Goal: Task Accomplishment & Management: Complete application form

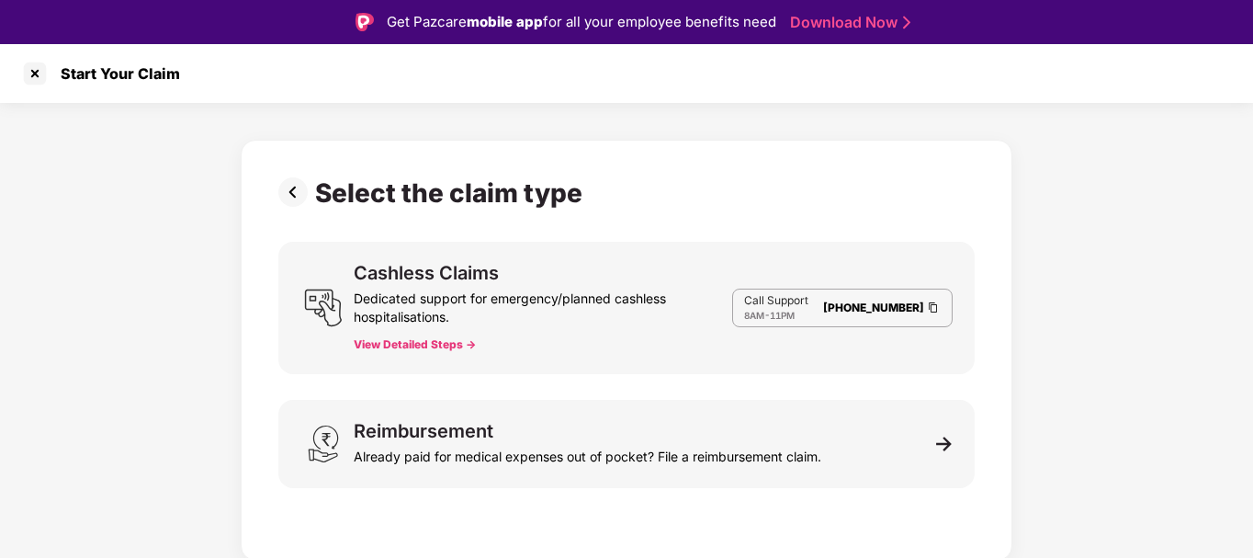
scroll to position [37, 0]
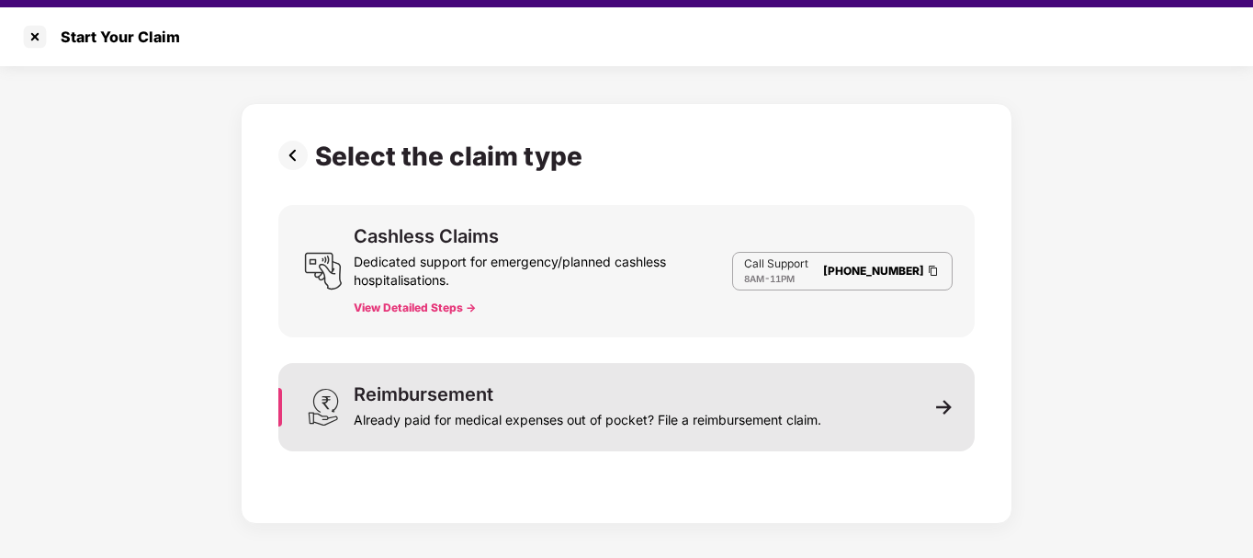
click at [937, 404] on img at bounding box center [944, 407] width 17 height 17
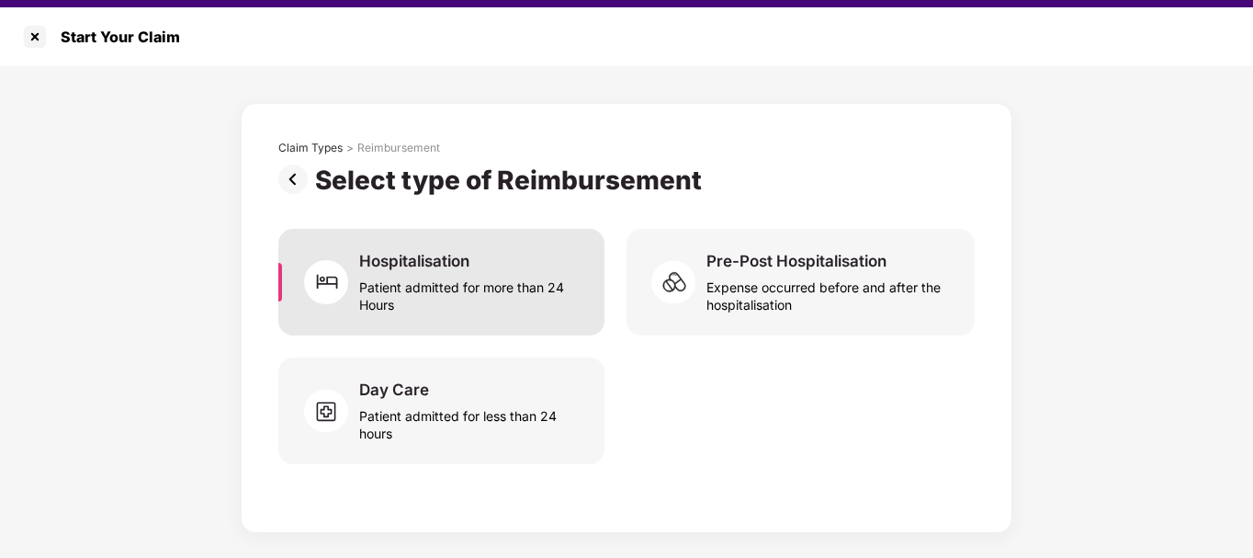
click at [492, 281] on div "Patient admitted for more than 24 Hours" at bounding box center [470, 292] width 223 height 42
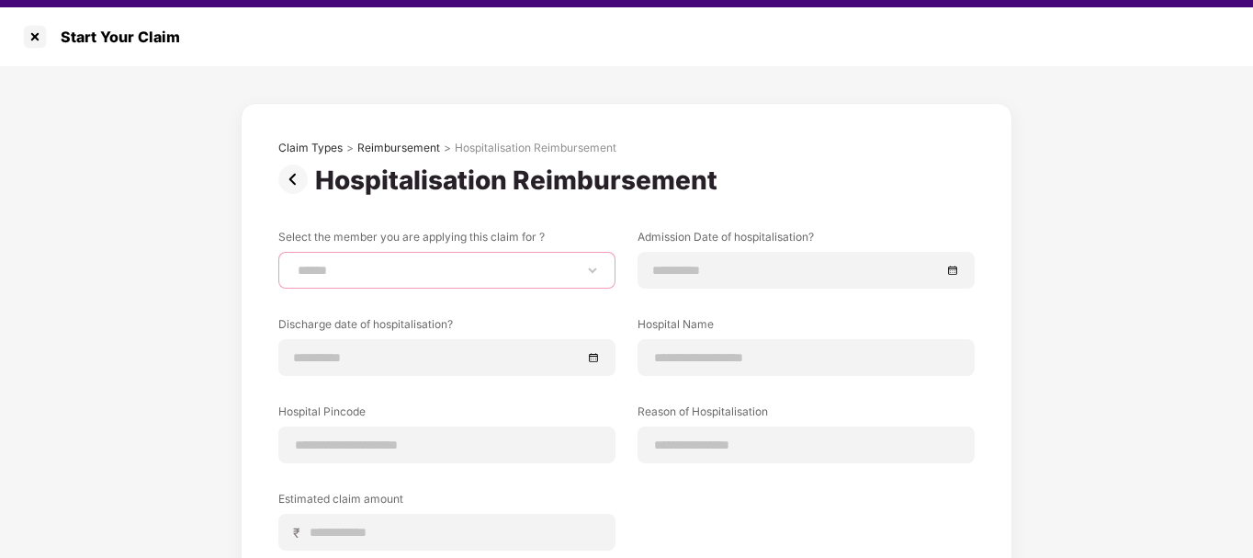
click at [491, 273] on select "**********" at bounding box center [447, 270] width 306 height 15
select select "**********"
click at [294, 263] on select "**********" at bounding box center [447, 270] width 306 height 15
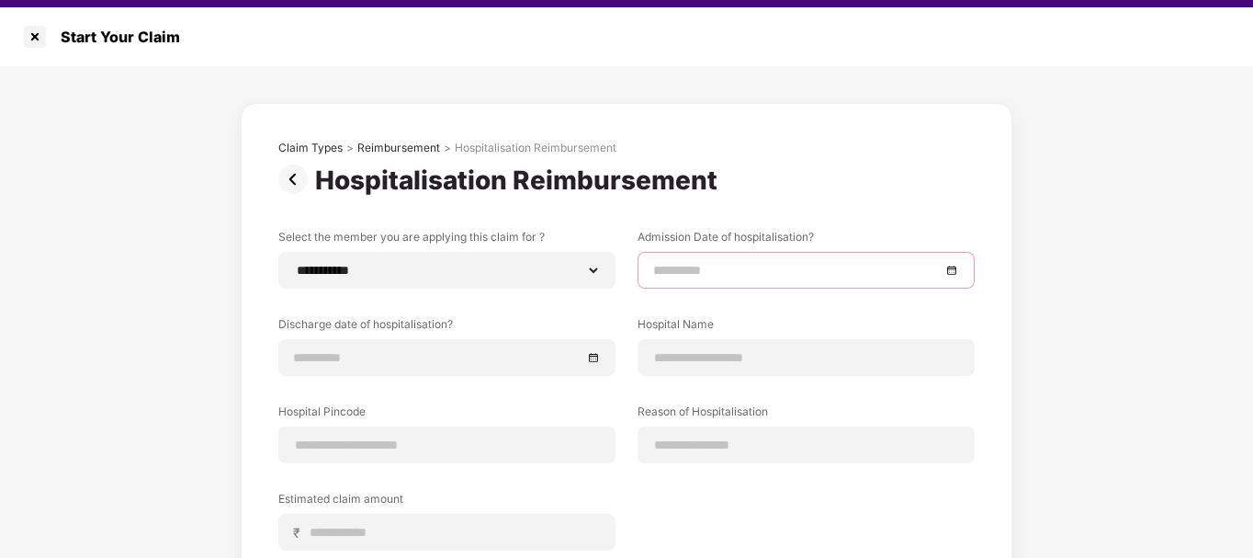
click at [683, 260] on input at bounding box center [796, 270] width 287 height 20
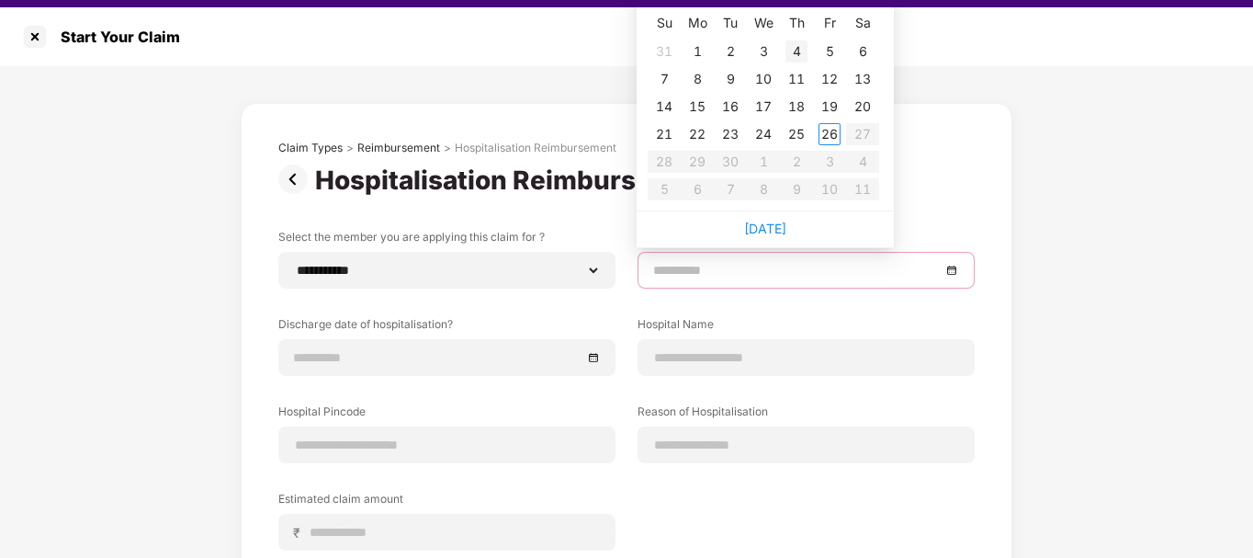
type input "**********"
click at [858, 45] on div "6" at bounding box center [862, 51] width 22 height 22
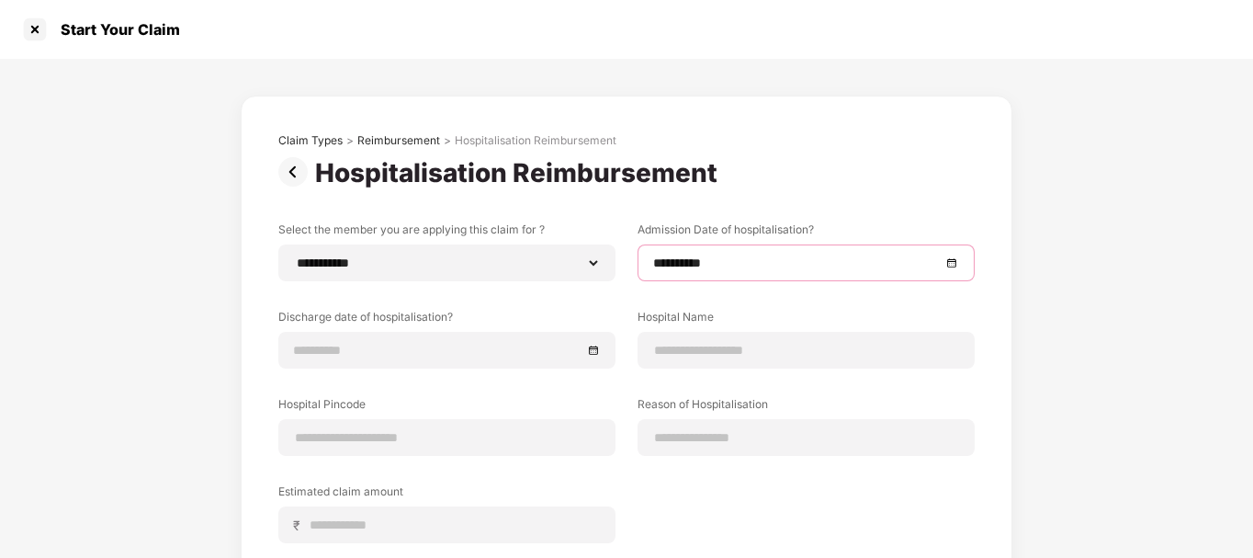
scroll to position [36, 0]
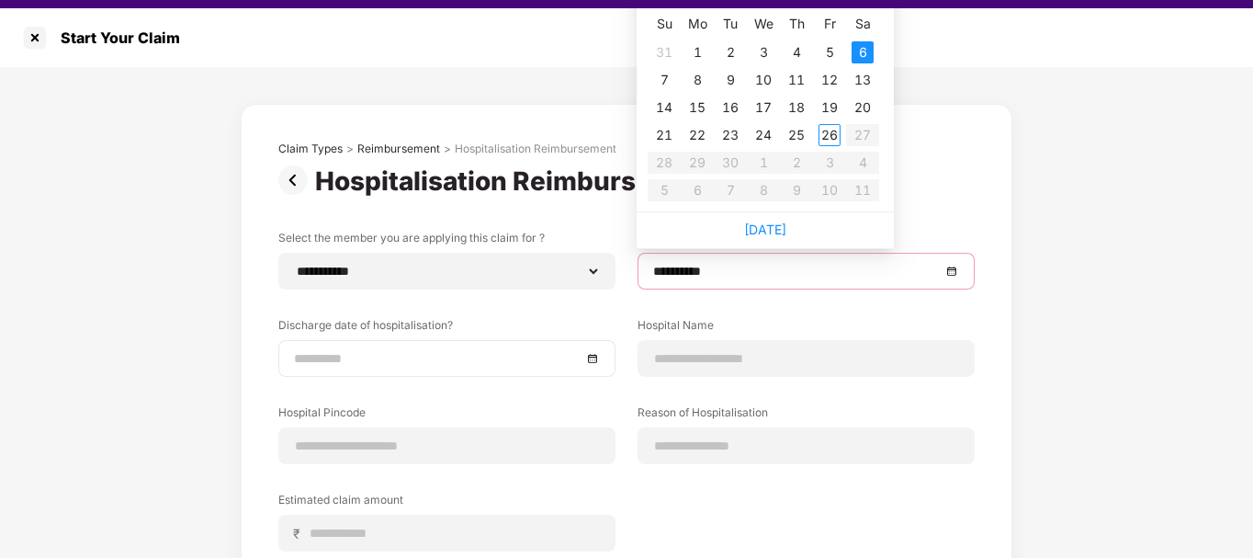
click at [423, 352] on input at bounding box center [437, 358] width 287 height 20
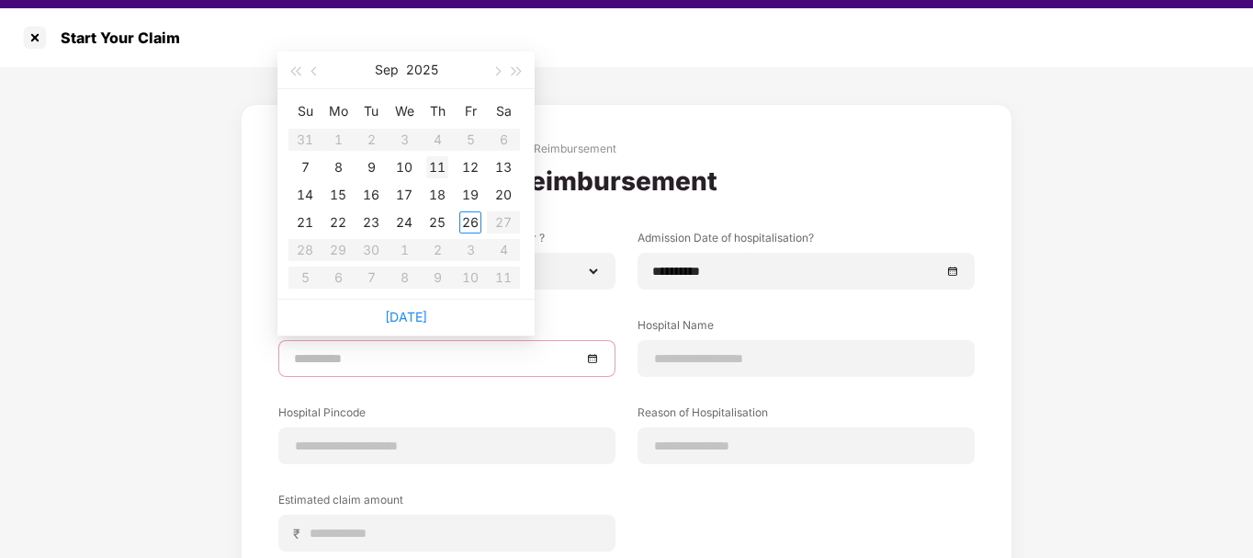
type input "**********"
click at [434, 162] on div "11" at bounding box center [437, 167] width 22 height 22
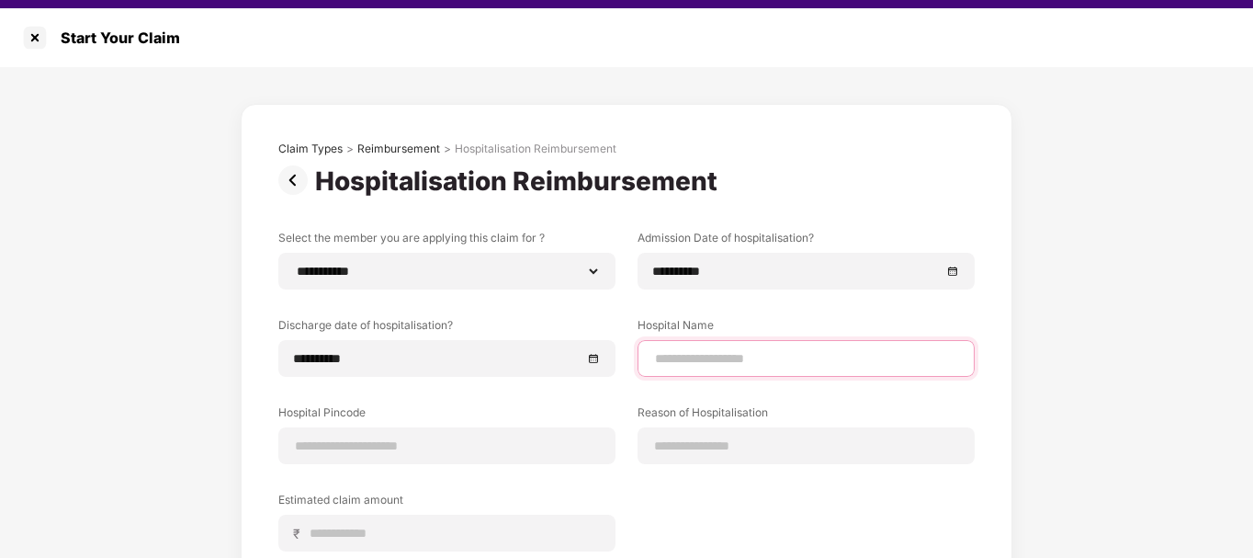
click at [768, 351] on input at bounding box center [806, 358] width 306 height 19
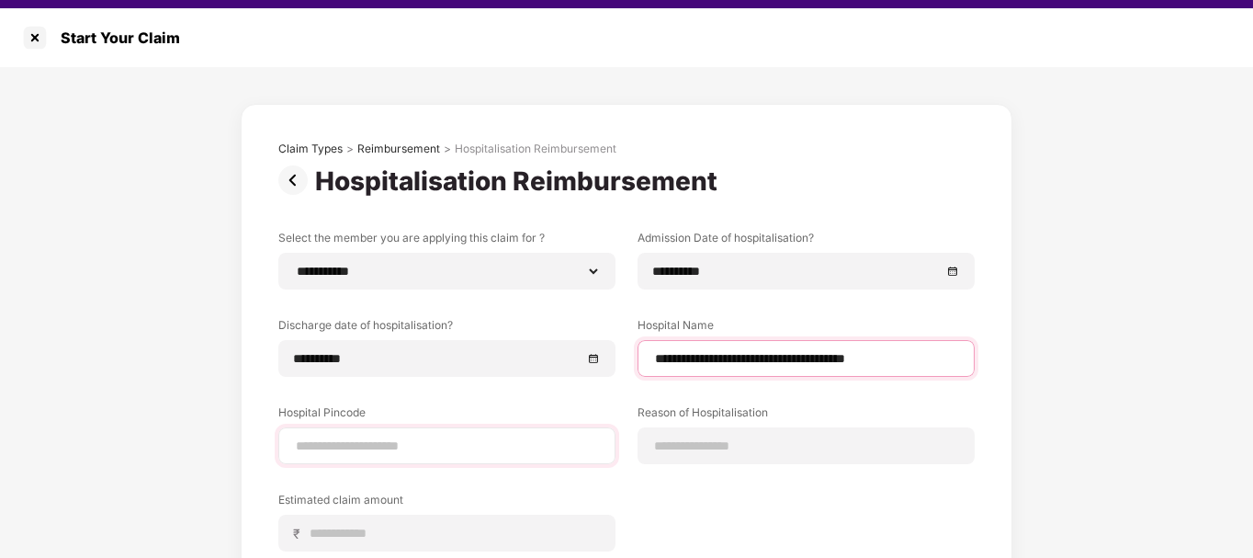
type input "**********"
click at [423, 436] on input at bounding box center [447, 445] width 306 height 19
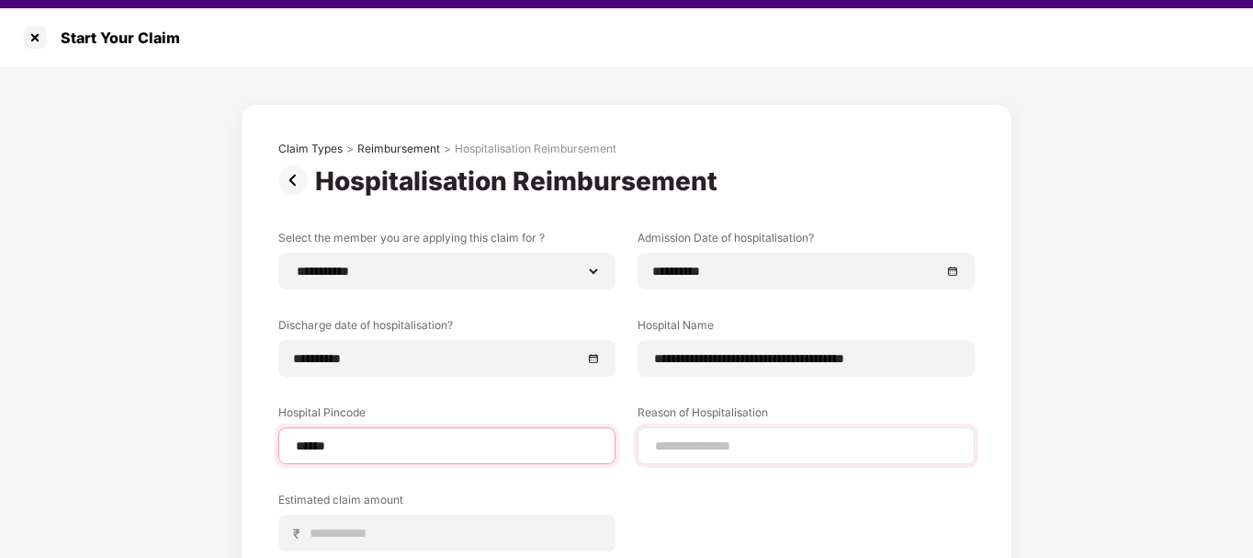
type input "******"
click at [674, 439] on input at bounding box center [806, 445] width 306 height 19
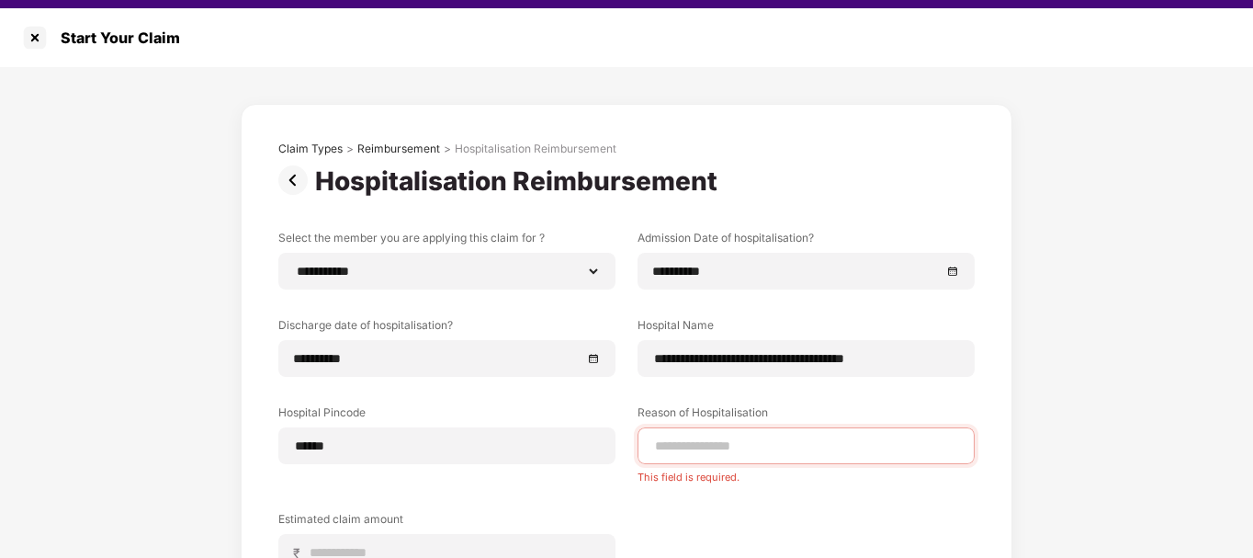
click at [765, 510] on div "**********" at bounding box center [626, 414] width 696 height 368
click at [747, 447] on input at bounding box center [806, 445] width 306 height 19
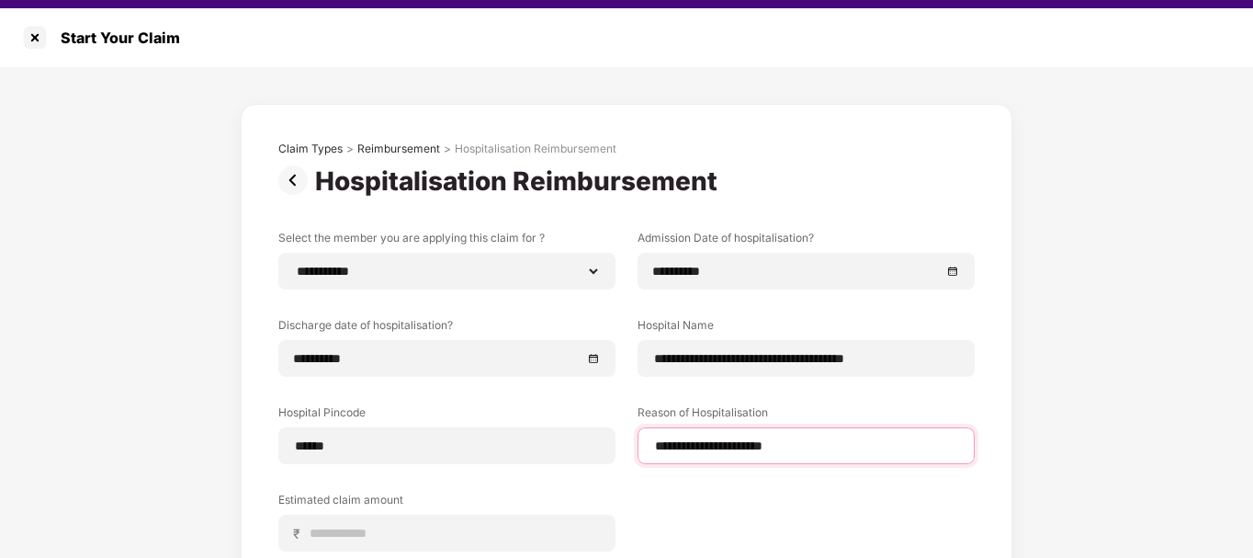
scroll to position [44, 0]
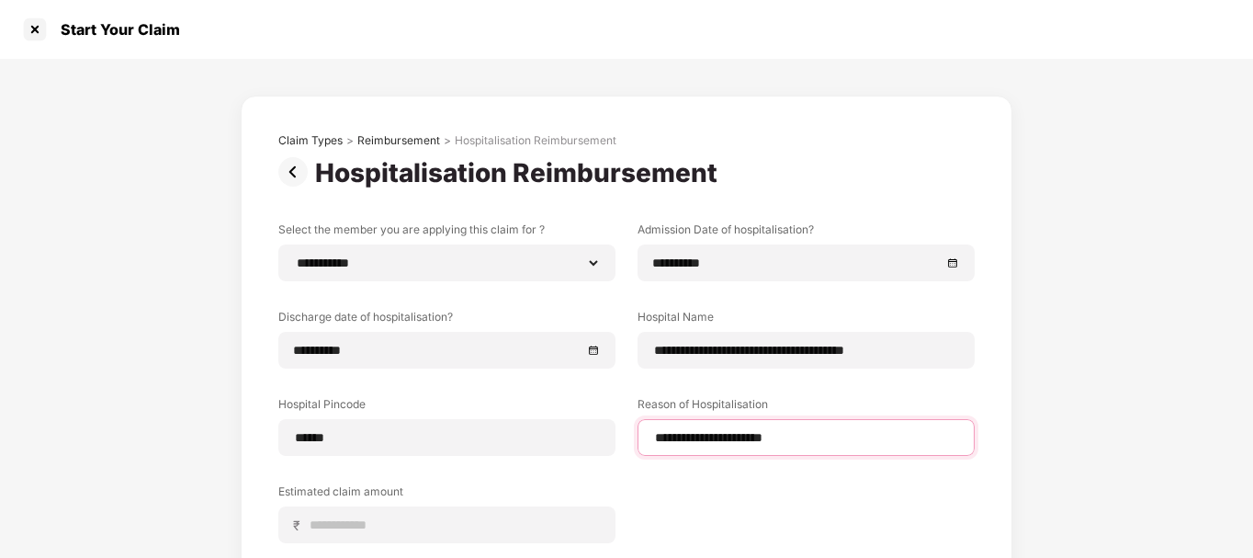
type input "**********"
select select "*********"
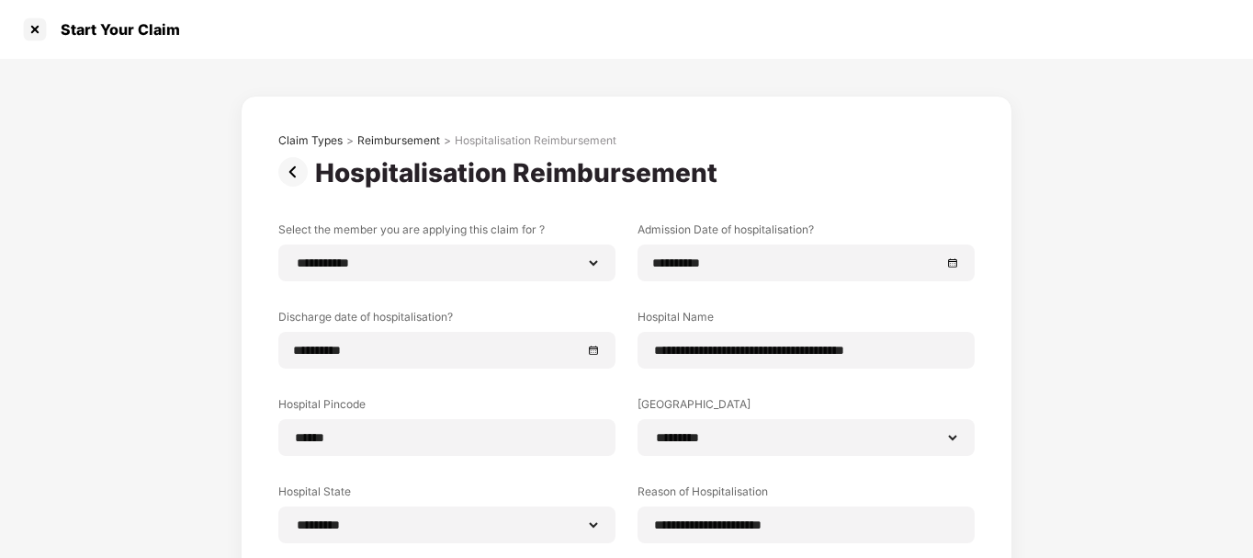
click at [1109, 276] on div "**********" at bounding box center [626, 448] width 1253 height 778
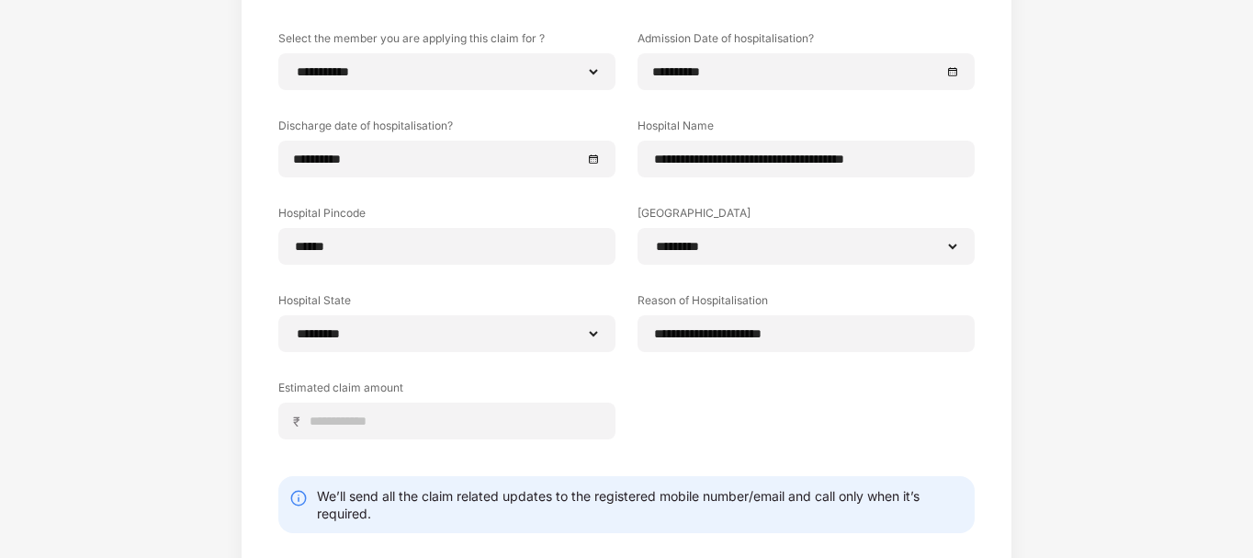
scroll to position [279, 0]
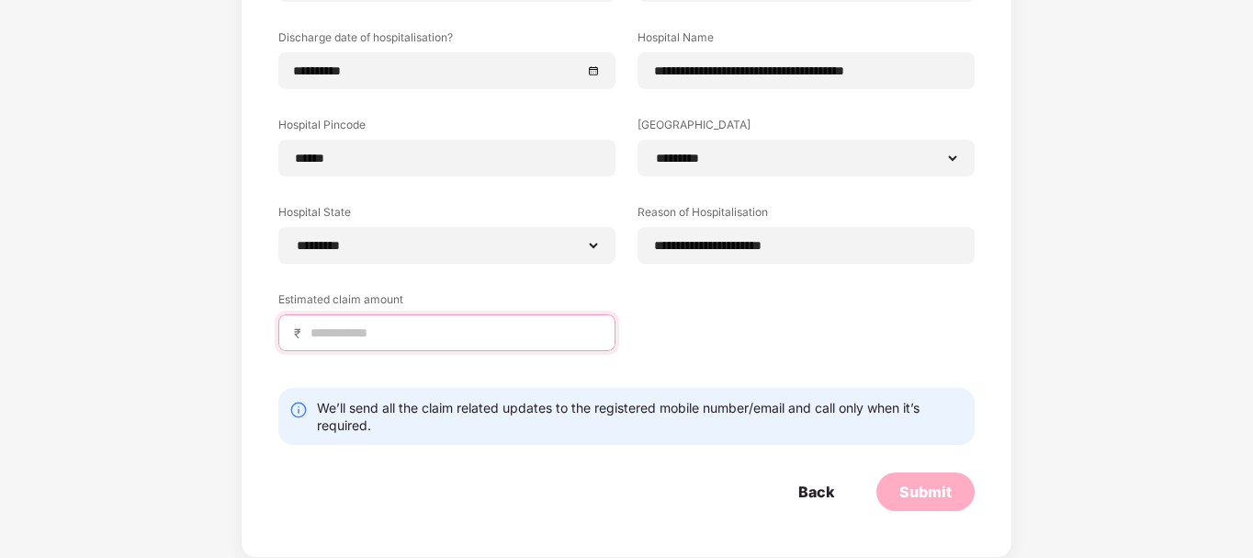
click at [494, 329] on input at bounding box center [454, 332] width 291 height 19
type input "****"
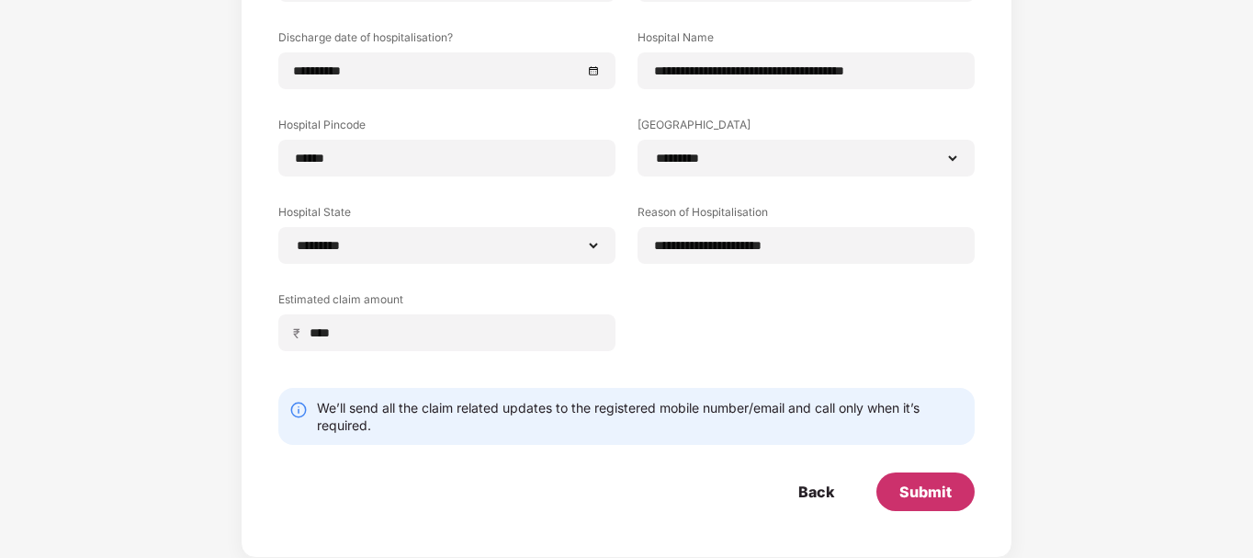
click at [911, 485] on div "Submit" at bounding box center [925, 491] width 52 height 20
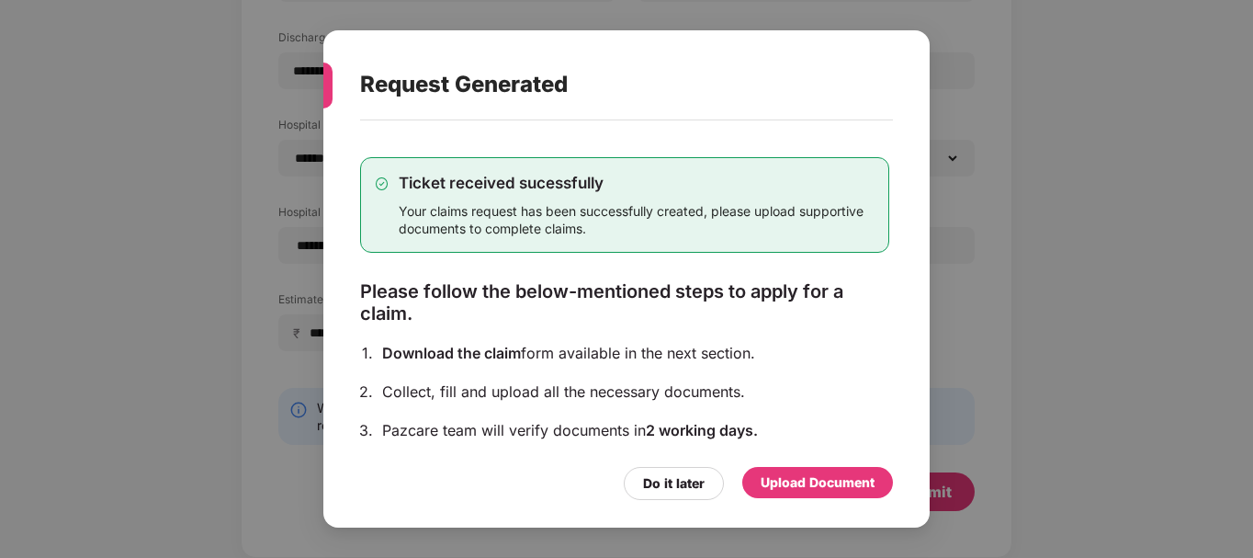
click at [803, 483] on div "Upload Document" at bounding box center [818, 482] width 114 height 20
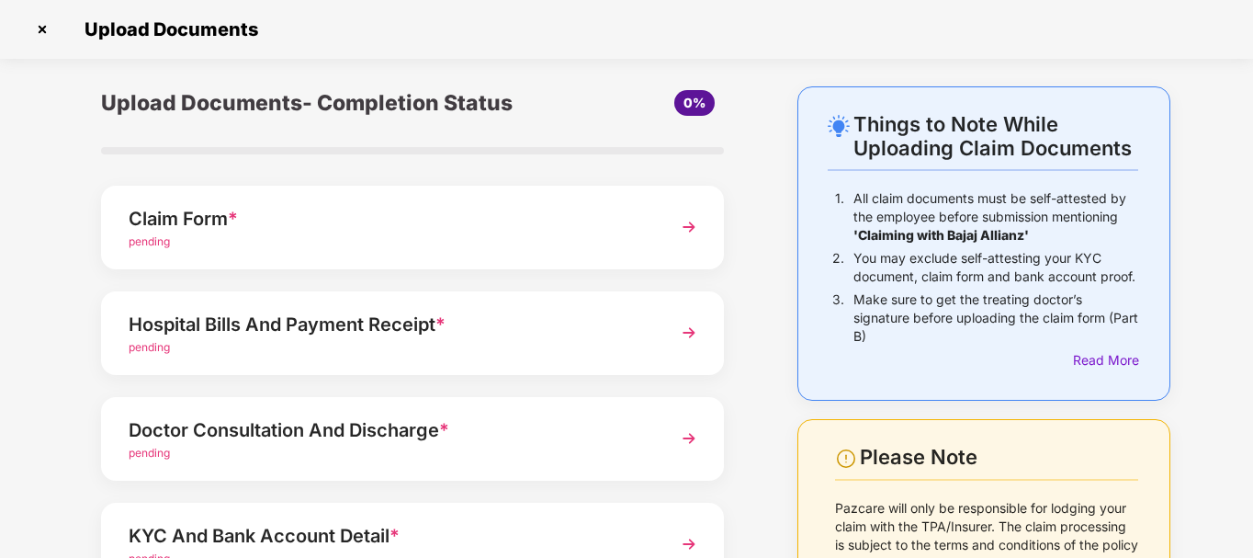
click at [684, 225] on img at bounding box center [688, 226] width 33 height 33
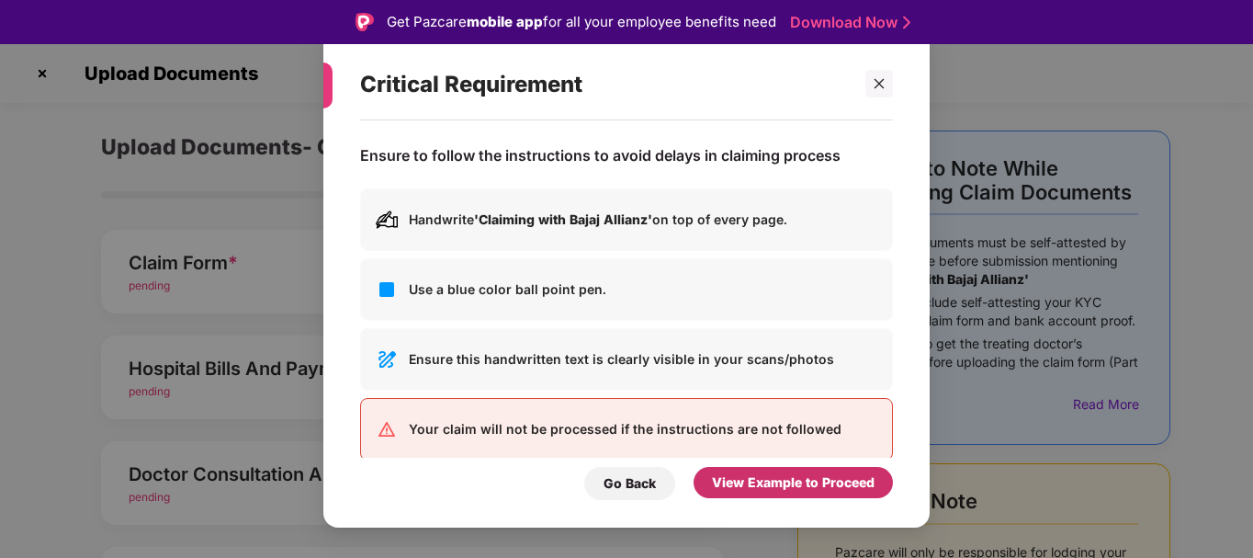
click at [779, 483] on div "View Example to Proceed" at bounding box center [793, 482] width 163 height 20
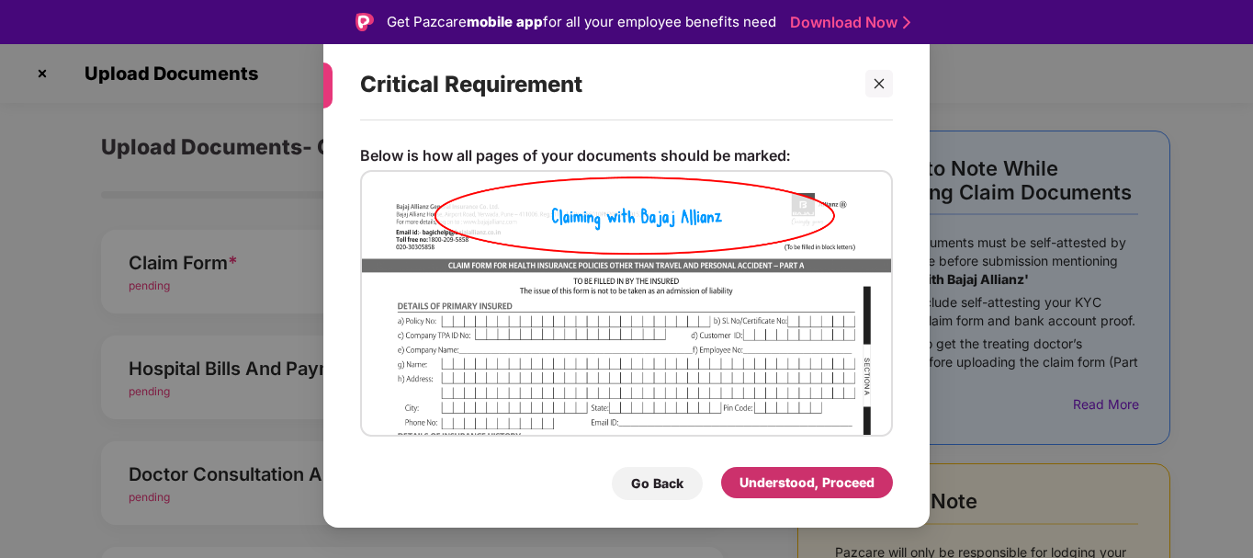
click at [779, 483] on div "Understood, Proceed" at bounding box center [806, 482] width 135 height 20
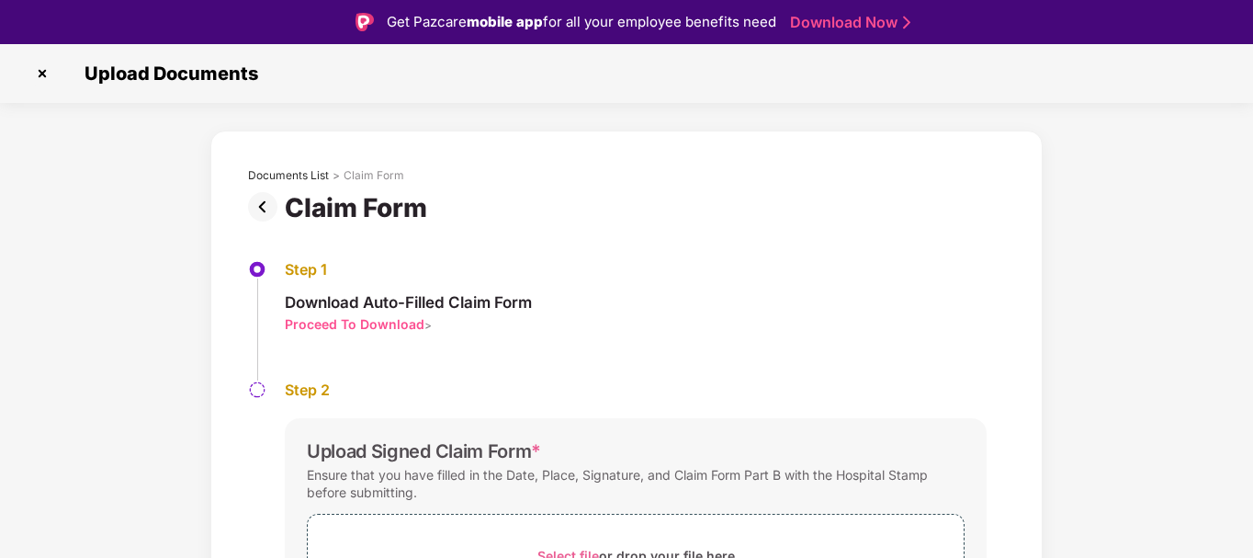
click at [385, 323] on div "Proceed To Download" at bounding box center [355, 323] width 140 height 17
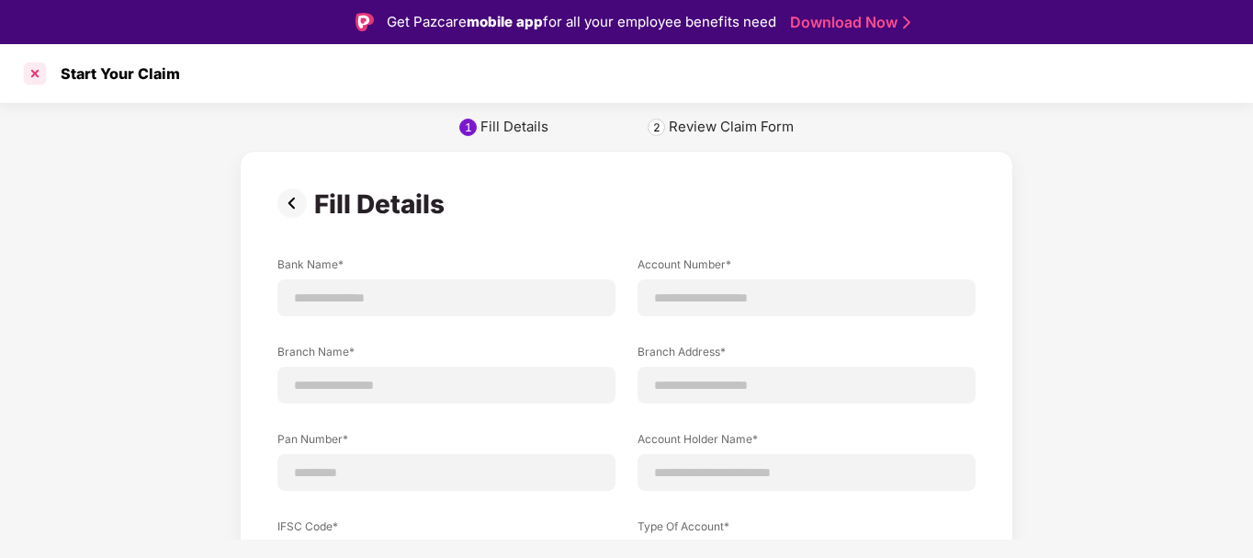
click at [39, 72] on div at bounding box center [34, 73] width 29 height 29
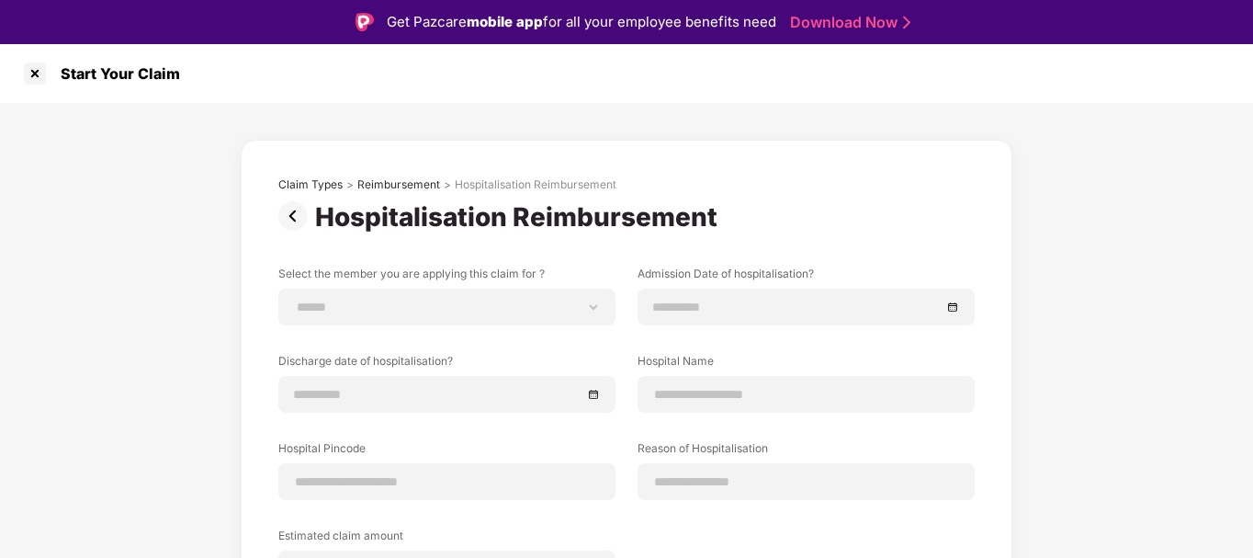
scroll to position [44, 0]
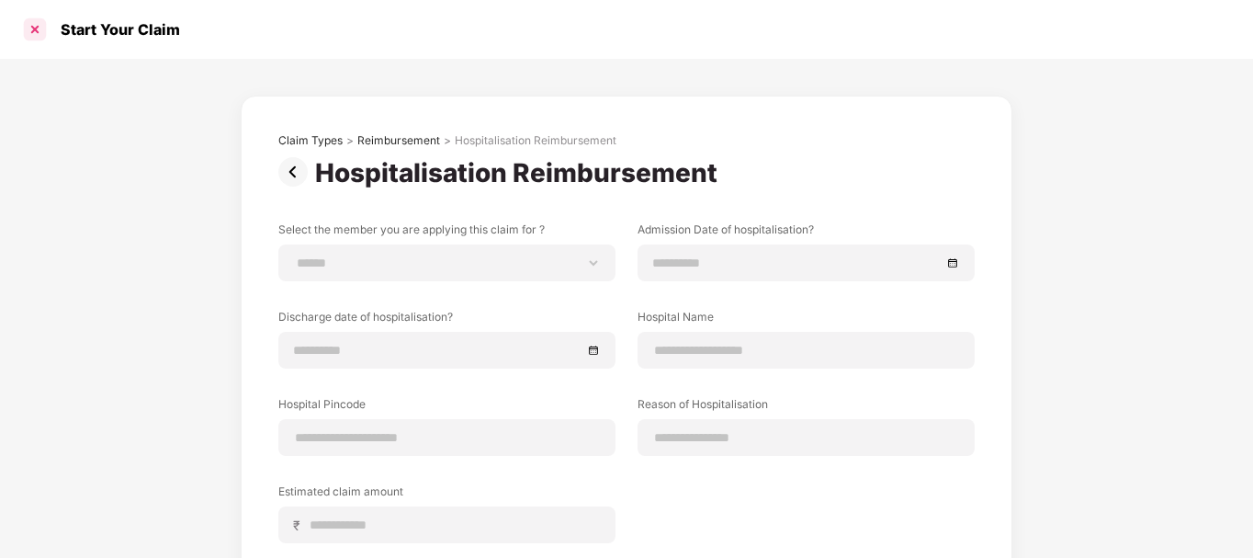
click at [36, 30] on div at bounding box center [34, 29] width 29 height 29
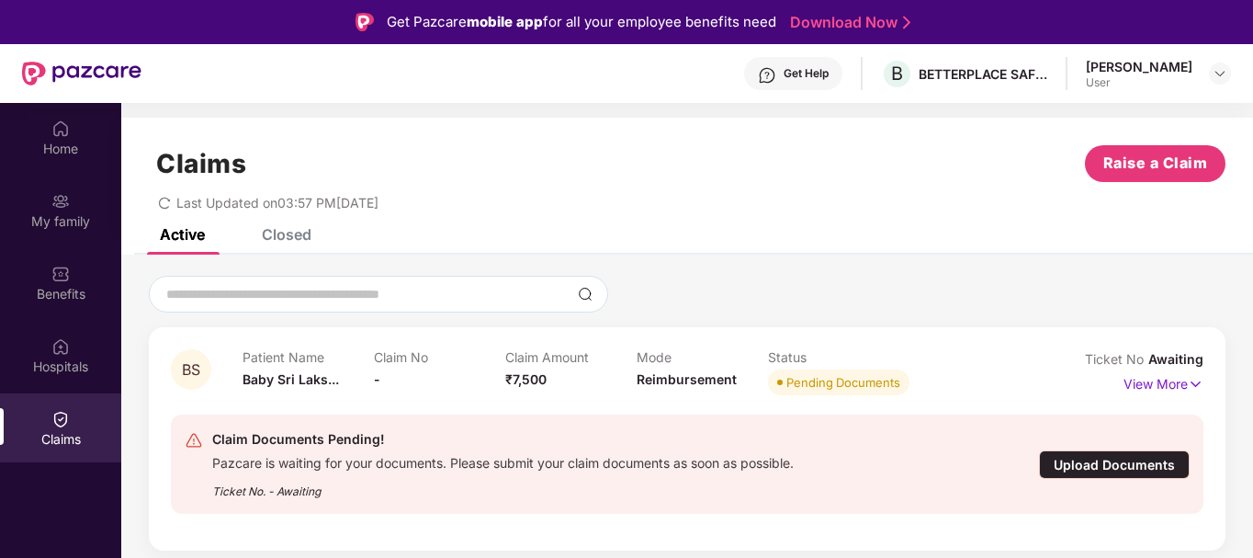
click at [846, 374] on div "Pending Documents" at bounding box center [843, 382] width 114 height 18
click at [1132, 465] on div "Upload Documents" at bounding box center [1114, 464] width 151 height 28
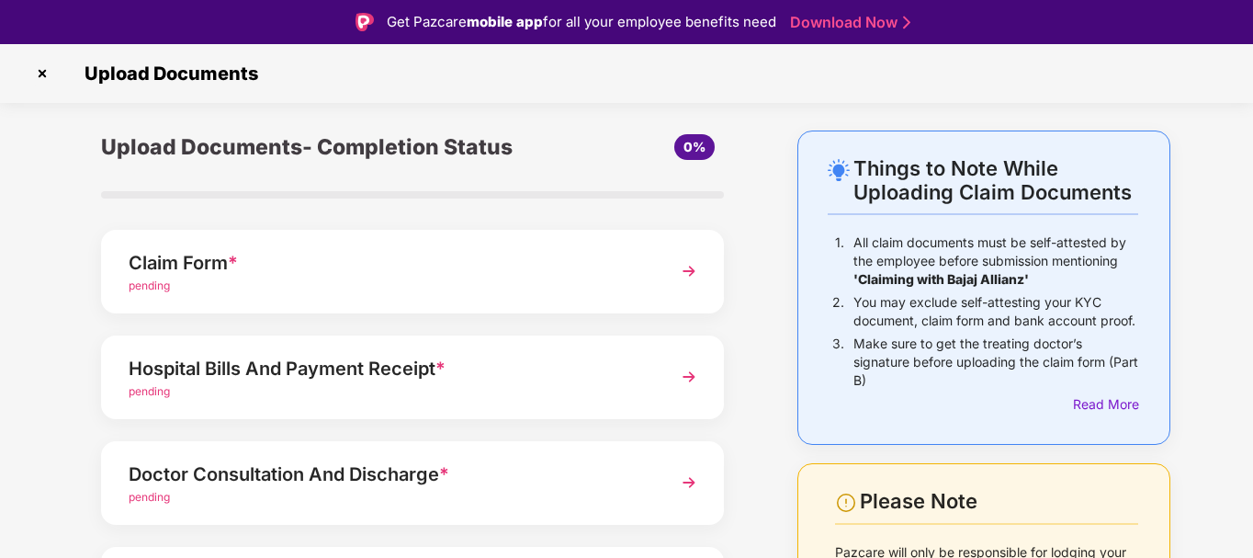
click at [685, 276] on img at bounding box center [688, 270] width 33 height 33
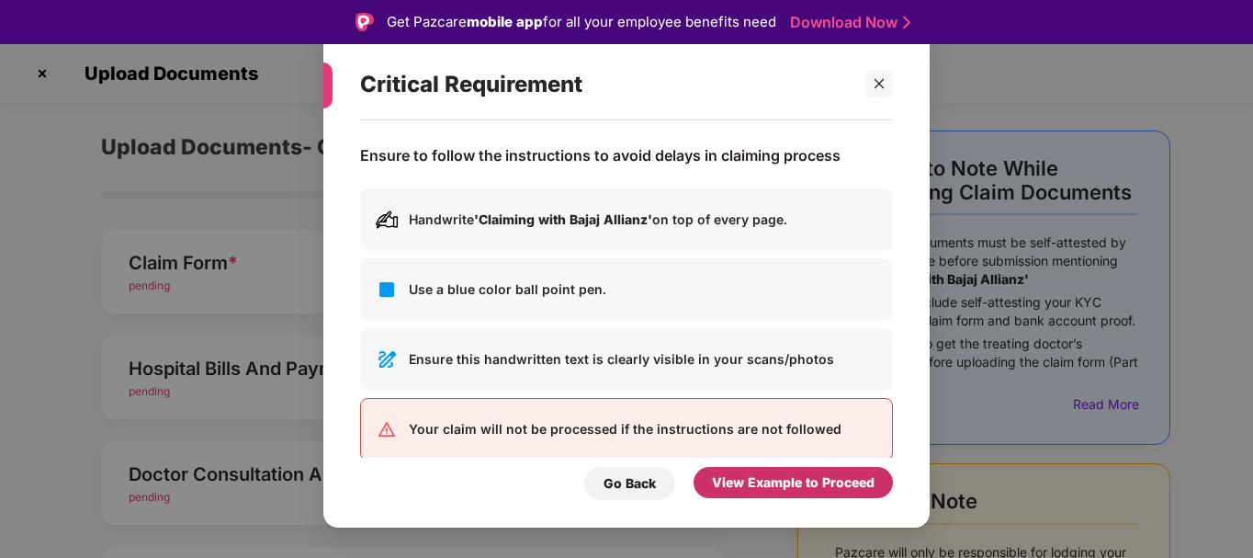
click at [786, 492] on div "View Example to Proceed" at bounding box center [793, 482] width 163 height 20
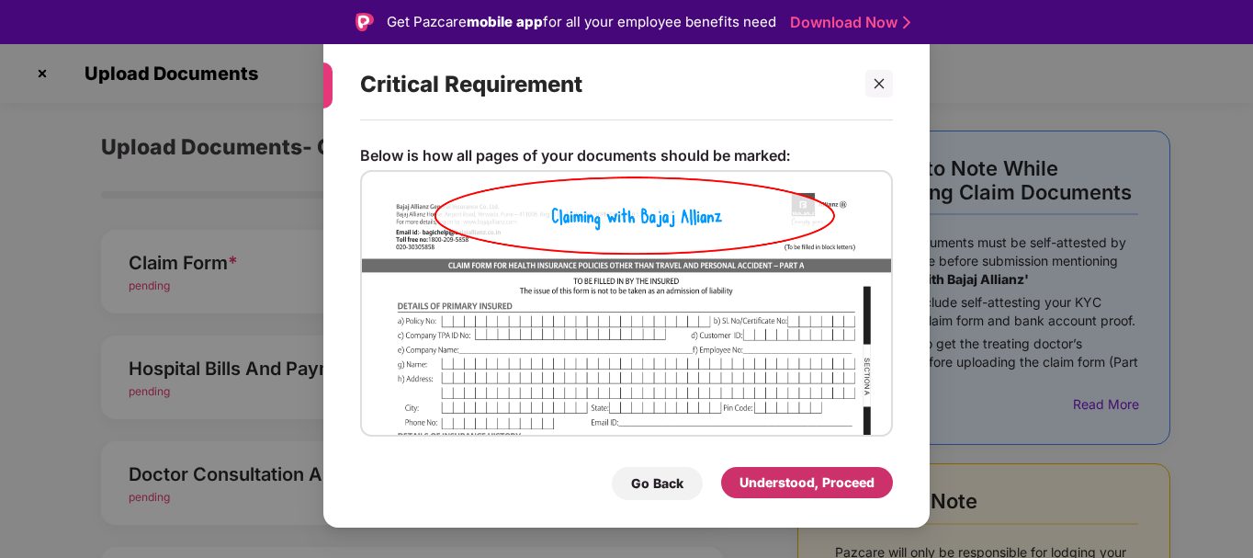
click at [789, 477] on div "Understood, Proceed" at bounding box center [806, 482] width 135 height 20
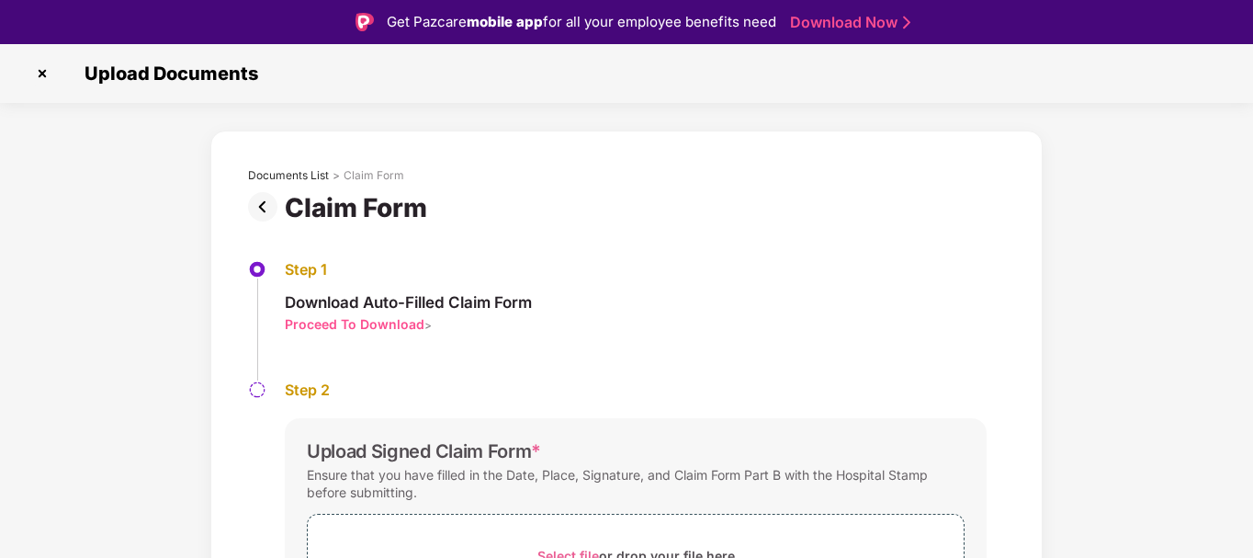
scroll to position [44, 0]
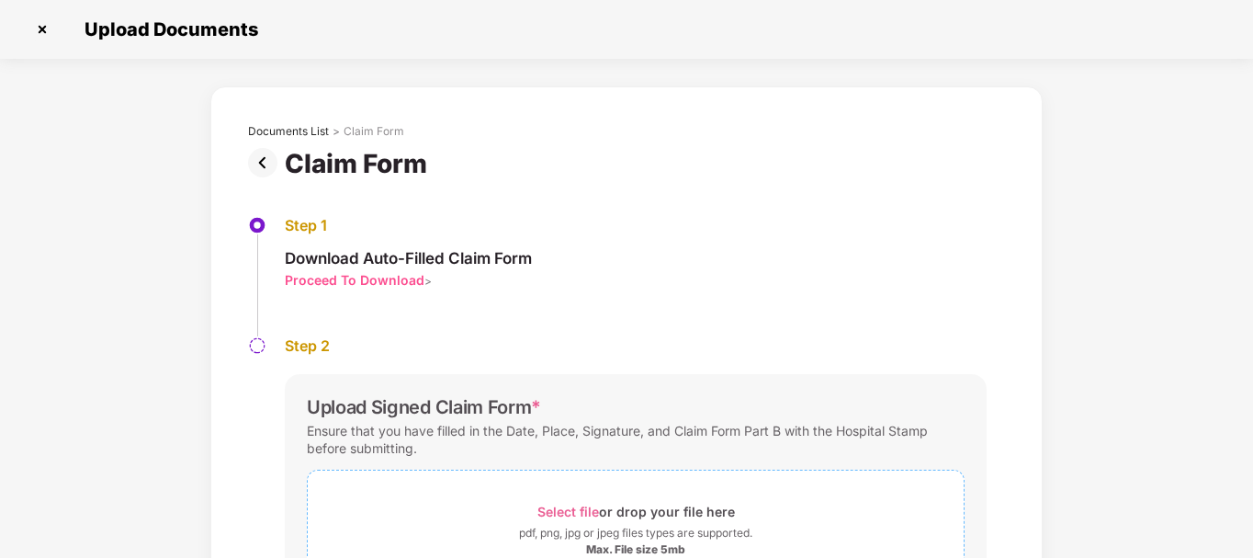
click at [666, 511] on div "Select file or drop your file here" at bounding box center [635, 511] width 197 height 25
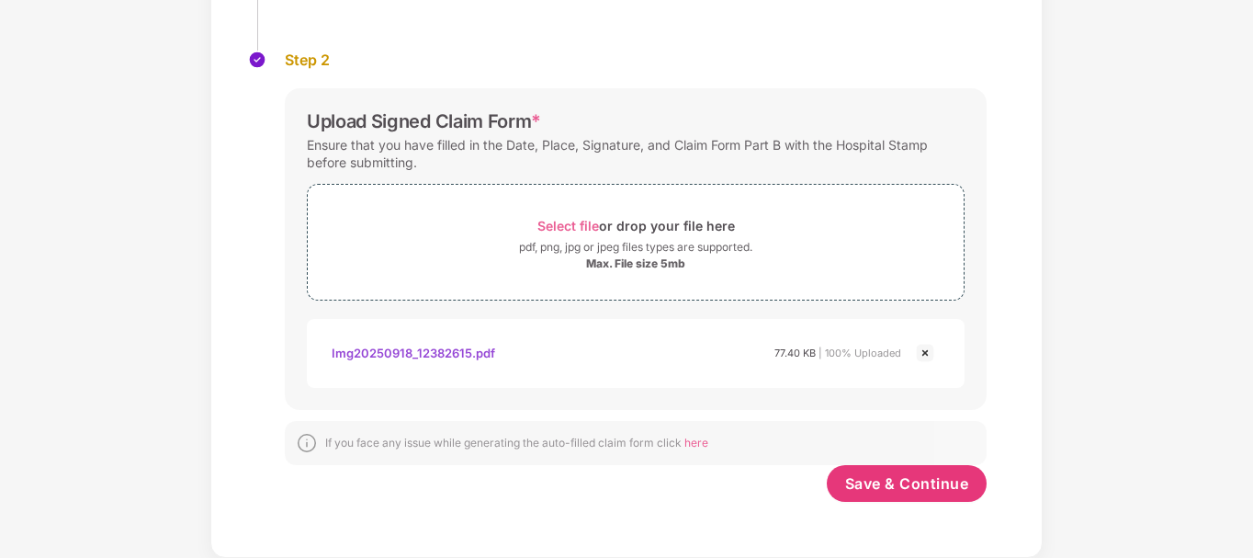
scroll to position [286, 0]
click at [640, 228] on div "Select file or drop your file here" at bounding box center [635, 225] width 197 height 25
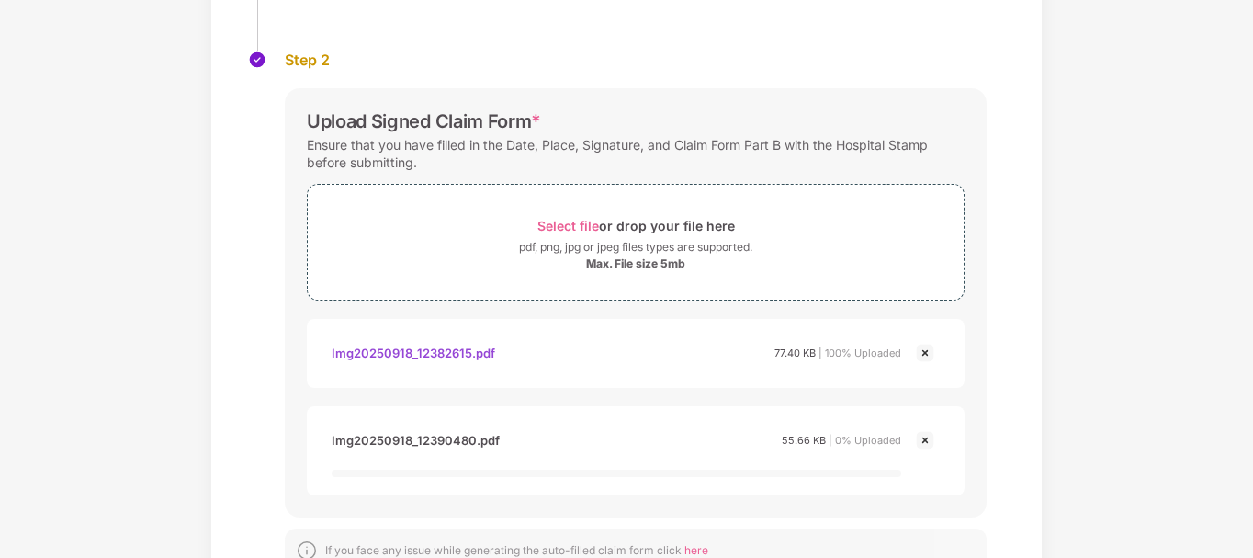
scroll to position [306, 0]
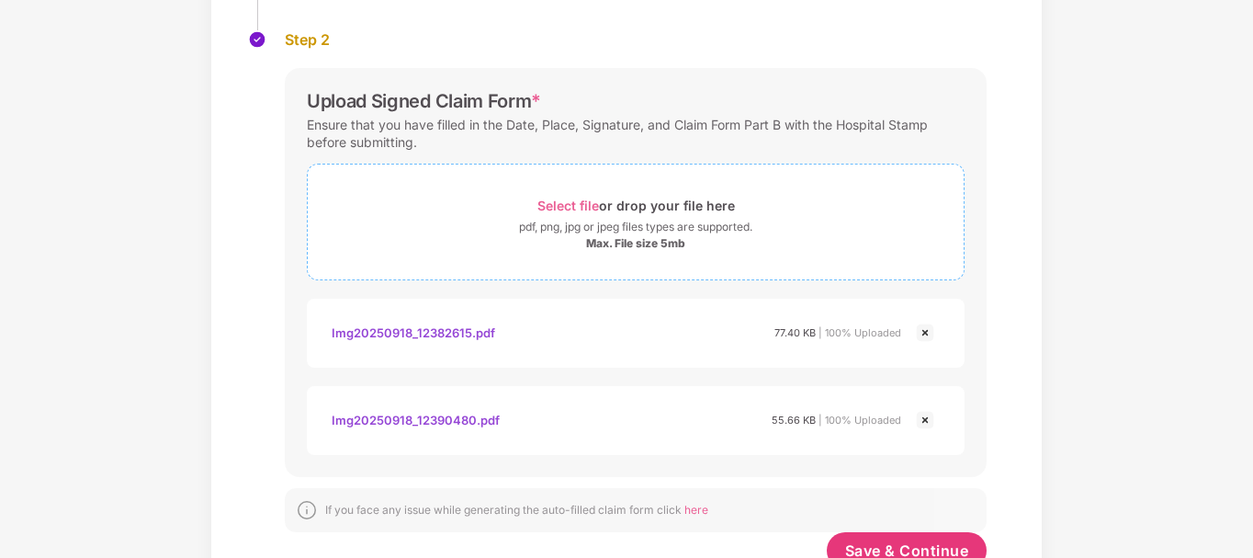
click at [579, 222] on div "pdf, png, jpg or jpeg files types are supported." at bounding box center [635, 227] width 233 height 18
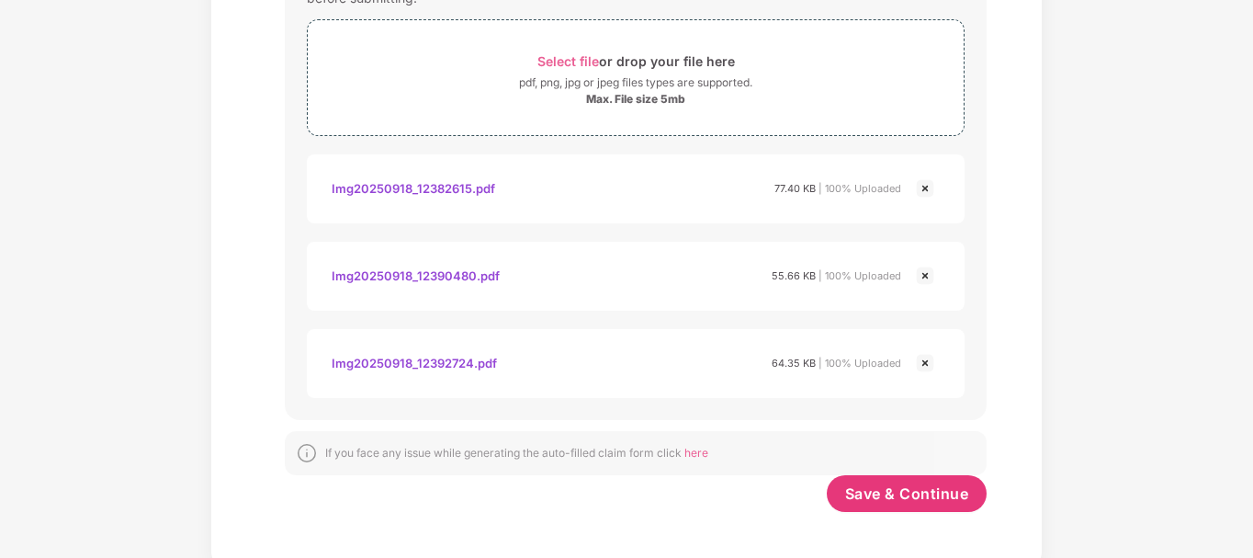
scroll to position [460, 0]
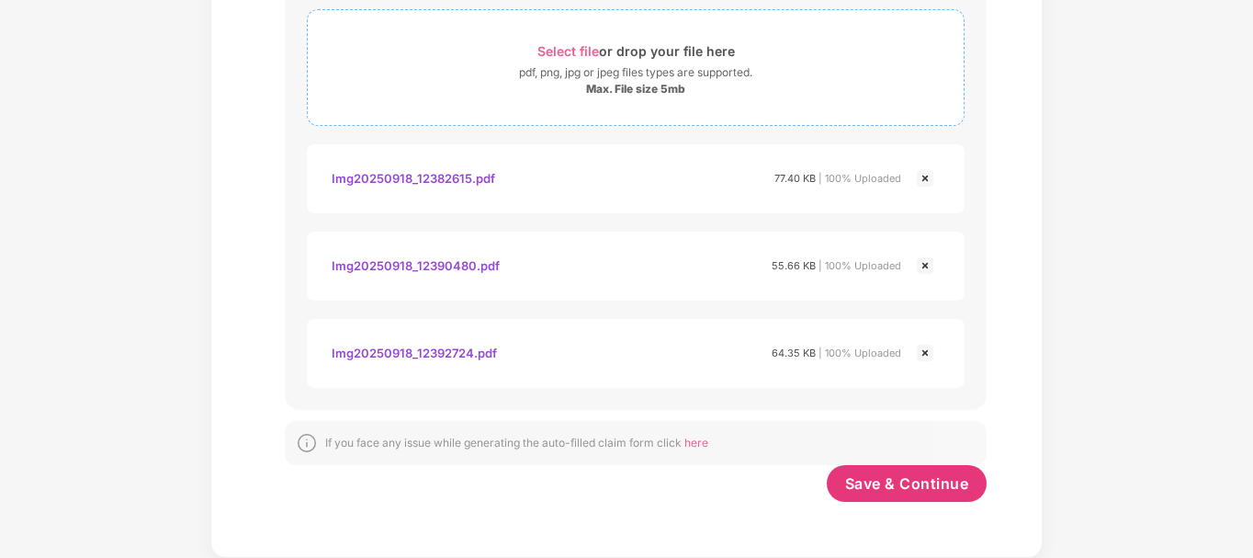
click at [644, 66] on div "pdf, png, jpg or jpeg files types are supported." at bounding box center [635, 72] width 233 height 18
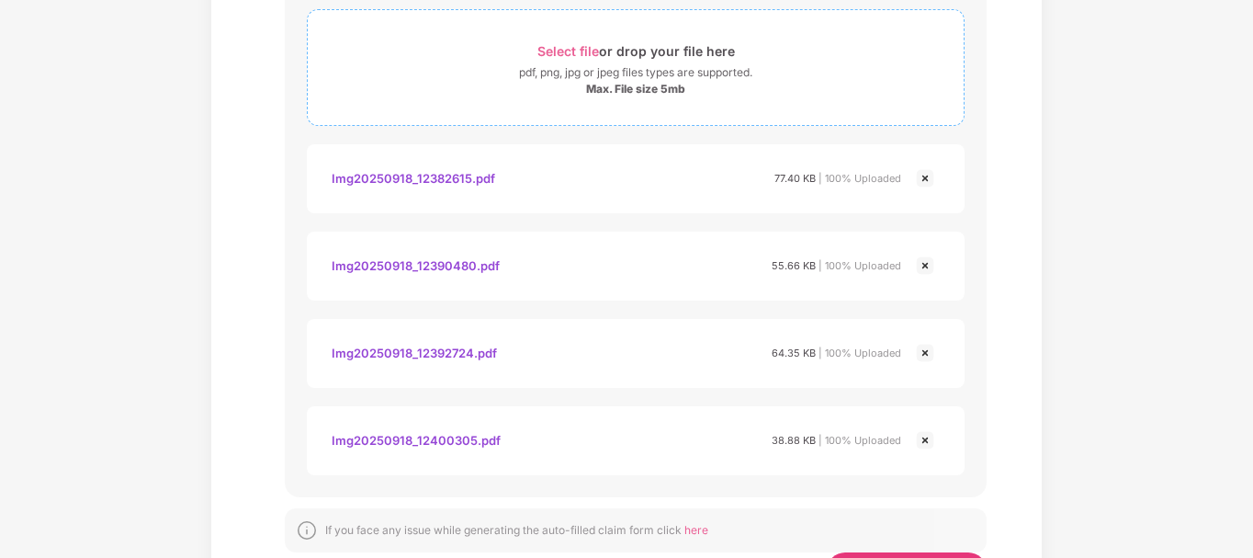
click at [591, 62] on div "Select file or drop your file here" at bounding box center [635, 51] width 197 height 25
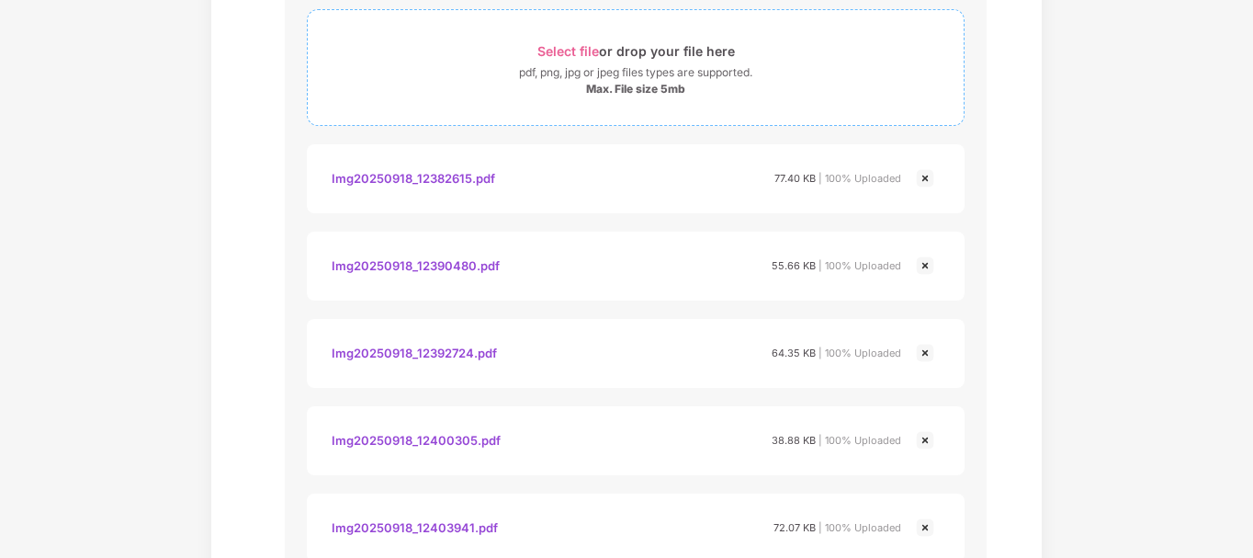
click at [584, 40] on div "Select file or drop your file here" at bounding box center [635, 51] width 197 height 25
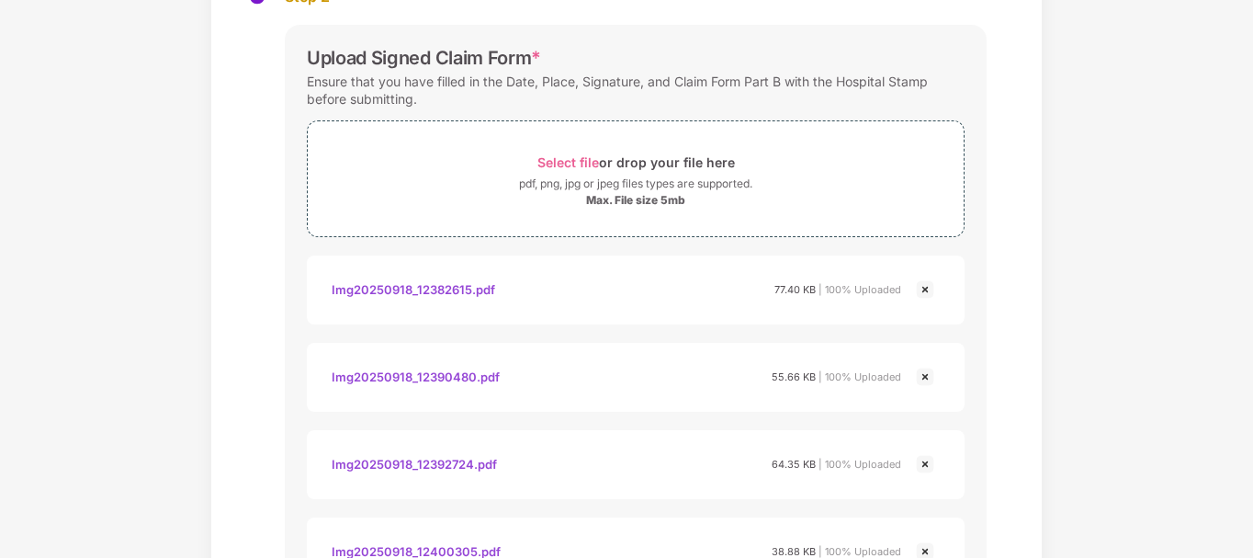
scroll to position [318, 0]
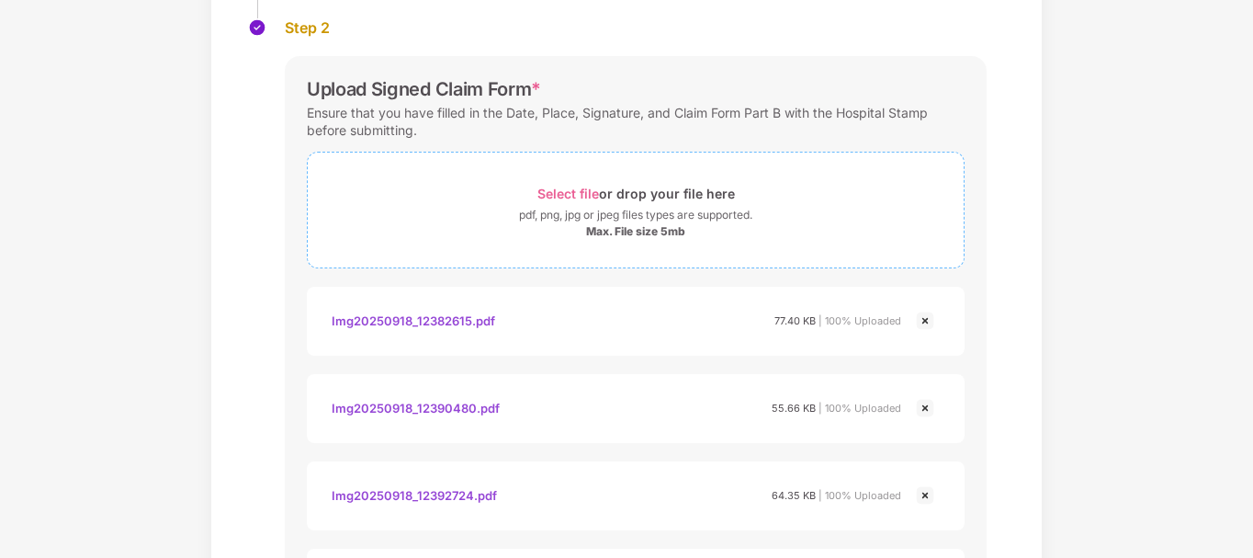
click at [657, 199] on div "Select file or drop your file here" at bounding box center [635, 193] width 197 height 25
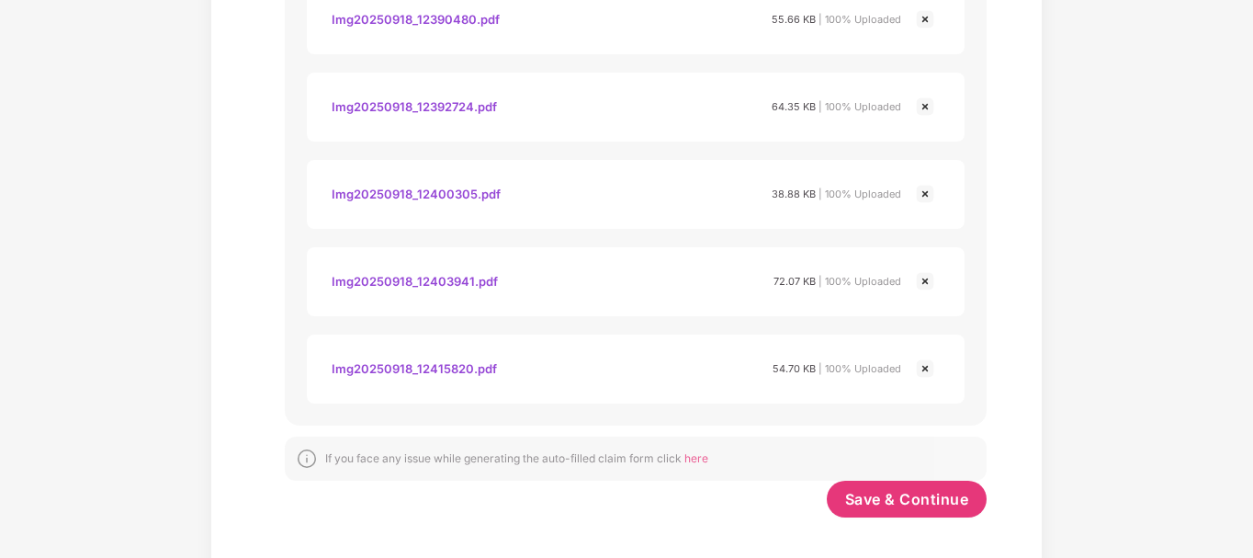
scroll to position [722, 0]
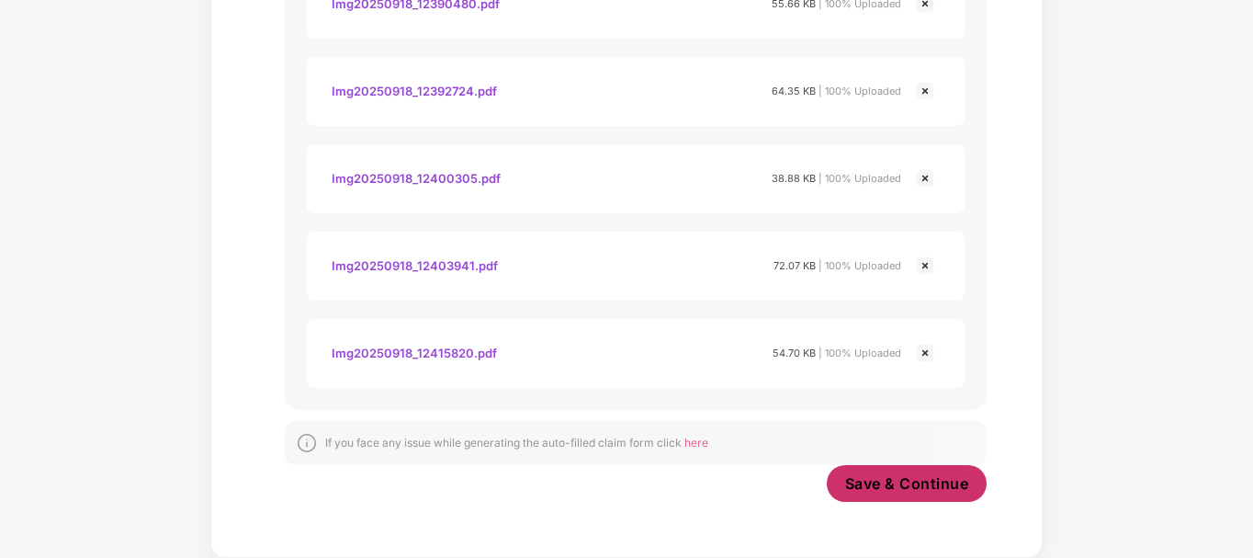
click at [921, 486] on span "Save & Continue" at bounding box center [907, 483] width 124 height 20
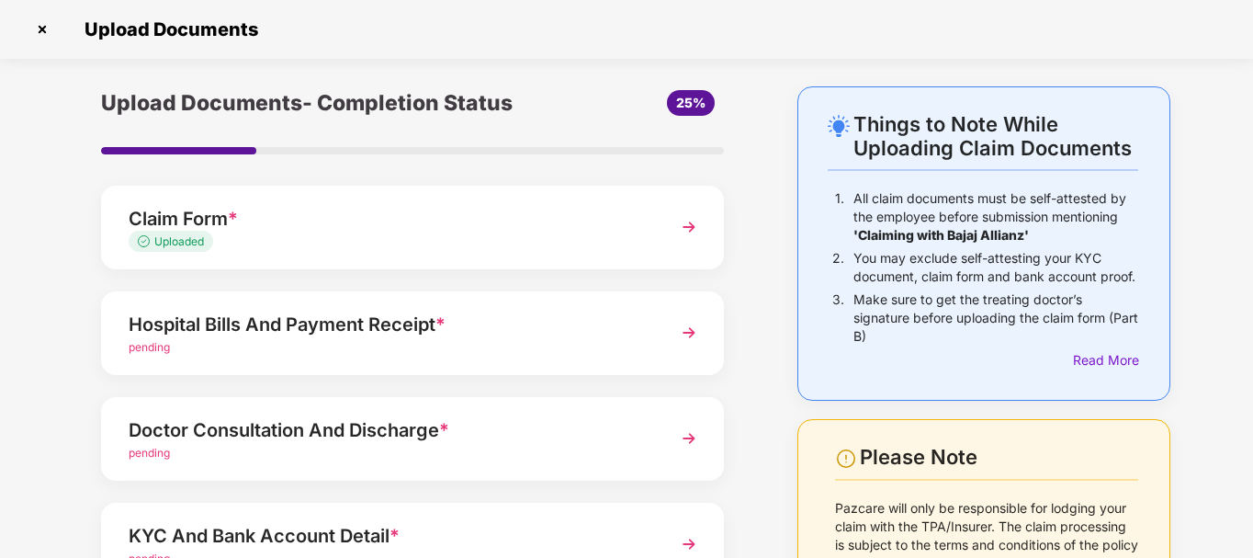
click at [683, 331] on img at bounding box center [688, 332] width 33 height 33
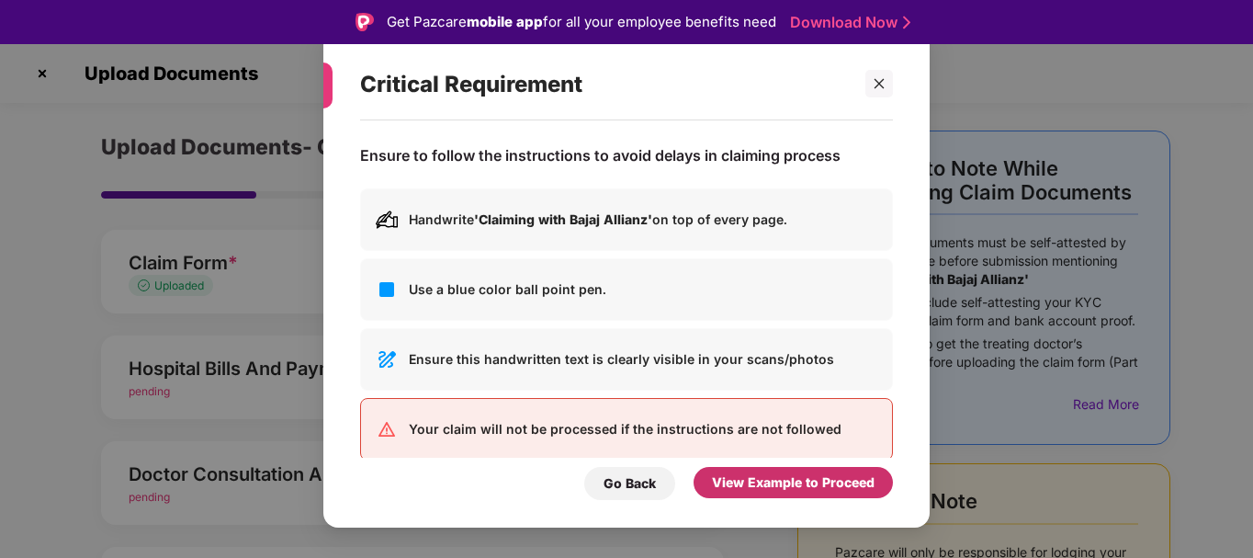
click at [794, 480] on div "View Example to Proceed" at bounding box center [793, 482] width 163 height 20
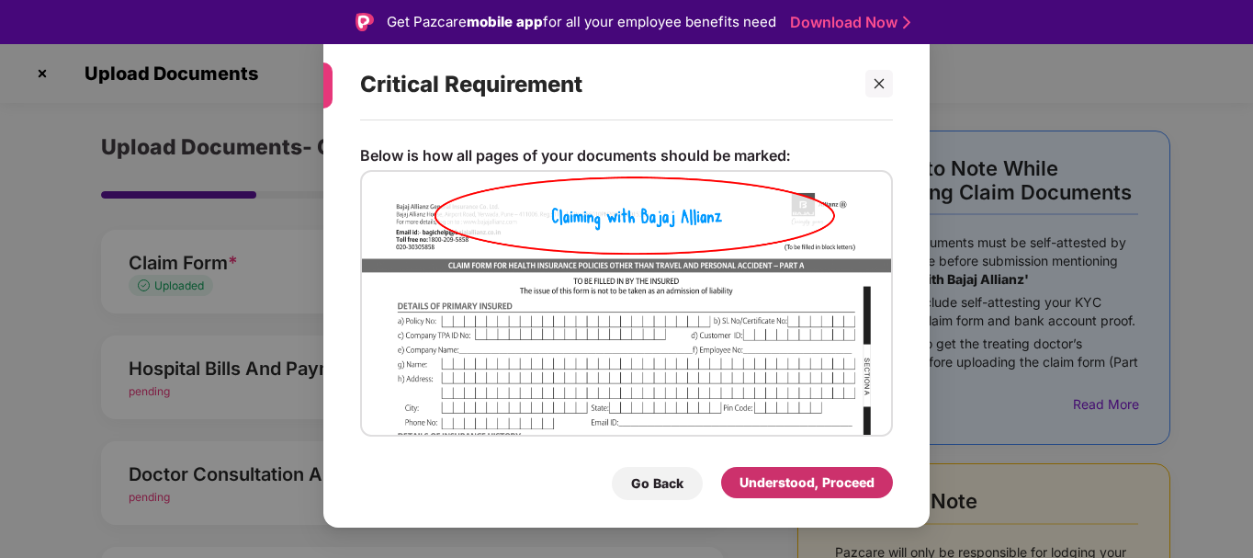
click at [794, 480] on div "Understood, Proceed" at bounding box center [806, 482] width 135 height 20
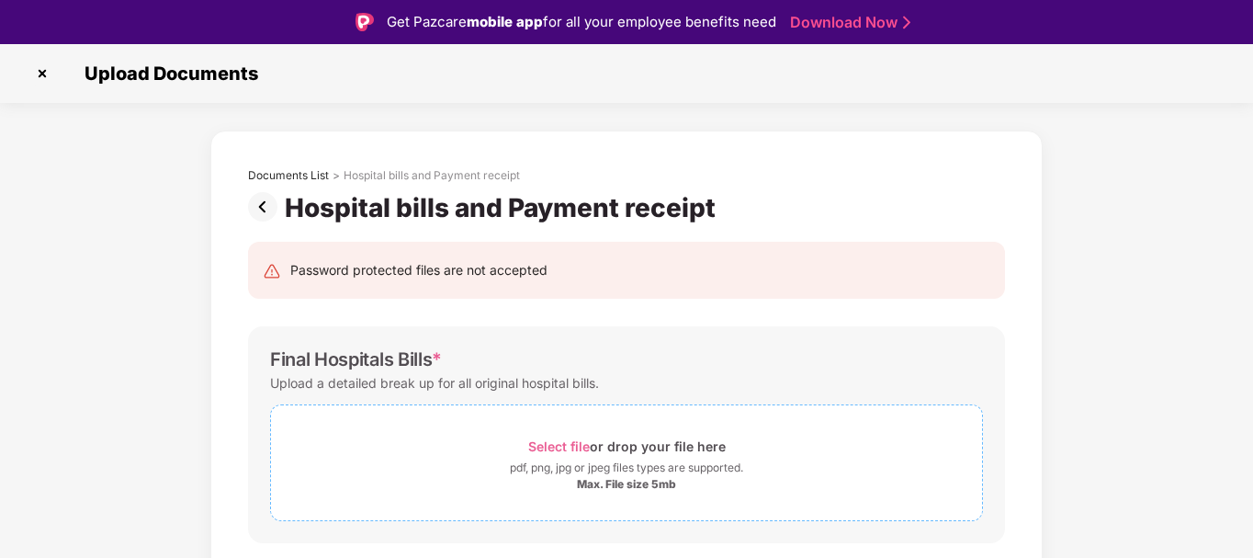
click at [637, 464] on div "pdf, png, jpg or jpeg files types are supported." at bounding box center [626, 467] width 233 height 18
click at [611, 466] on div "pdf, png, jpg or jpeg files types are supported." at bounding box center [626, 467] width 233 height 18
click at [604, 464] on div "pdf, png, jpg or jpeg files types are supported." at bounding box center [626, 467] width 233 height 18
click at [598, 466] on div "pdf, png, jpg or jpeg files types are supported." at bounding box center [626, 467] width 233 height 18
click at [517, 446] on div "Select file or drop your file here" at bounding box center [626, 446] width 711 height 25
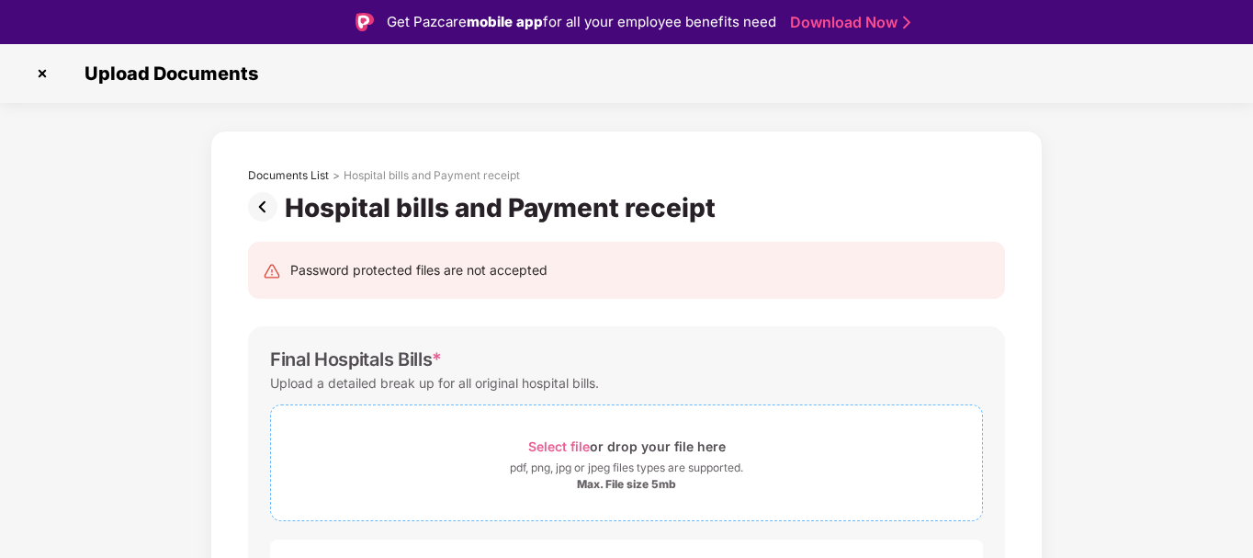
click at [596, 468] on div "pdf, png, jpg or jpeg files types are supported." at bounding box center [626, 467] width 233 height 18
click at [601, 472] on div "pdf, png, jpg or jpeg files types are supported." at bounding box center [626, 467] width 233 height 18
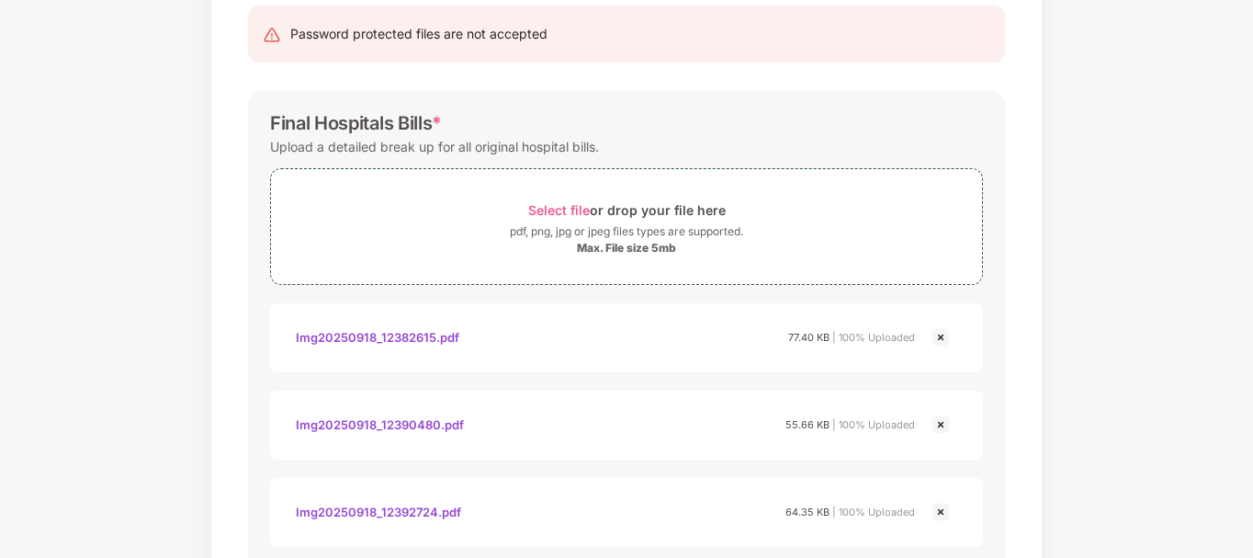
scroll to position [184, 0]
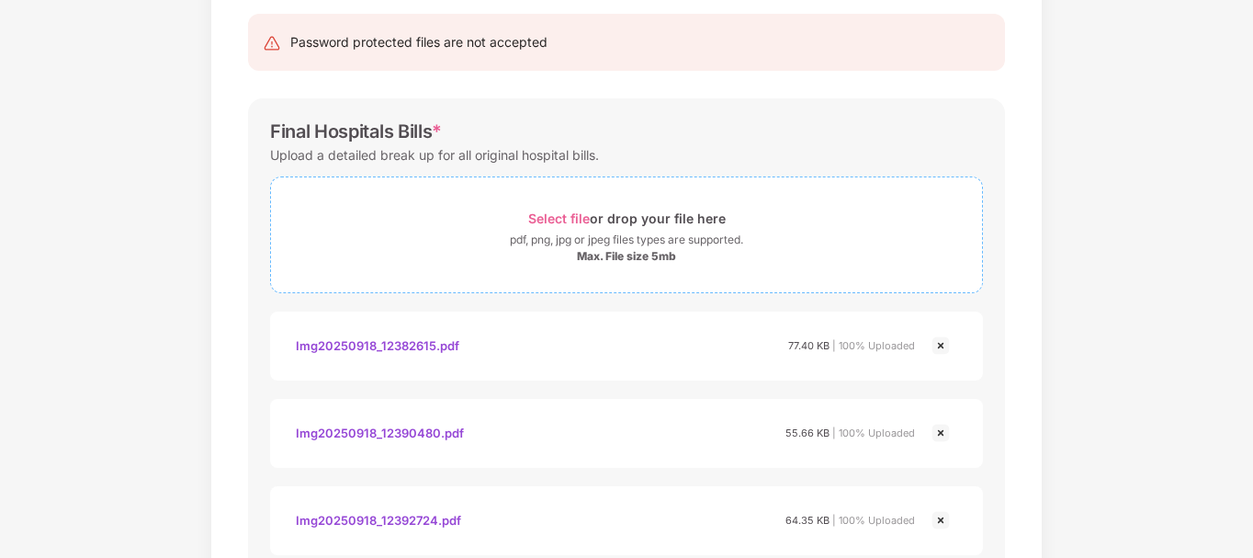
click at [637, 219] on div "Select file or drop your file here" at bounding box center [626, 218] width 197 height 25
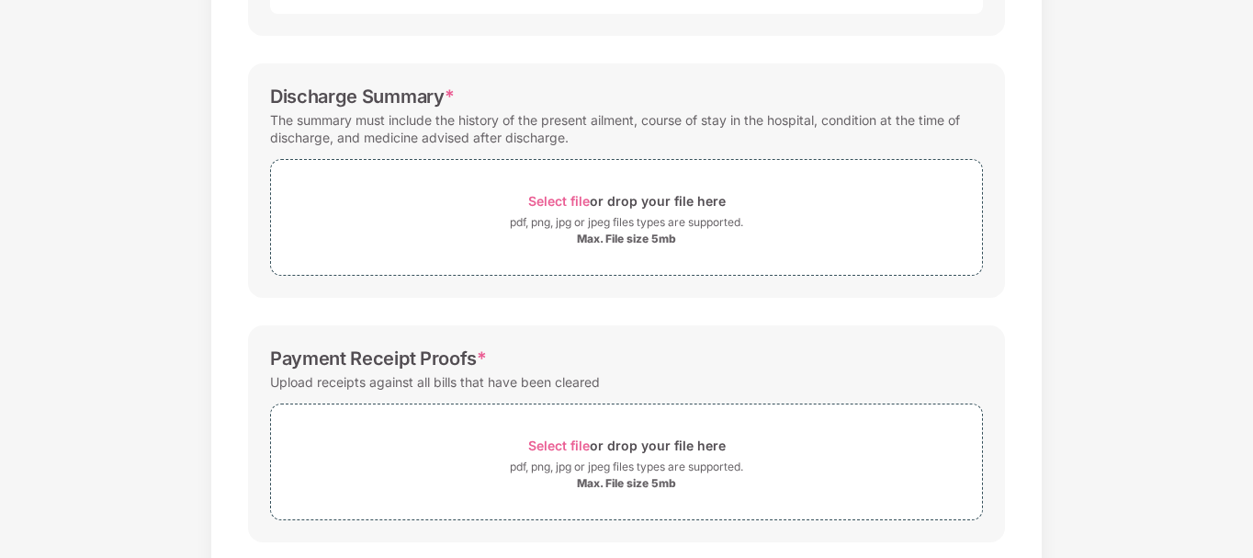
scroll to position [1082, 0]
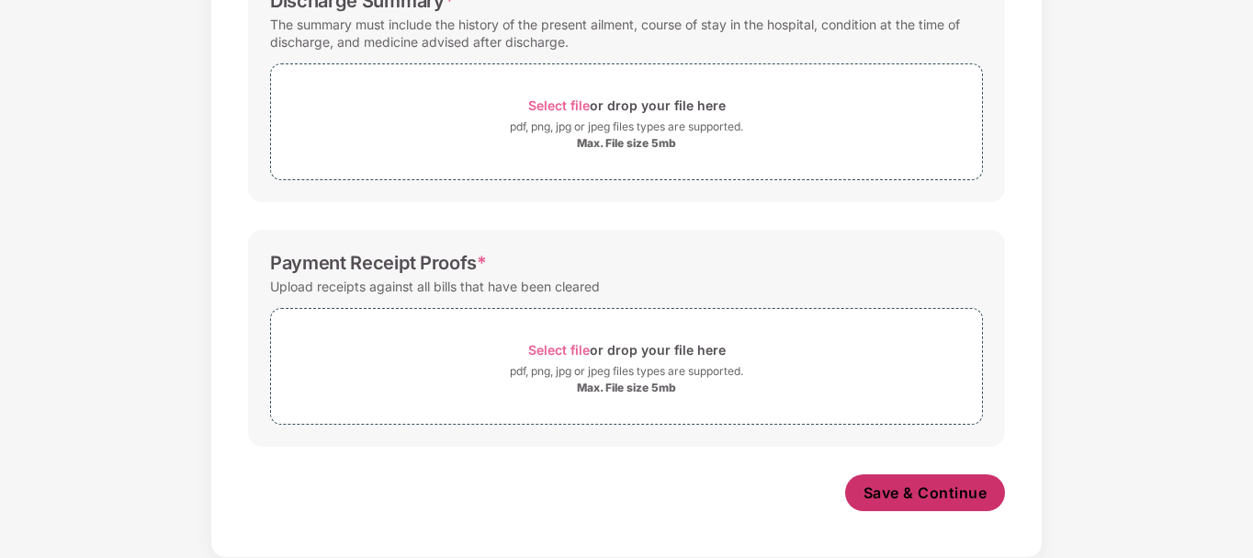
click at [971, 487] on span "Save & Continue" at bounding box center [925, 492] width 124 height 20
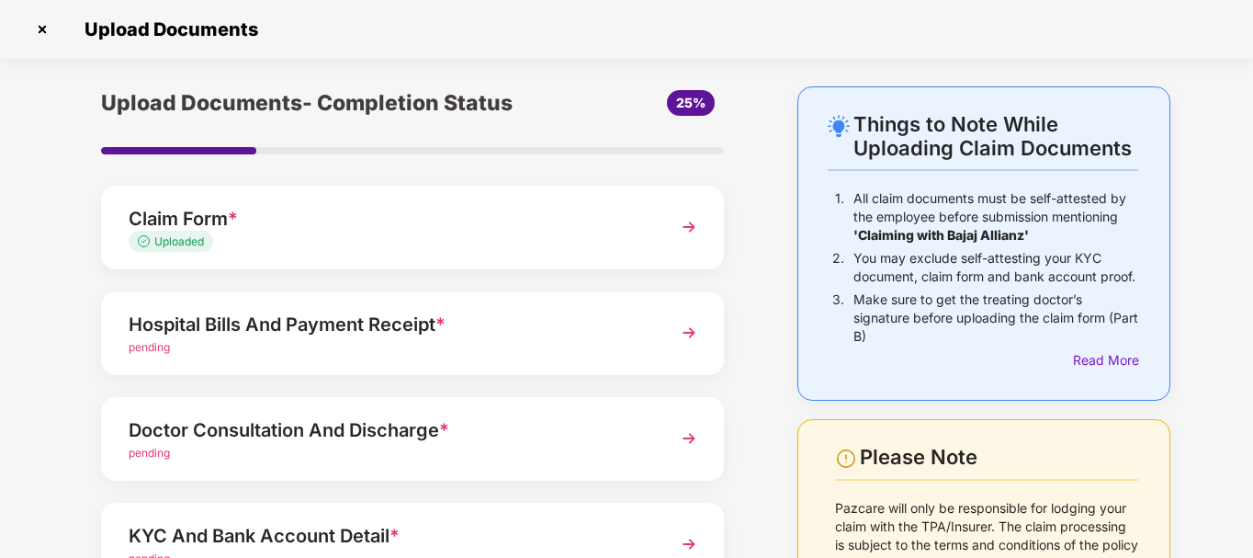
click at [403, 433] on div "Doctor Consultation And Discharge *" at bounding box center [389, 429] width 520 height 29
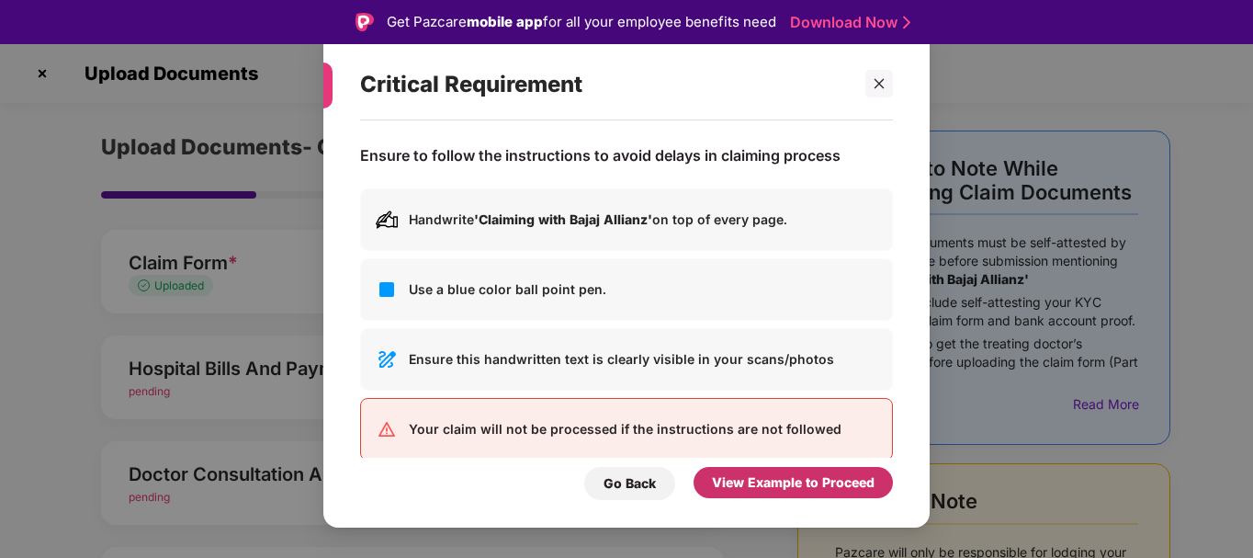
click at [744, 484] on div "View Example to Proceed" at bounding box center [793, 482] width 163 height 20
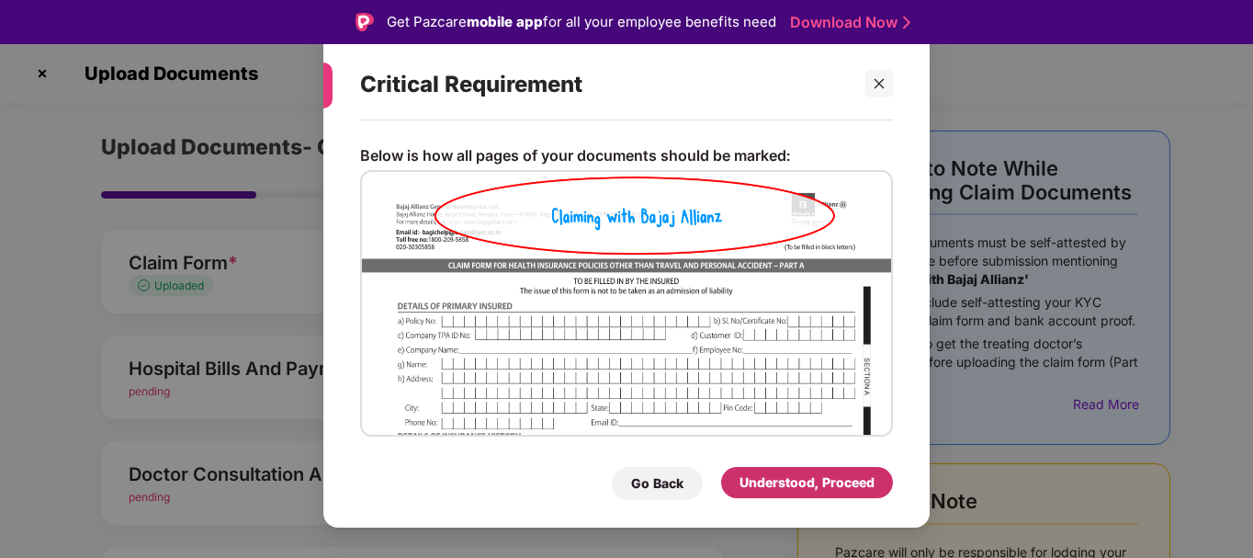
click at [744, 484] on div "Understood, Proceed" at bounding box center [806, 482] width 135 height 20
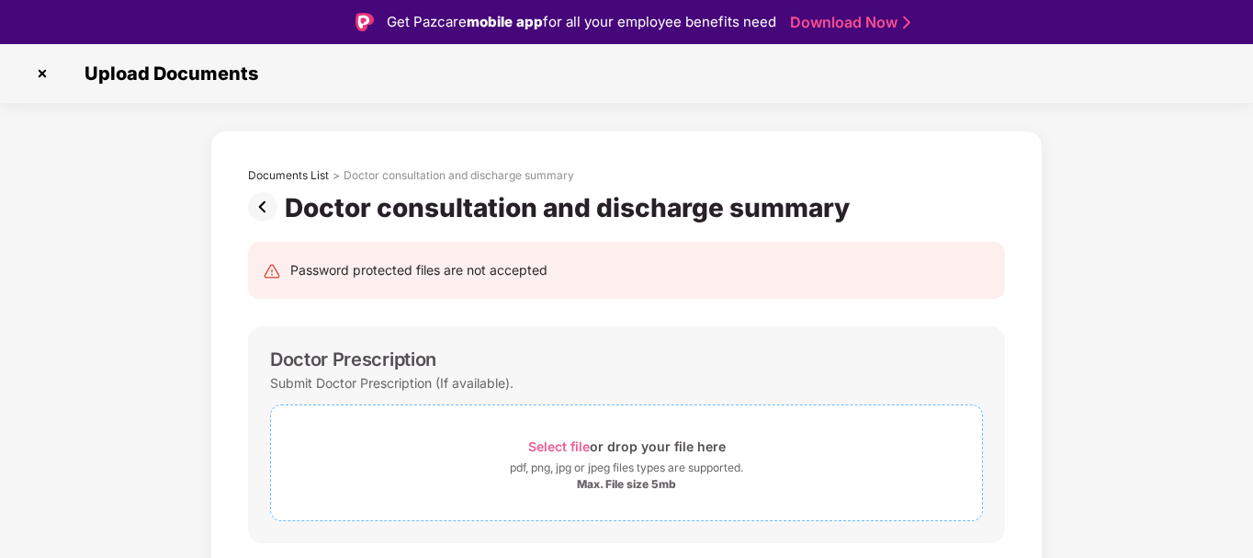
click at [596, 479] on div "Max. File size 5mb" at bounding box center [626, 484] width 99 height 15
click at [610, 441] on div "Select file or drop your file here" at bounding box center [626, 446] width 197 height 25
click at [565, 463] on div "pdf, png, jpg or jpeg files types are supported." at bounding box center [626, 467] width 233 height 18
click at [592, 467] on div "pdf, png, jpg or jpeg files types are supported." at bounding box center [626, 467] width 233 height 18
click at [558, 446] on span "Select file" at bounding box center [559, 446] width 62 height 16
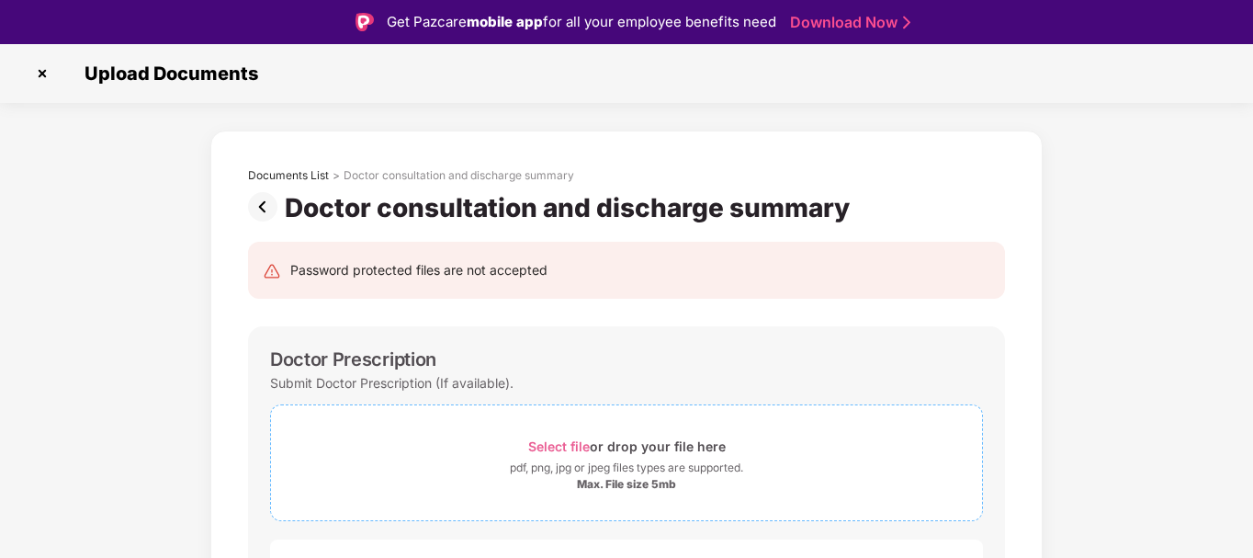
click at [572, 458] on div "pdf, png, jpg or jpeg files types are supported." at bounding box center [626, 467] width 233 height 18
click at [559, 445] on span "Select file" at bounding box center [559, 446] width 62 height 16
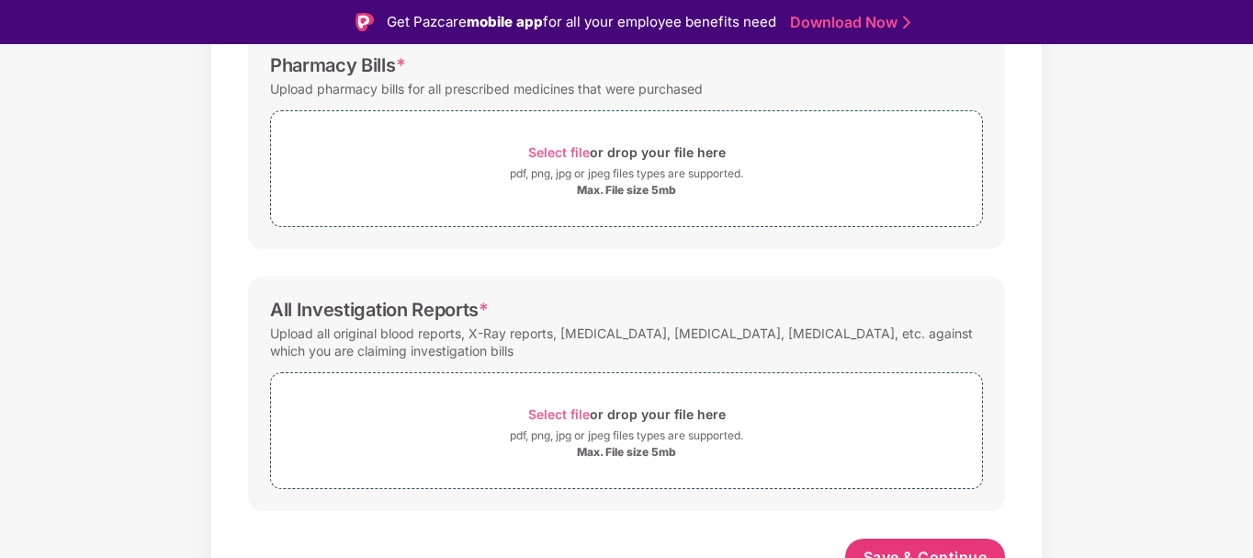
scroll to position [44, 0]
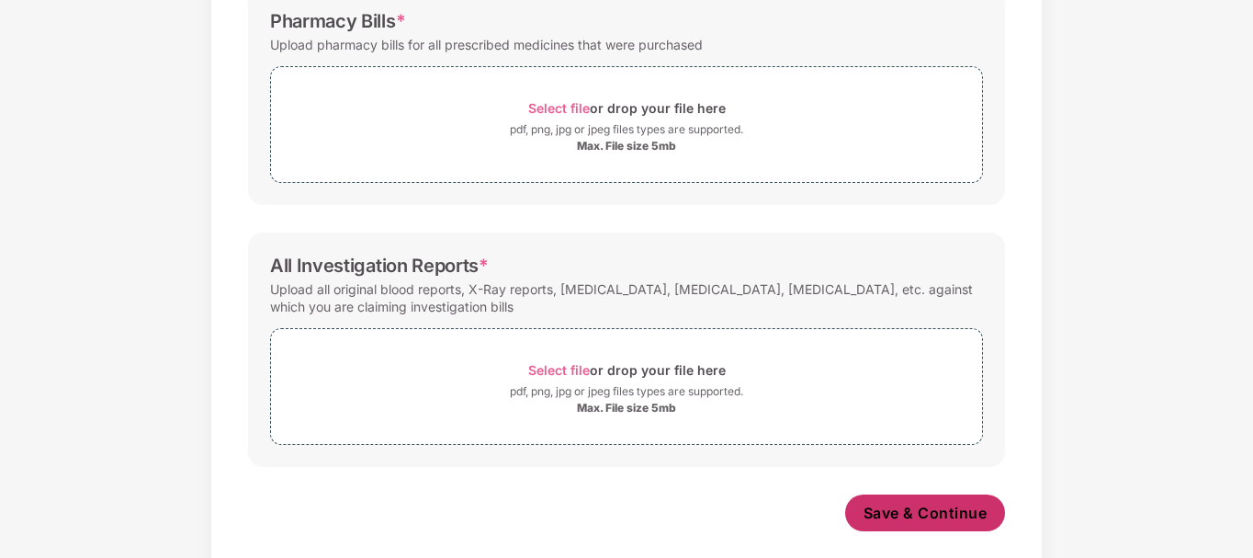
click at [974, 507] on span "Save & Continue" at bounding box center [925, 512] width 124 height 20
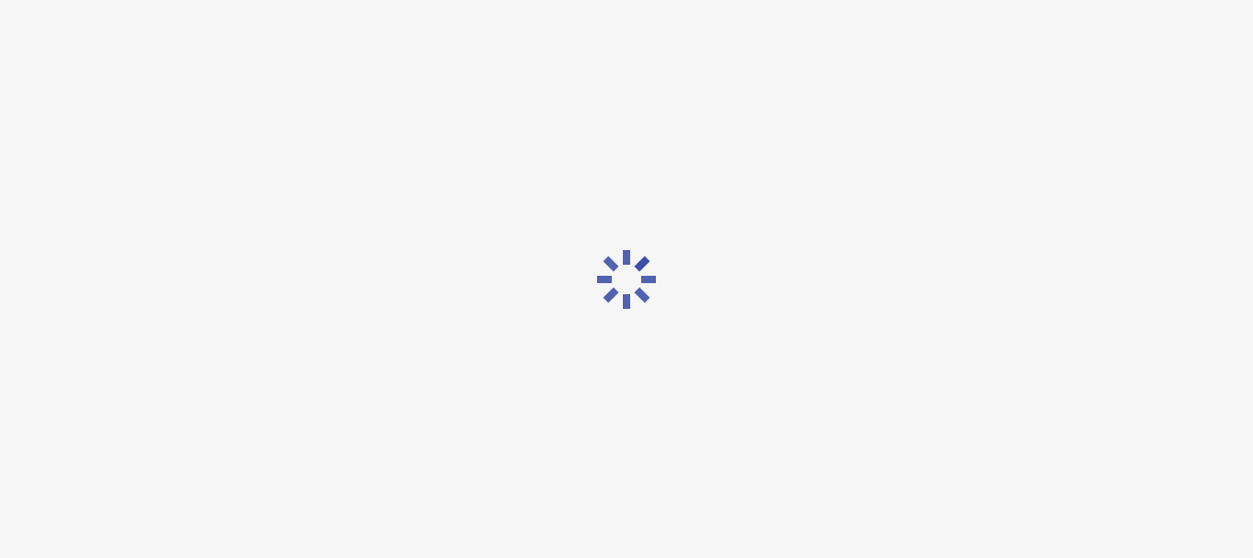
scroll to position [0, 0]
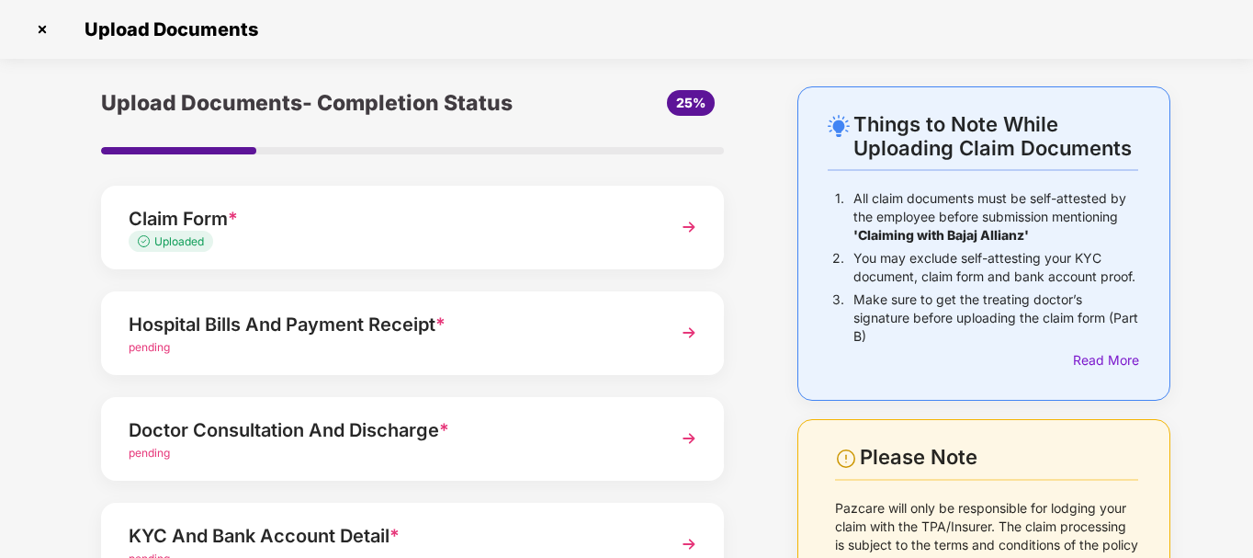
click at [684, 327] on img at bounding box center [688, 332] width 33 height 33
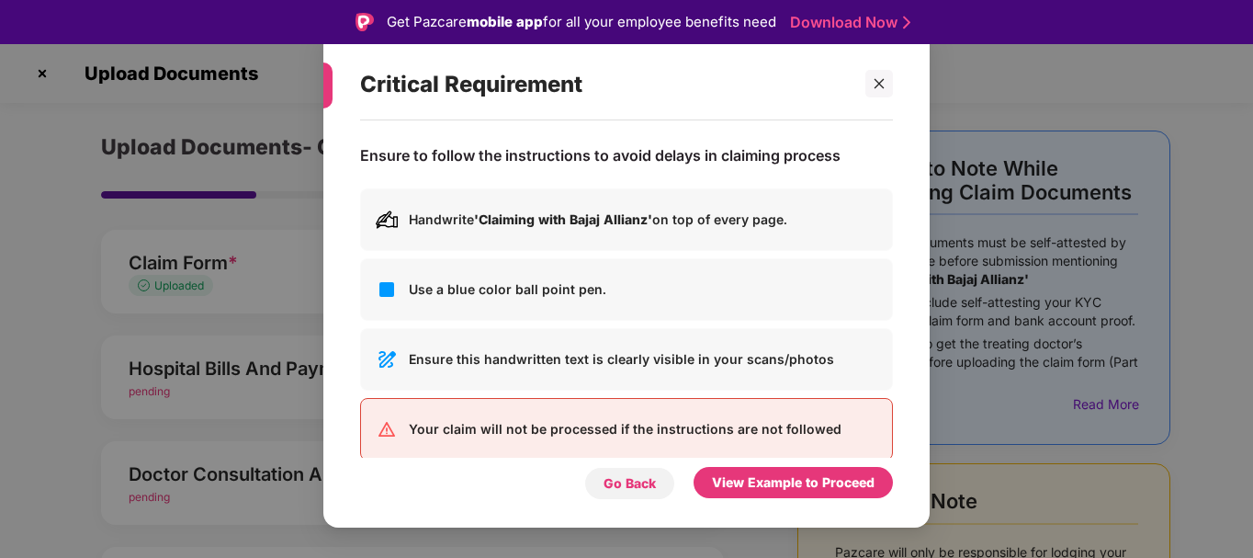
click at [632, 484] on div "Go Back" at bounding box center [629, 483] width 52 height 20
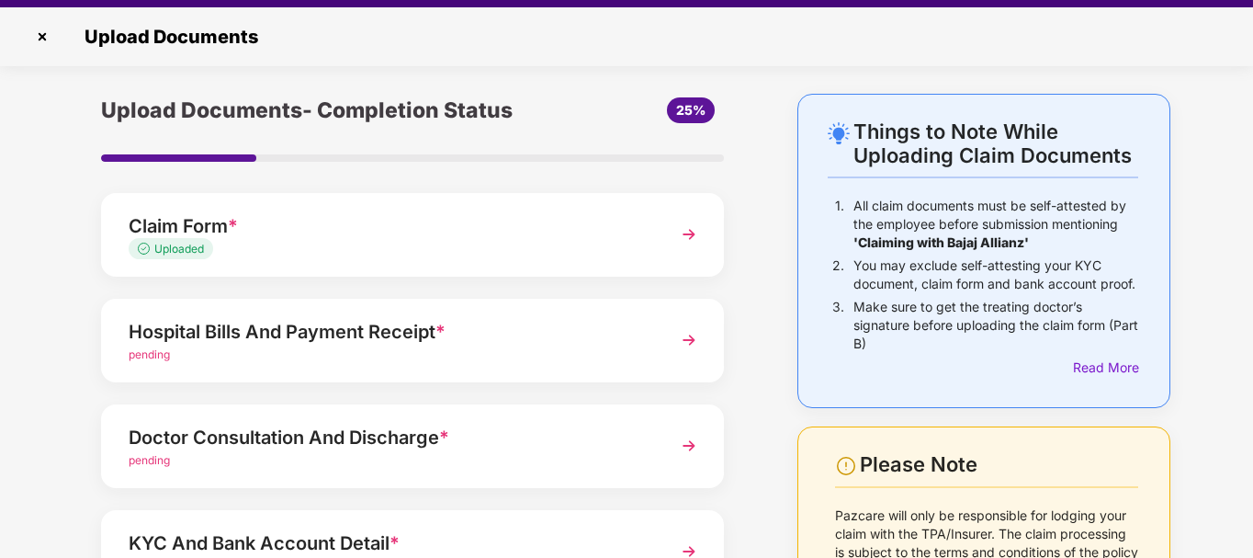
scroll to position [44, 0]
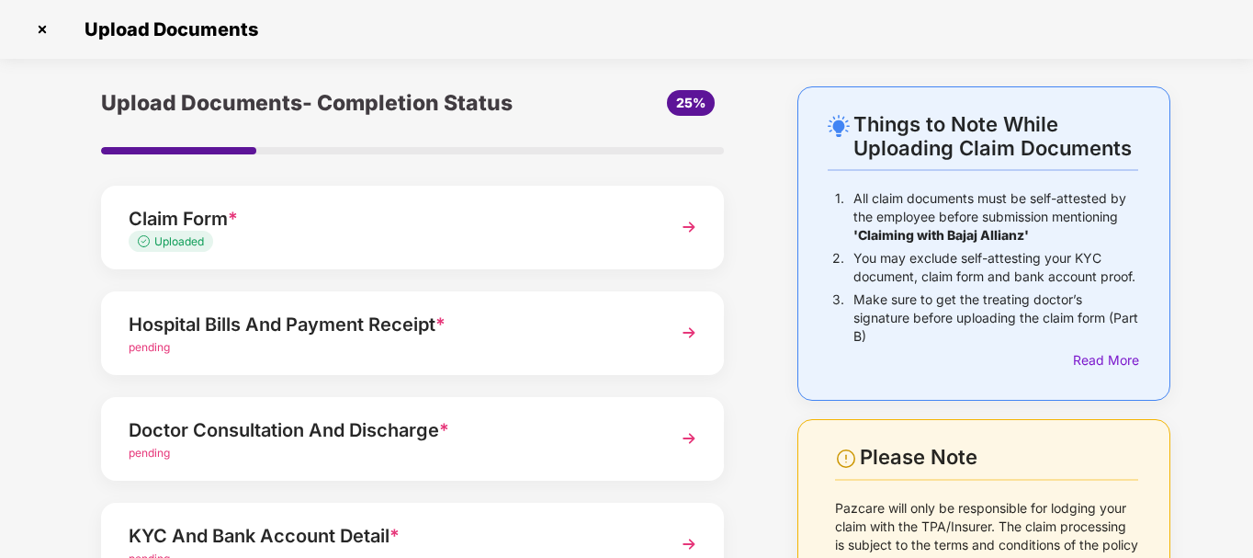
click at [1247, 426] on div "Things to Note While Uploading Claim Documents 1. All claim documents must be s…" at bounding box center [626, 449] width 1253 height 726
click at [1250, 432] on div "Things to Note While Uploading Claim Documents 1. All claim documents must be s…" at bounding box center [626, 449] width 1253 height 726
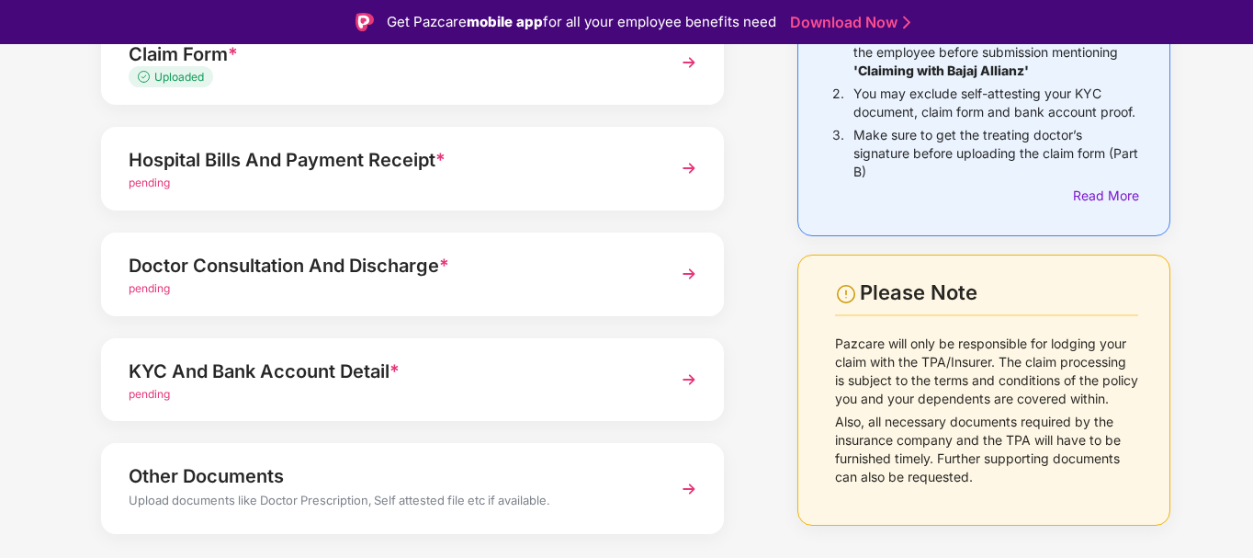
scroll to position [254, 0]
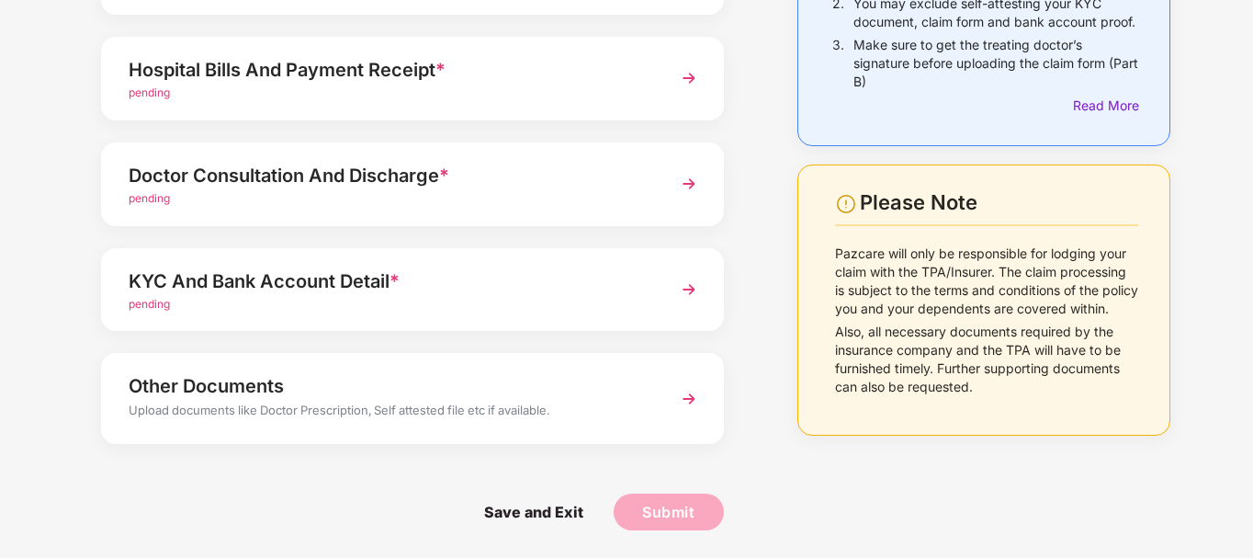
click at [158, 300] on span "pending" at bounding box center [149, 304] width 41 height 14
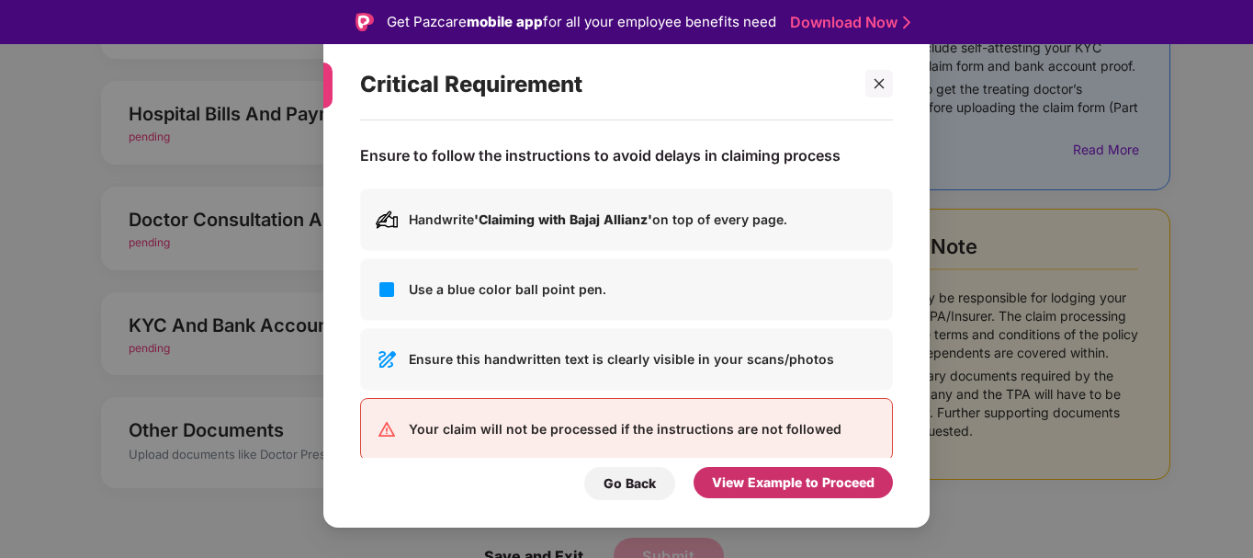
click at [746, 474] on div "View Example to Proceed" at bounding box center [793, 482] width 163 height 20
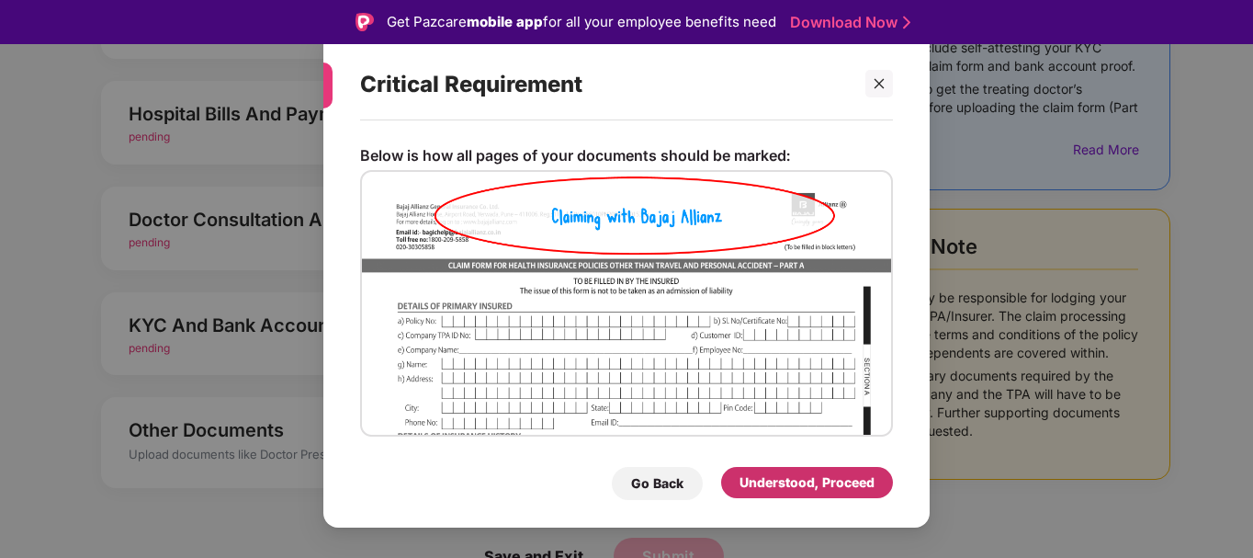
click at [769, 477] on div "Understood, Proceed" at bounding box center [806, 482] width 135 height 20
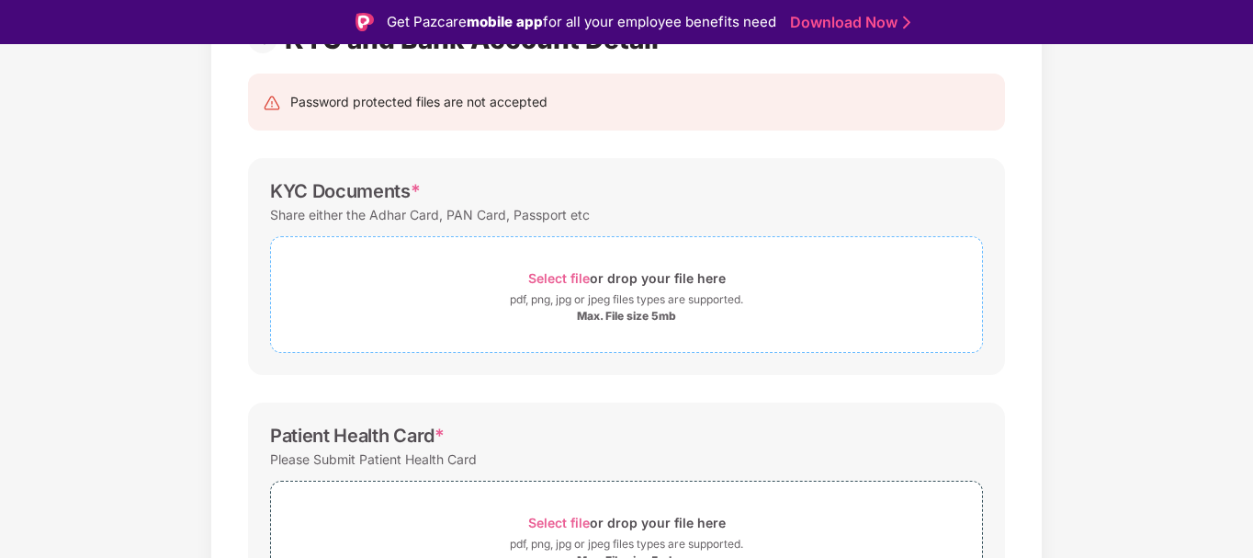
click at [560, 275] on span "Select file" at bounding box center [559, 278] width 62 height 16
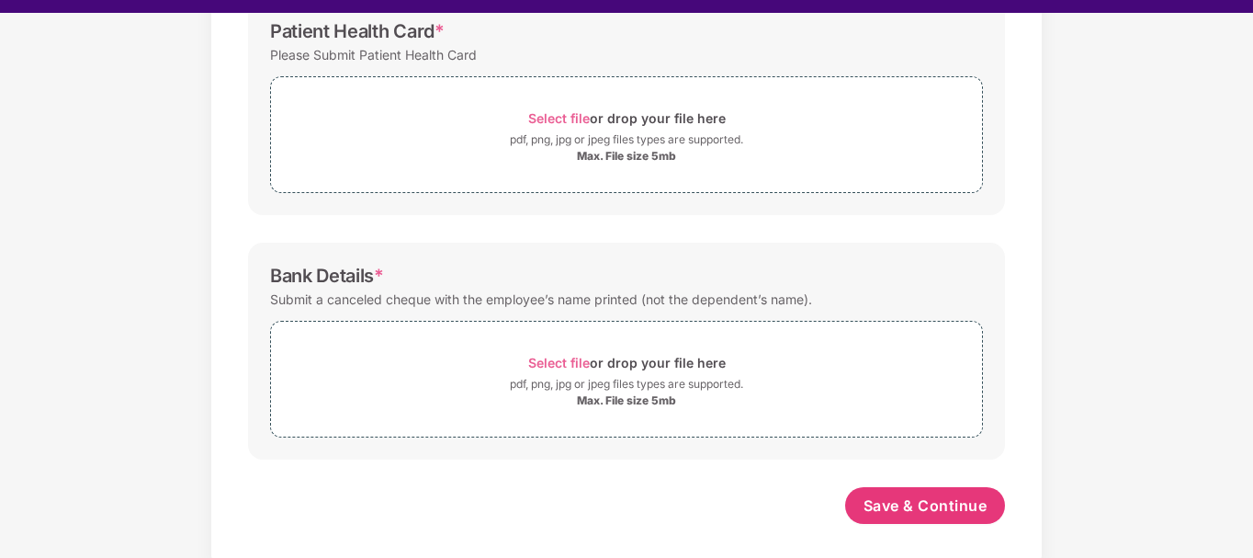
scroll to position [44, 0]
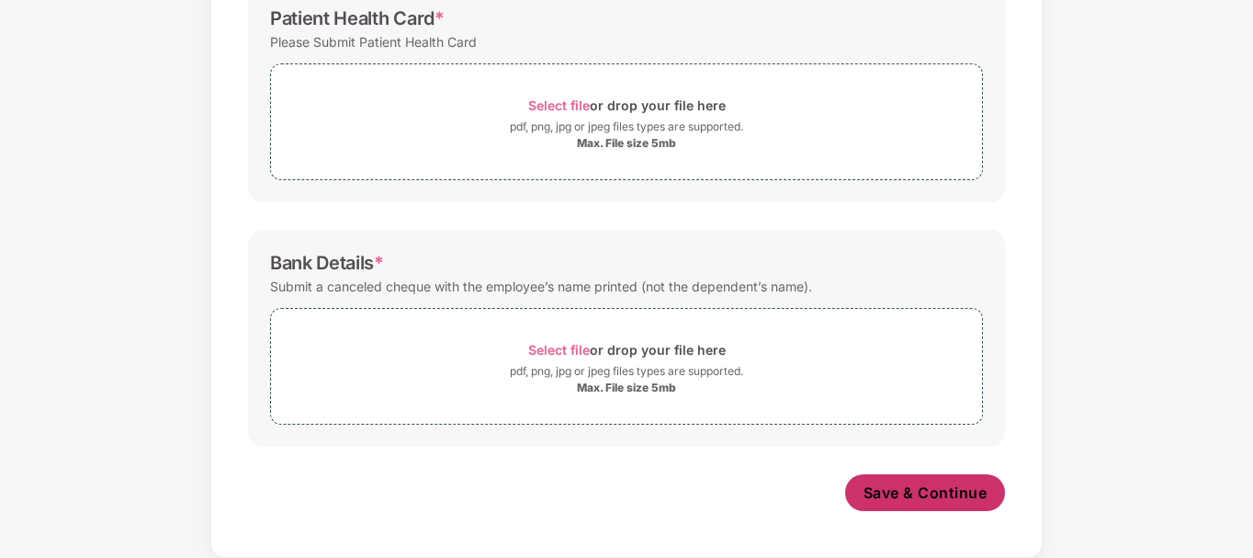
click at [954, 480] on button "Save & Continue" at bounding box center [925, 492] width 161 height 37
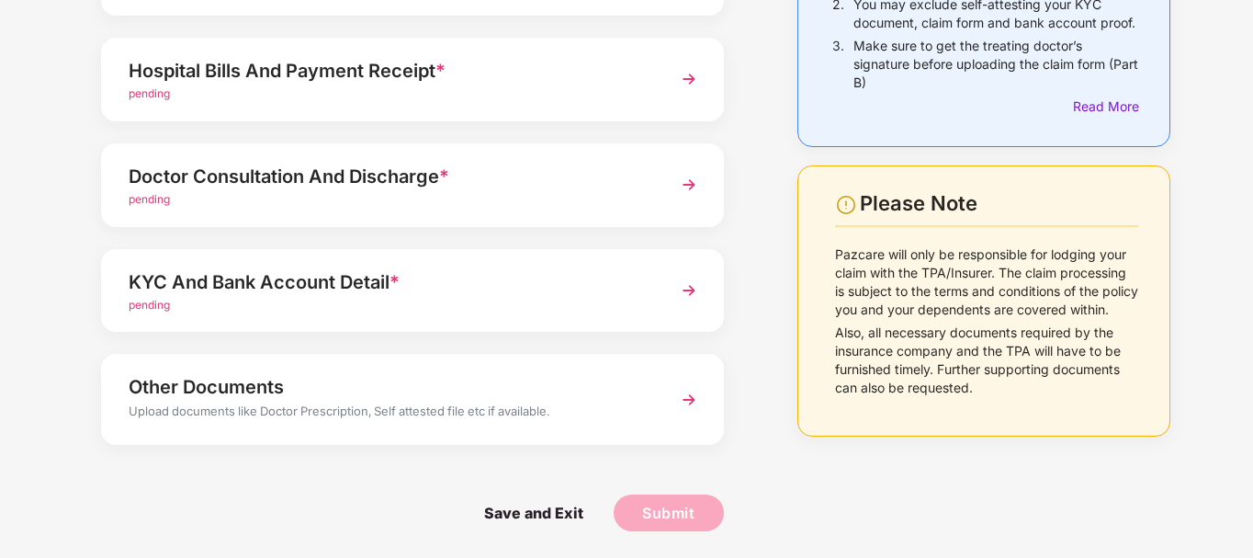
scroll to position [254, 0]
click at [262, 284] on div "KYC And Bank Account Detail *" at bounding box center [389, 280] width 520 height 29
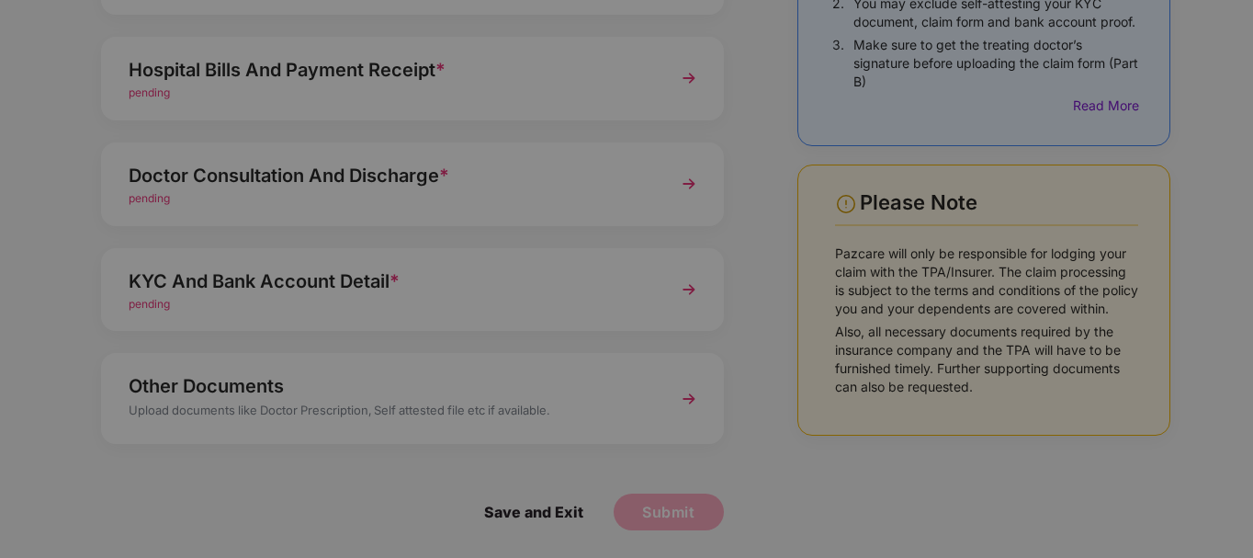
scroll to position [0, 0]
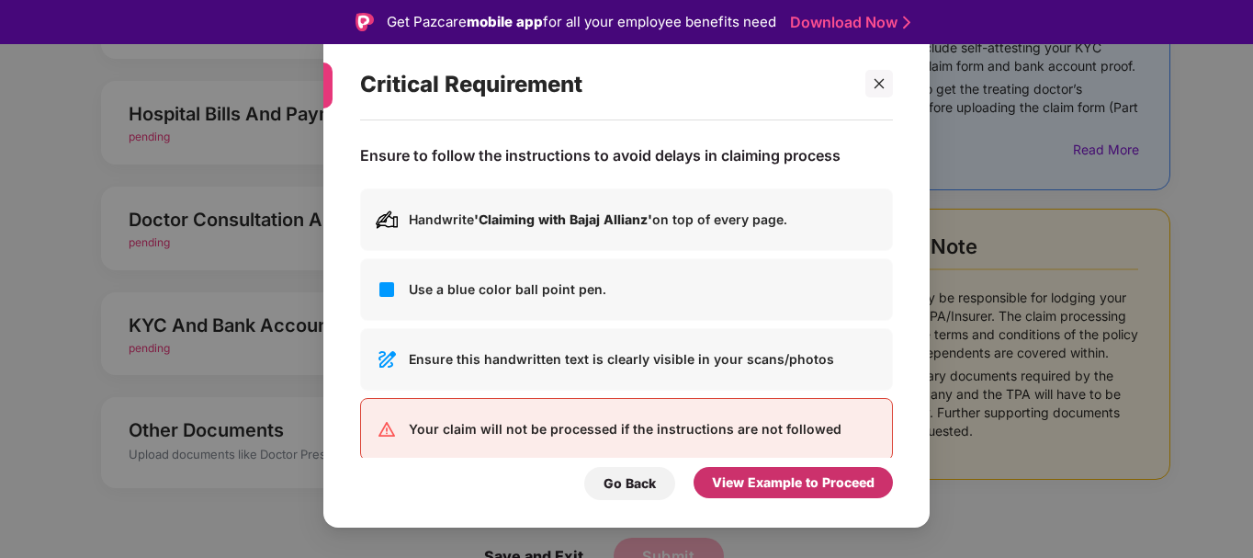
click at [765, 475] on div "View Example to Proceed" at bounding box center [793, 482] width 163 height 20
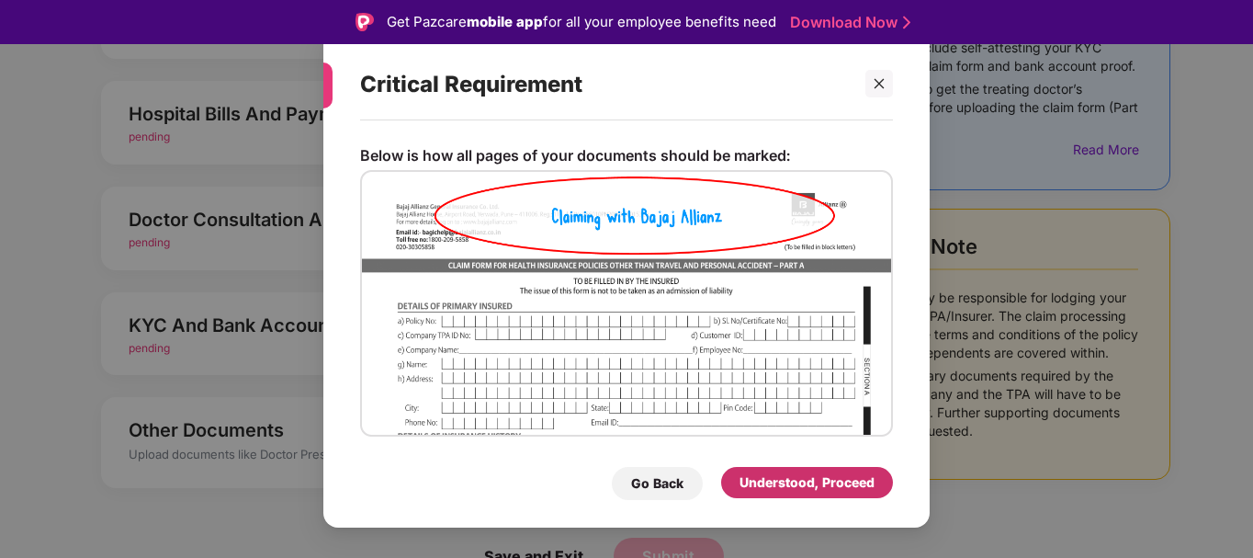
click at [765, 475] on div "Understood, Proceed" at bounding box center [806, 482] width 135 height 20
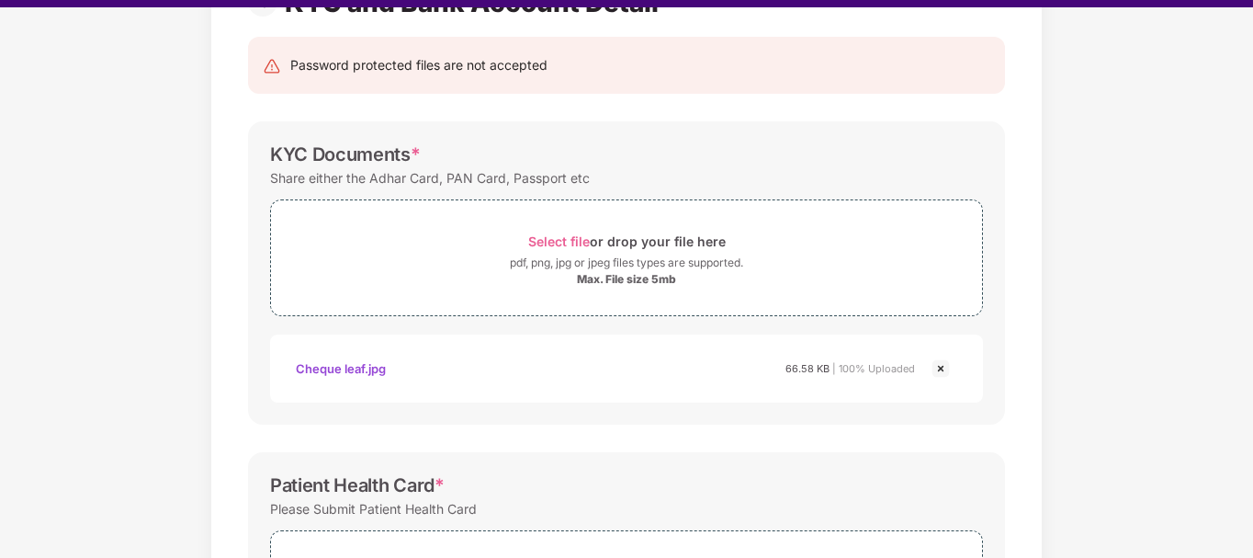
scroll to position [44, 0]
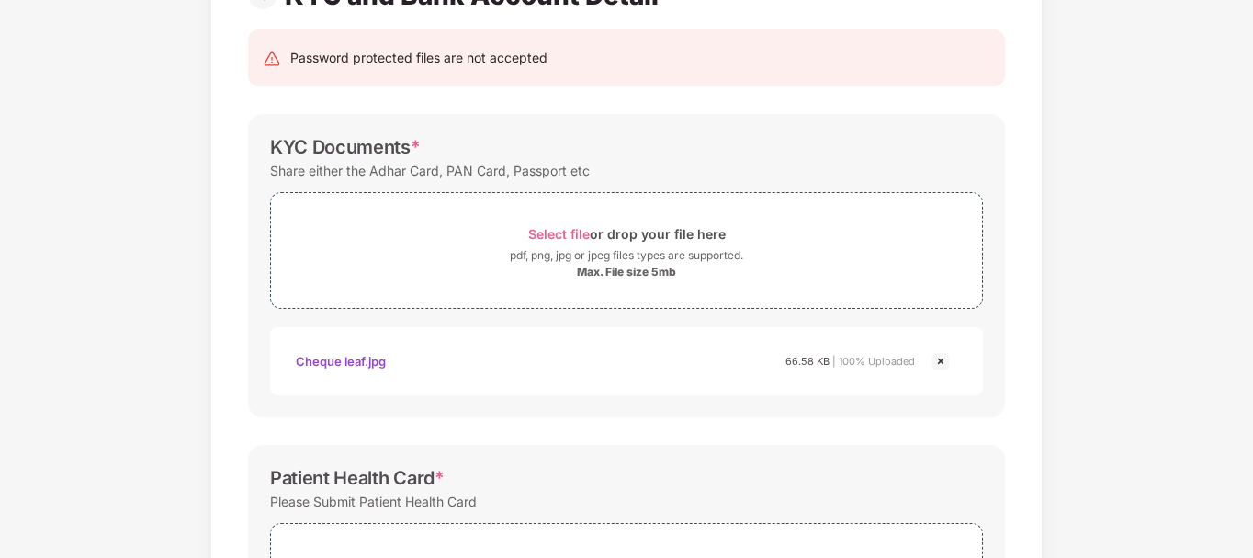
click at [1250, 392] on div "Documents List > KYC and Bank Account Detail KYC and Bank Account Detail Passwo…" at bounding box center [626, 467] width 1253 height 1099
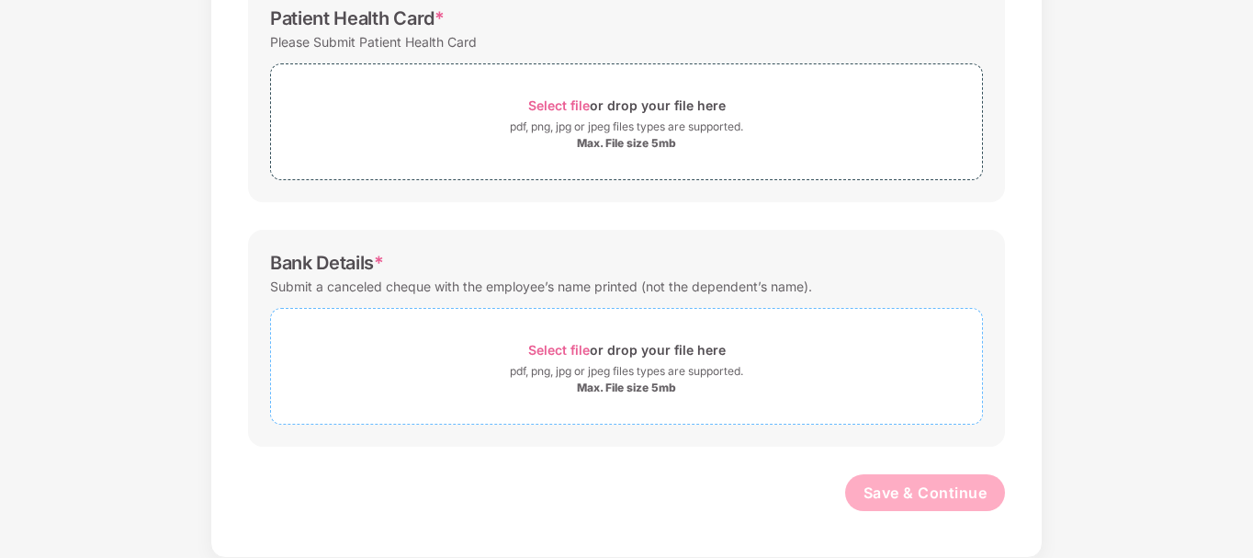
click at [648, 361] on div "Select file or drop your file here" at bounding box center [626, 349] width 197 height 25
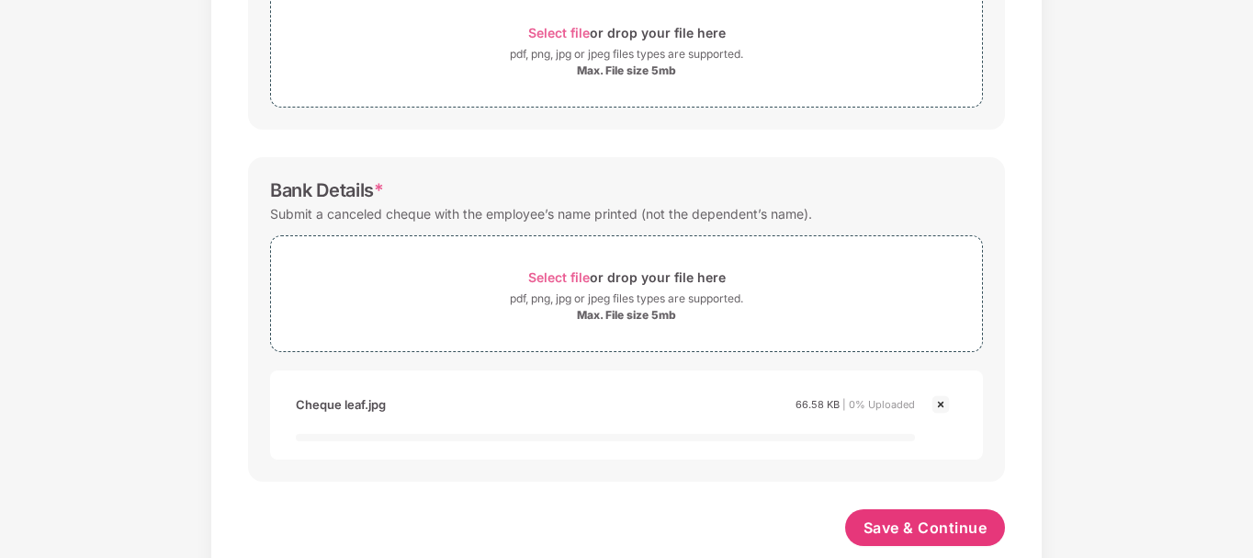
scroll to position [735, 0]
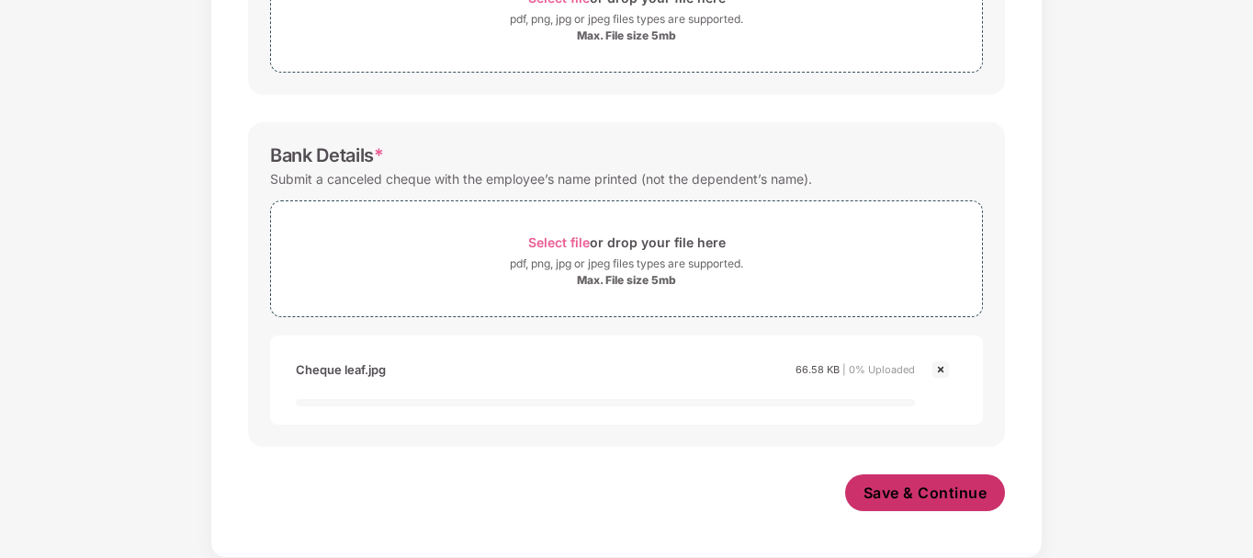
click at [907, 497] on span "Save & Continue" at bounding box center [925, 492] width 124 height 20
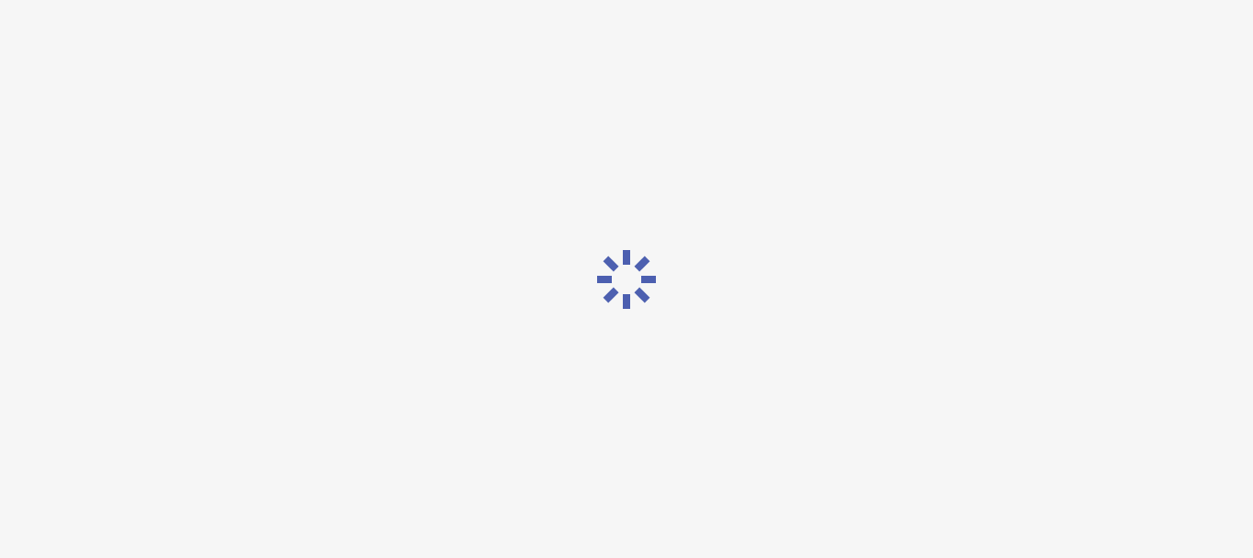
scroll to position [0, 0]
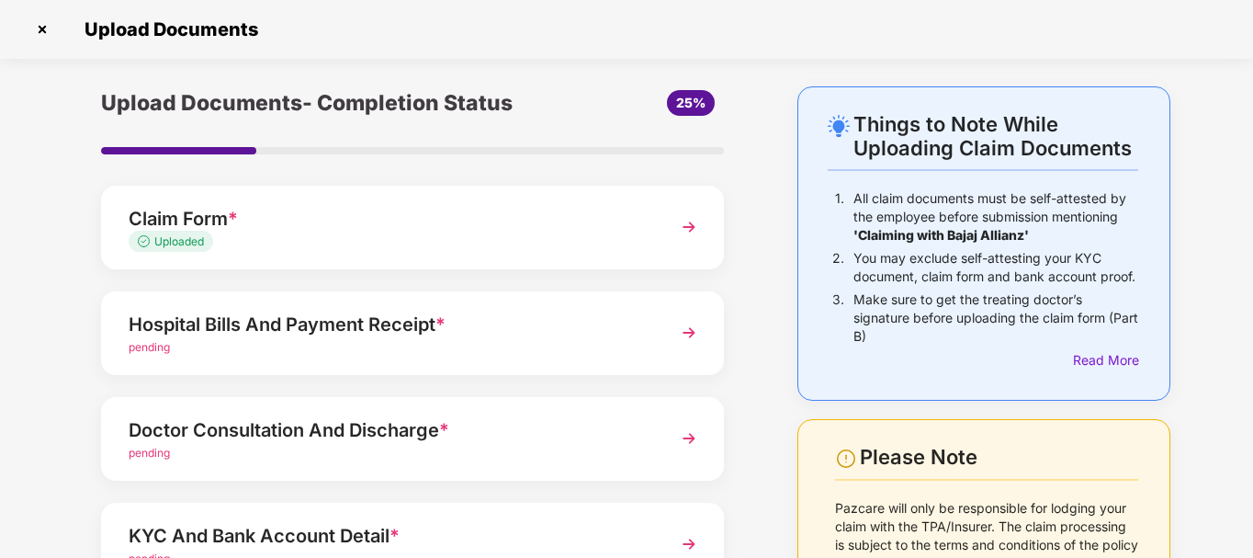
click at [1249, 411] on div "Things to Note While Uploading Claim Documents 1. All claim documents must be s…" at bounding box center [626, 449] width 1253 height 726
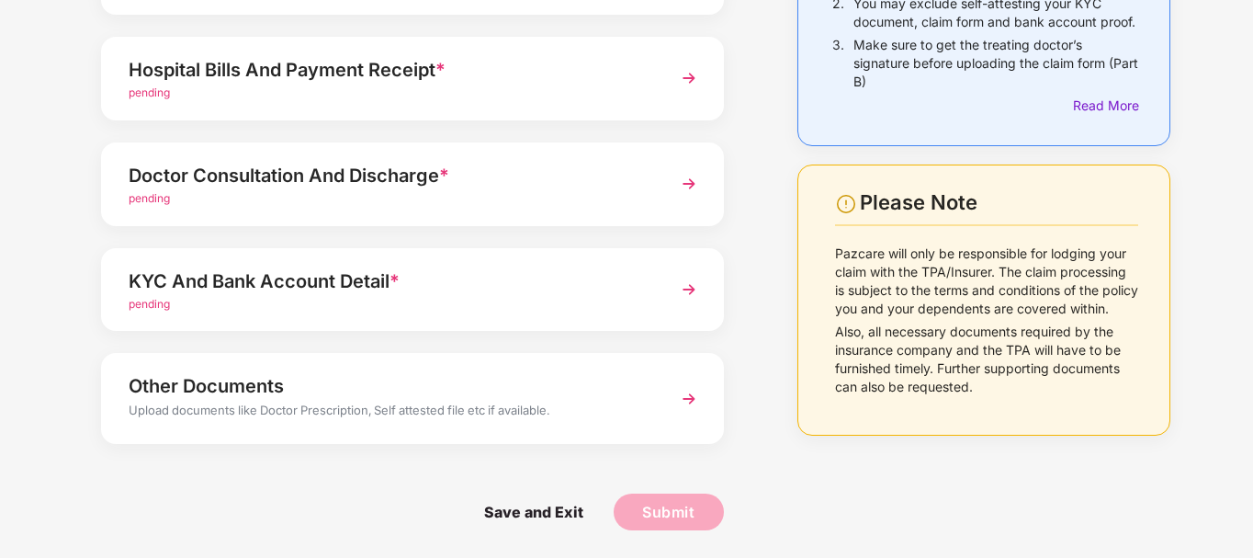
click at [682, 289] on img at bounding box center [688, 289] width 33 height 33
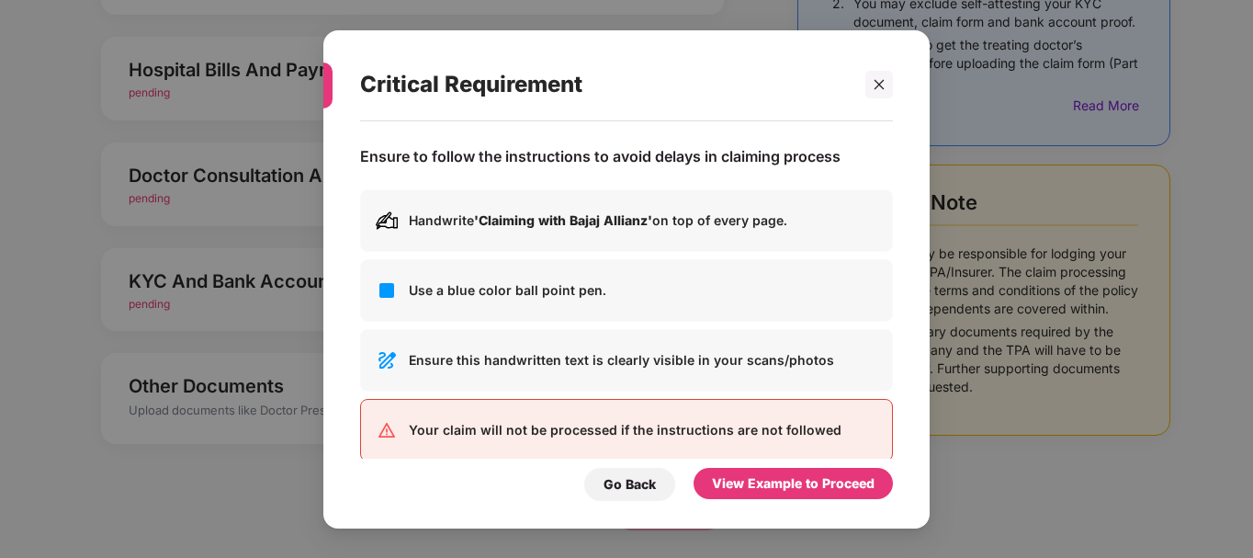
scroll to position [0, 0]
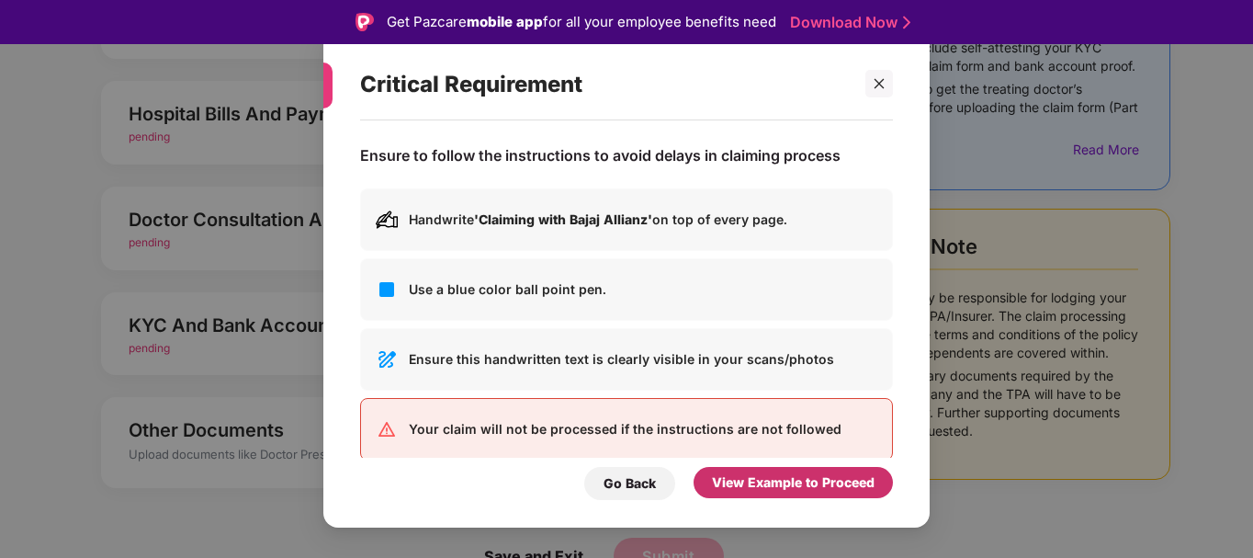
click at [753, 485] on div "View Example to Proceed" at bounding box center [793, 482] width 163 height 20
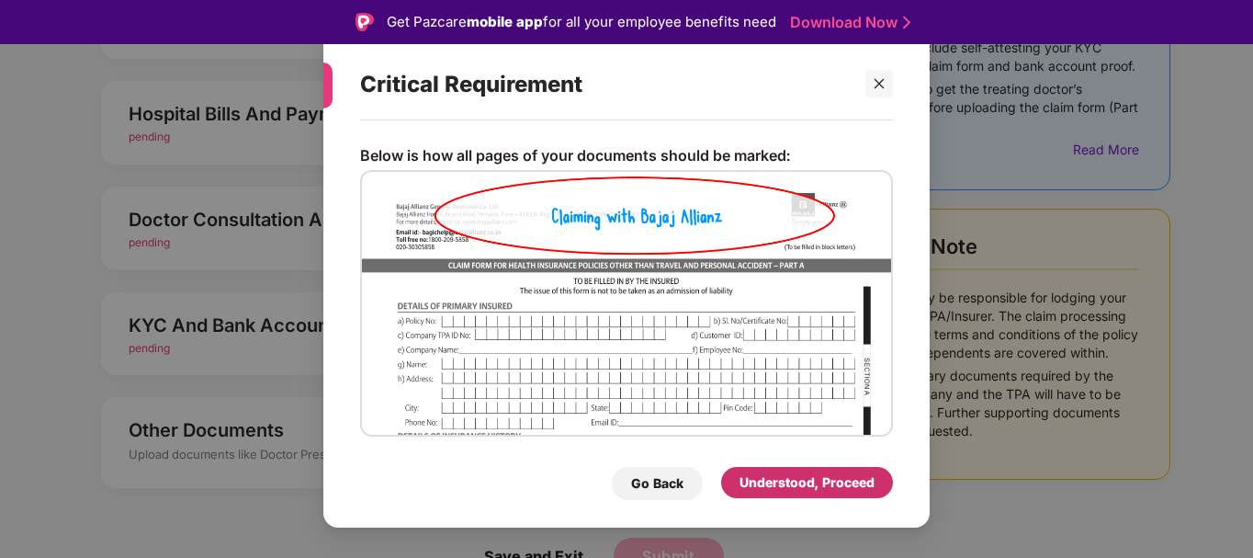
click at [753, 485] on div "Understood, Proceed" at bounding box center [806, 482] width 135 height 20
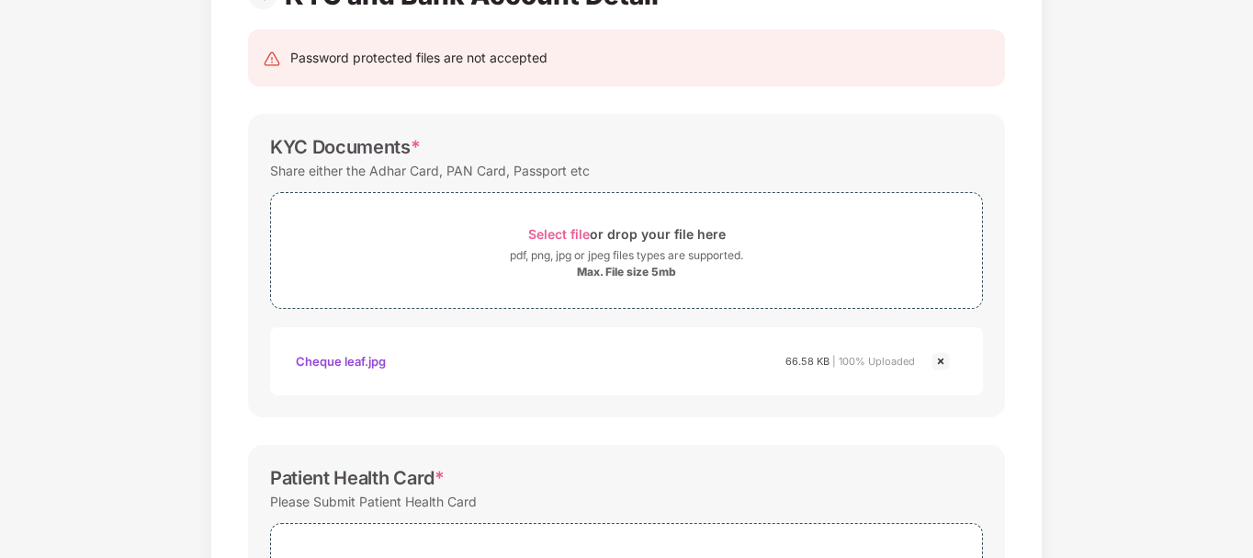
scroll to position [656, 0]
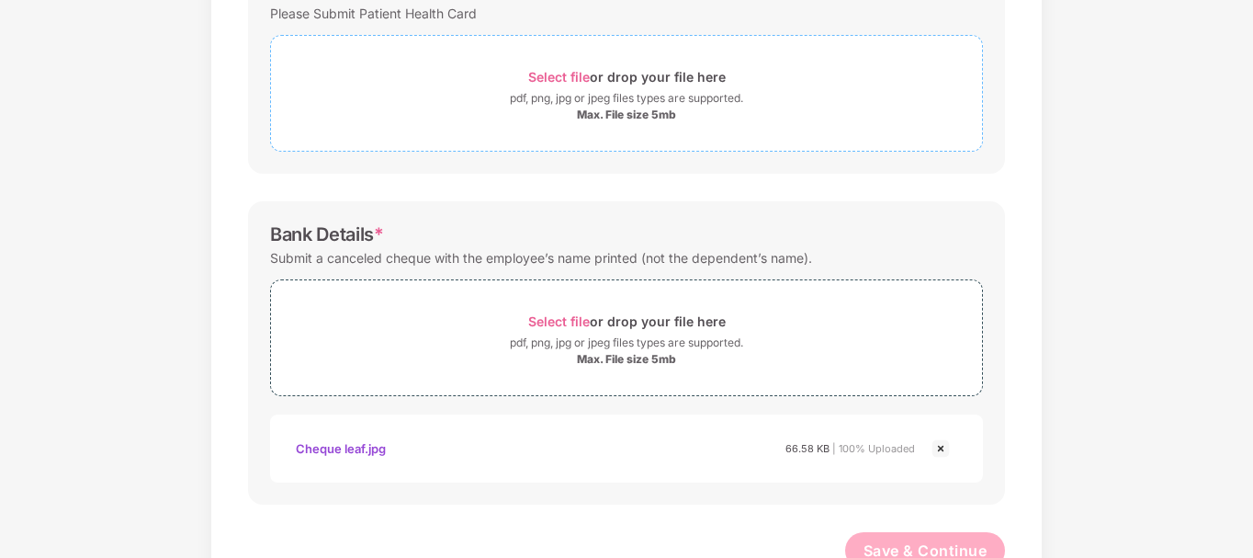
click at [564, 69] on span "Select file" at bounding box center [559, 77] width 62 height 16
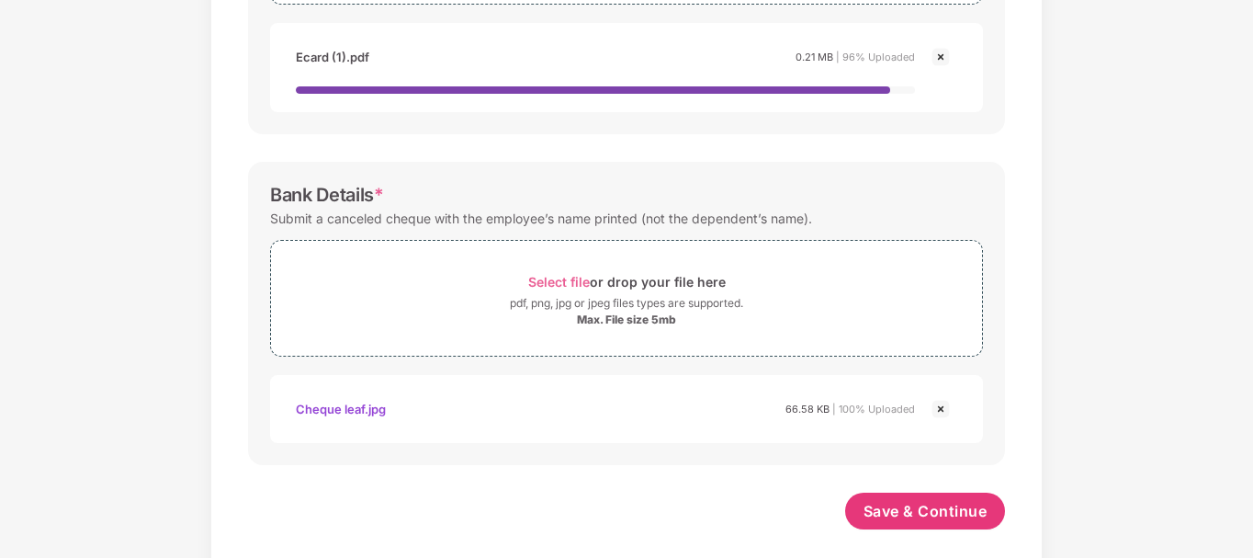
scroll to position [821, 0]
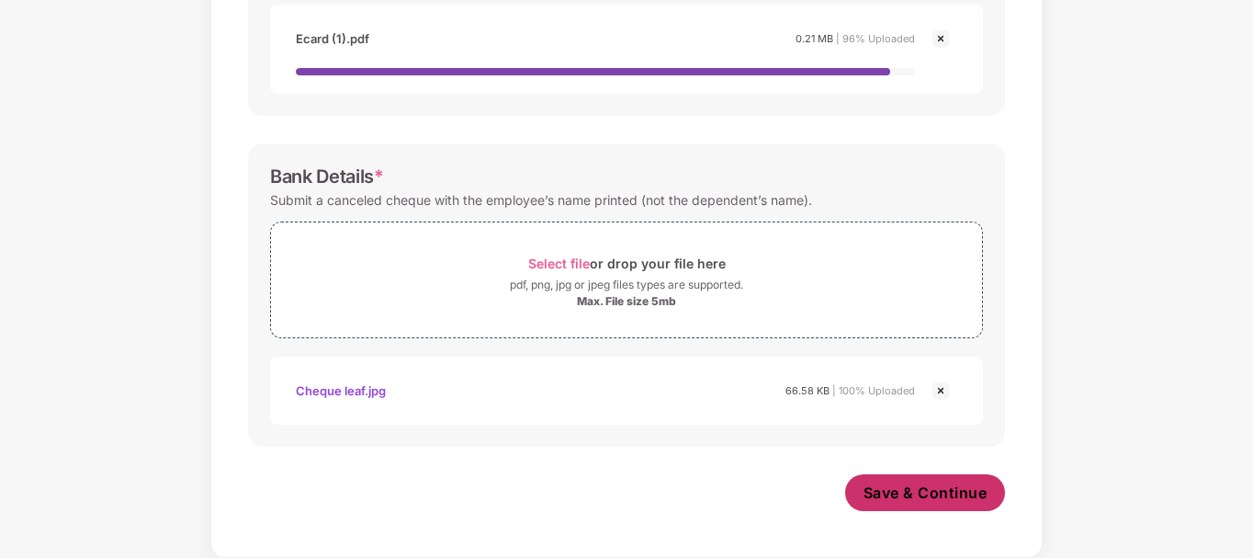
click at [931, 491] on span "Save & Continue" at bounding box center [925, 492] width 124 height 20
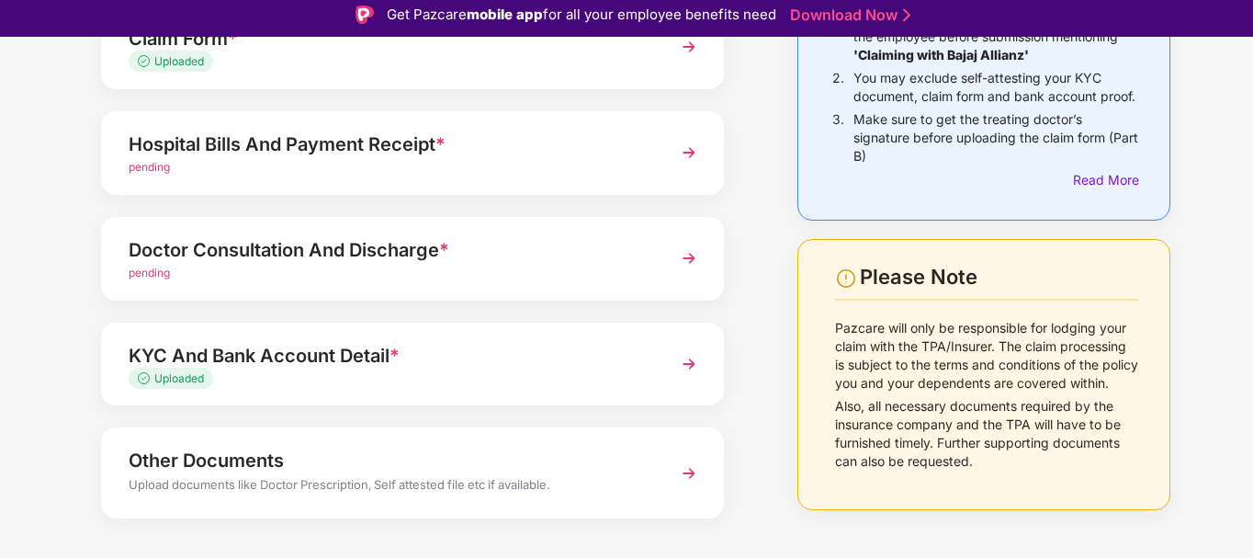
scroll to position [254, 0]
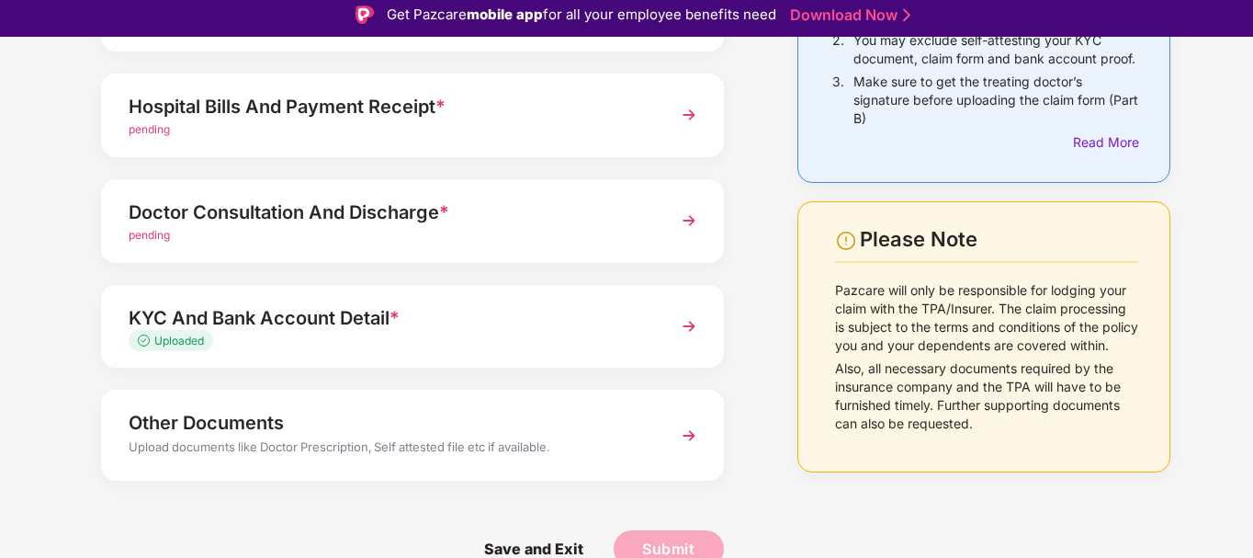
click at [150, 231] on span "pending" at bounding box center [149, 235] width 41 height 14
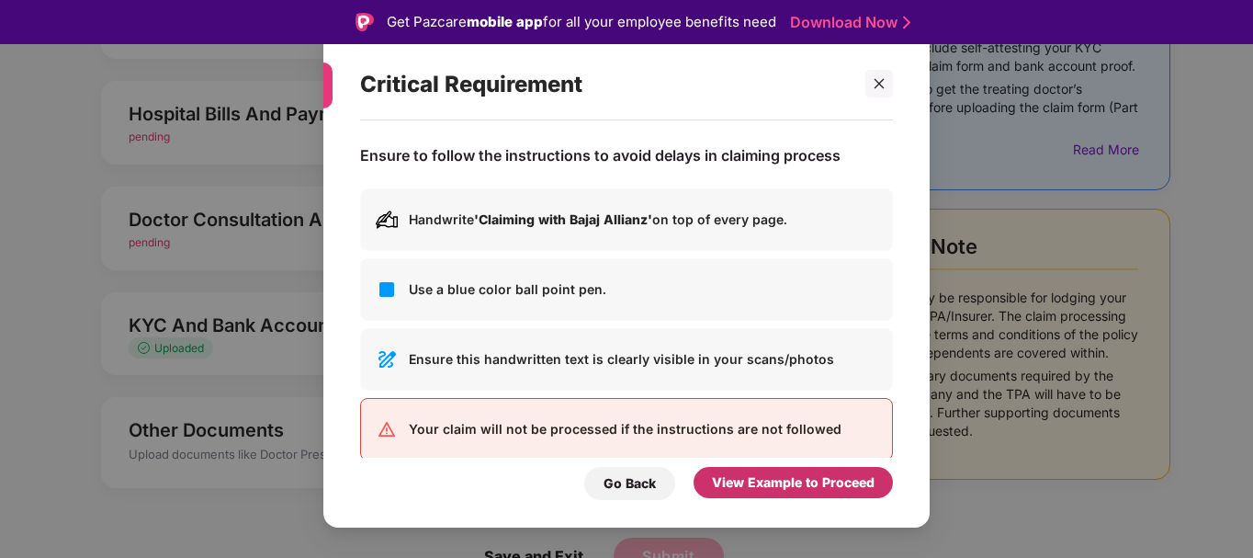
click at [740, 474] on div "View Example to Proceed" at bounding box center [793, 482] width 163 height 20
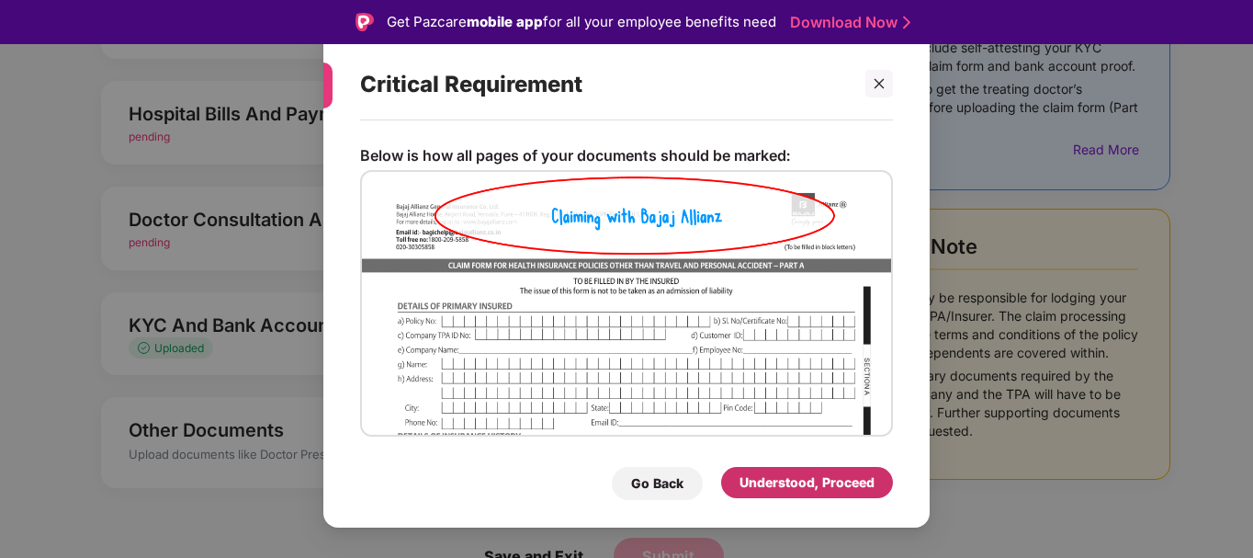
click at [740, 474] on div "Understood, Proceed" at bounding box center [806, 482] width 135 height 20
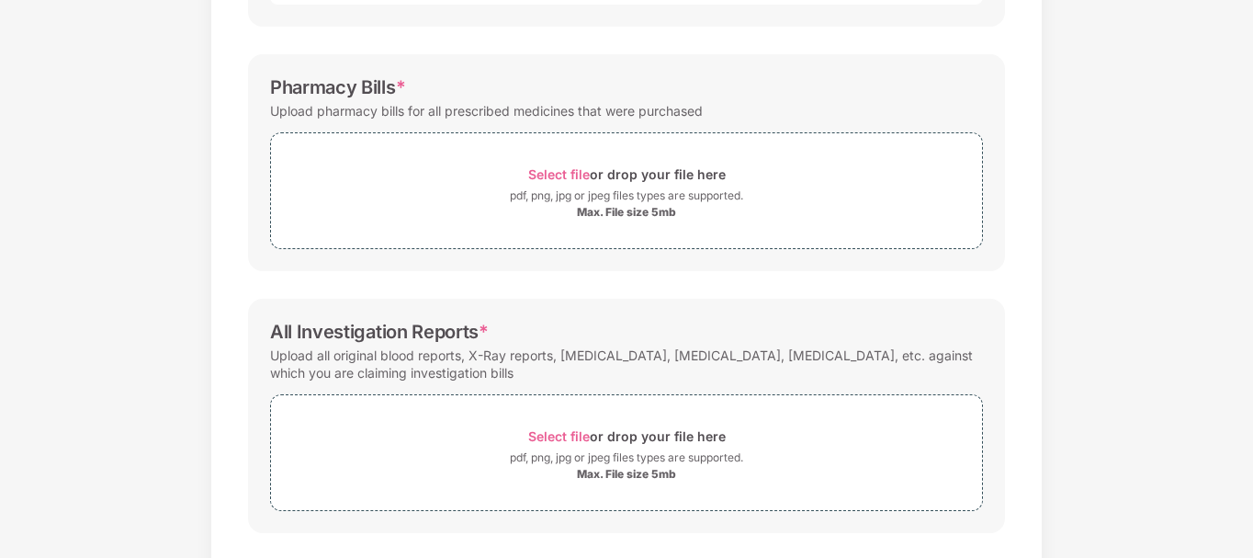
scroll to position [1029, 0]
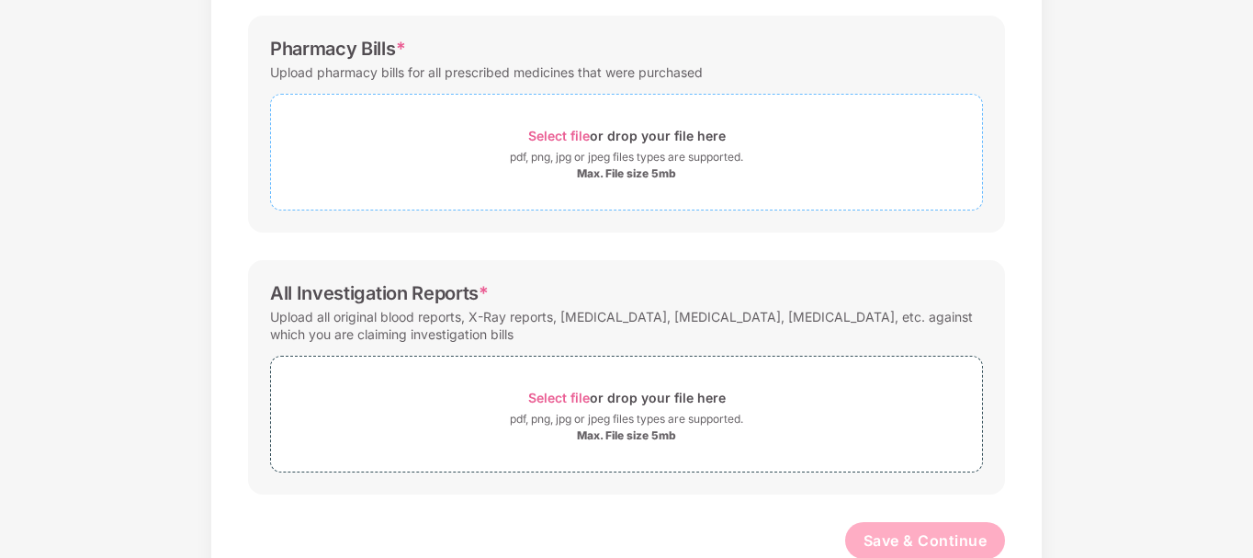
click at [588, 144] on div "Select file or drop your file here" at bounding box center [626, 135] width 197 height 25
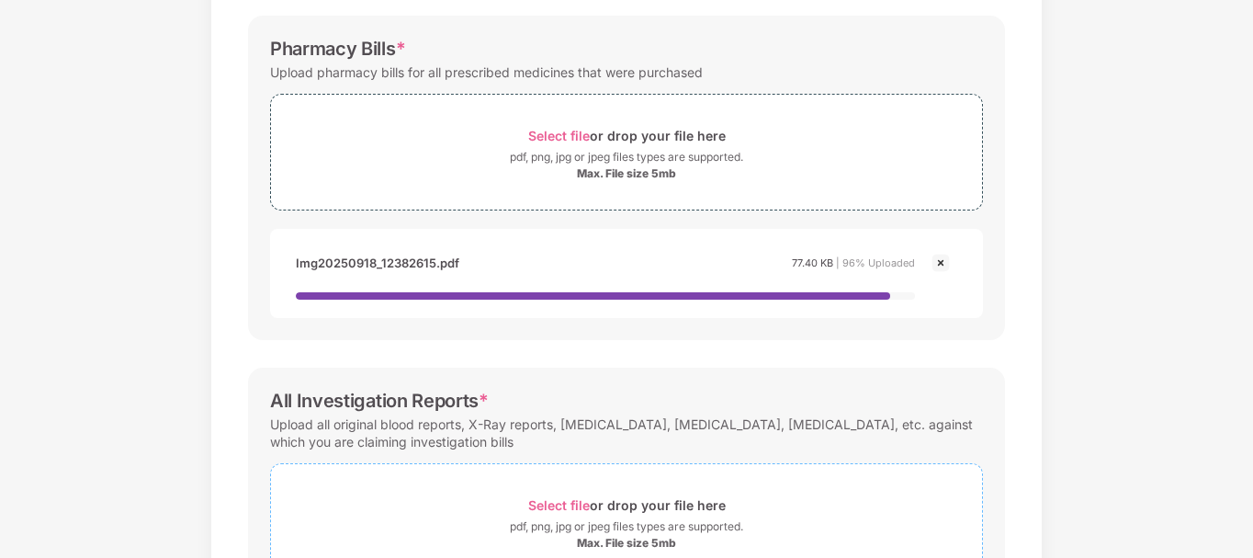
click at [562, 503] on span "Select file" at bounding box center [559, 505] width 62 height 16
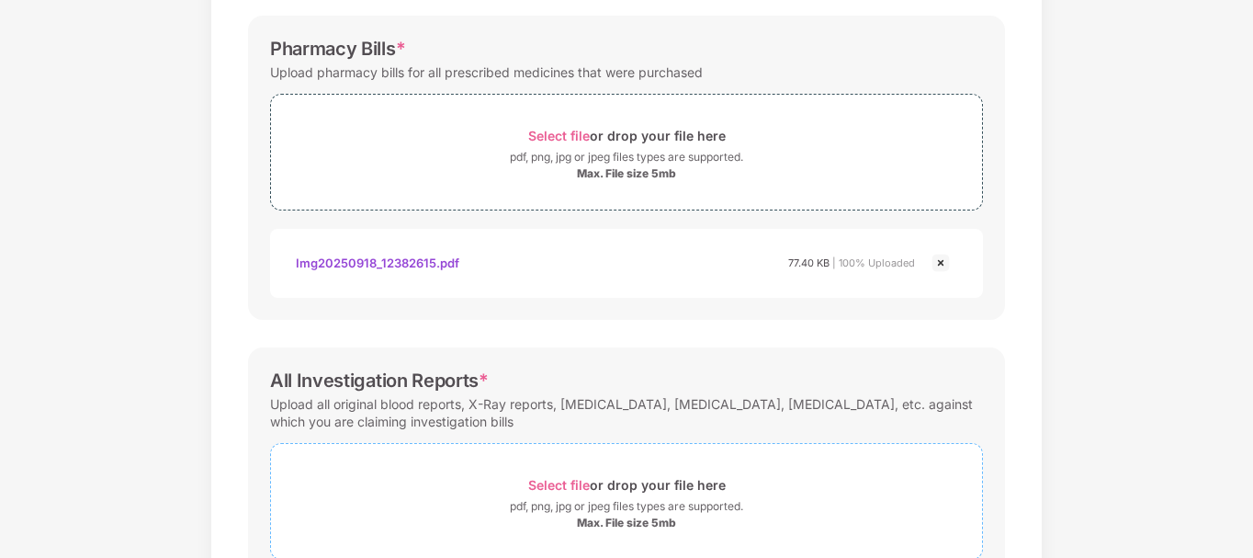
click at [567, 479] on span "Select file" at bounding box center [559, 485] width 62 height 16
click at [558, 489] on span "Select file" at bounding box center [559, 485] width 62 height 16
click at [550, 479] on span "Select file" at bounding box center [559, 485] width 62 height 16
click at [579, 482] on span "Select file" at bounding box center [559, 485] width 62 height 16
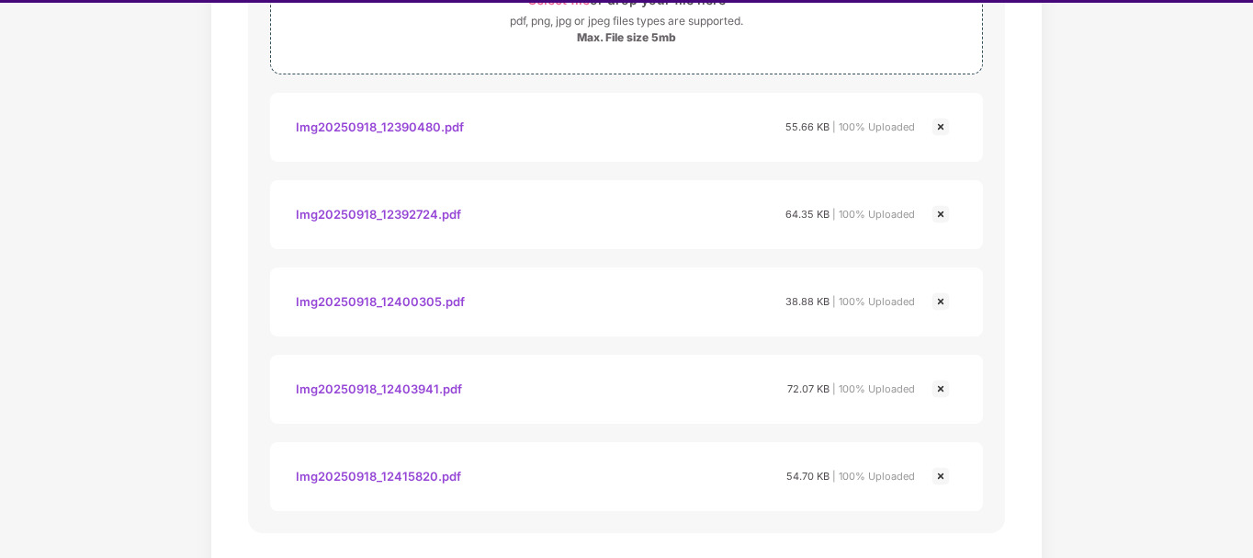
scroll to position [39, 0]
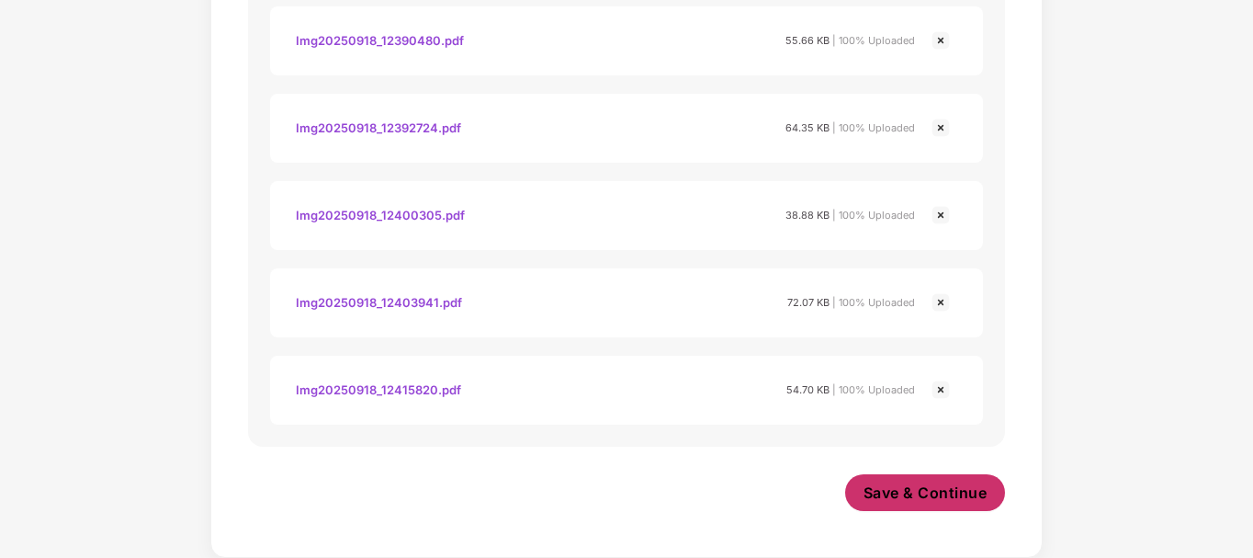
click at [948, 494] on span "Save & Continue" at bounding box center [925, 492] width 124 height 20
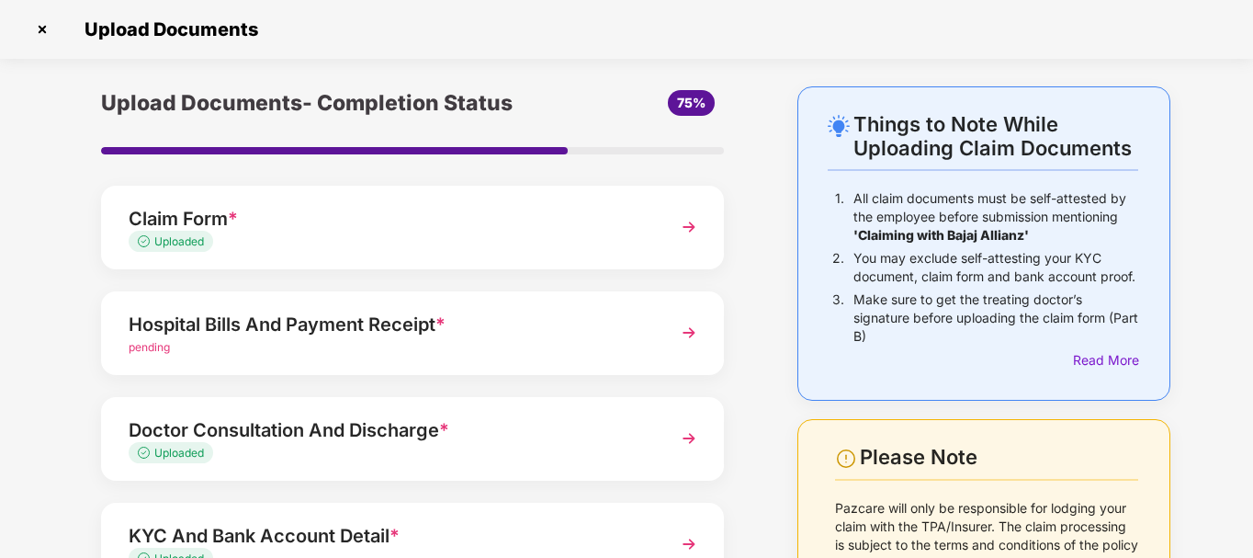
scroll to position [37, 0]
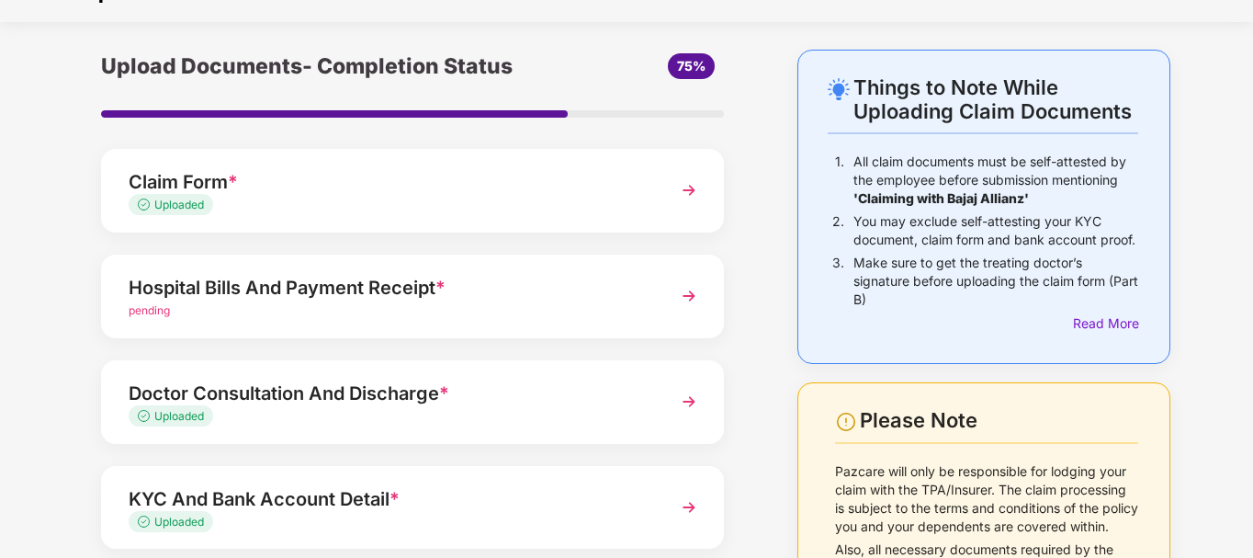
click at [156, 308] on span "pending" at bounding box center [149, 310] width 41 height 14
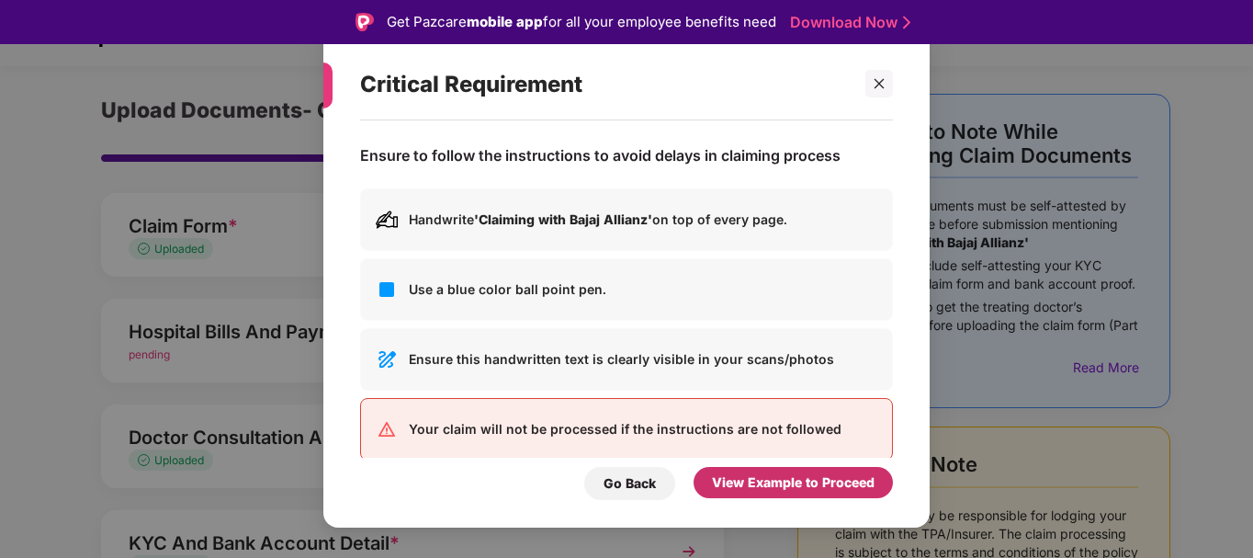
click at [761, 481] on div "View Example to Proceed" at bounding box center [793, 482] width 163 height 20
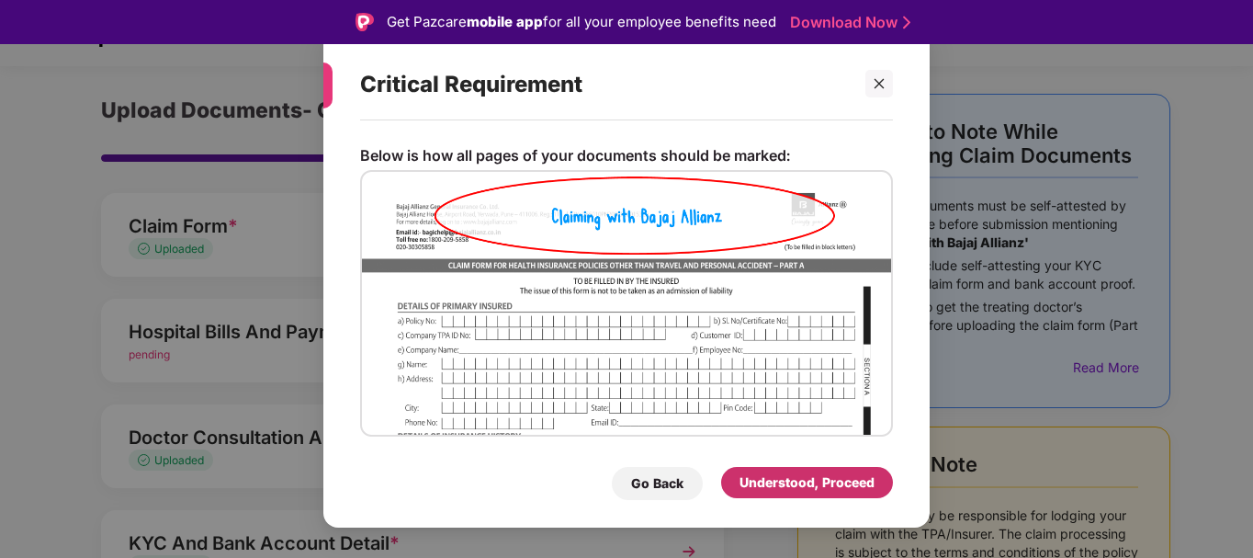
click at [761, 481] on div "Understood, Proceed" at bounding box center [806, 482] width 135 height 20
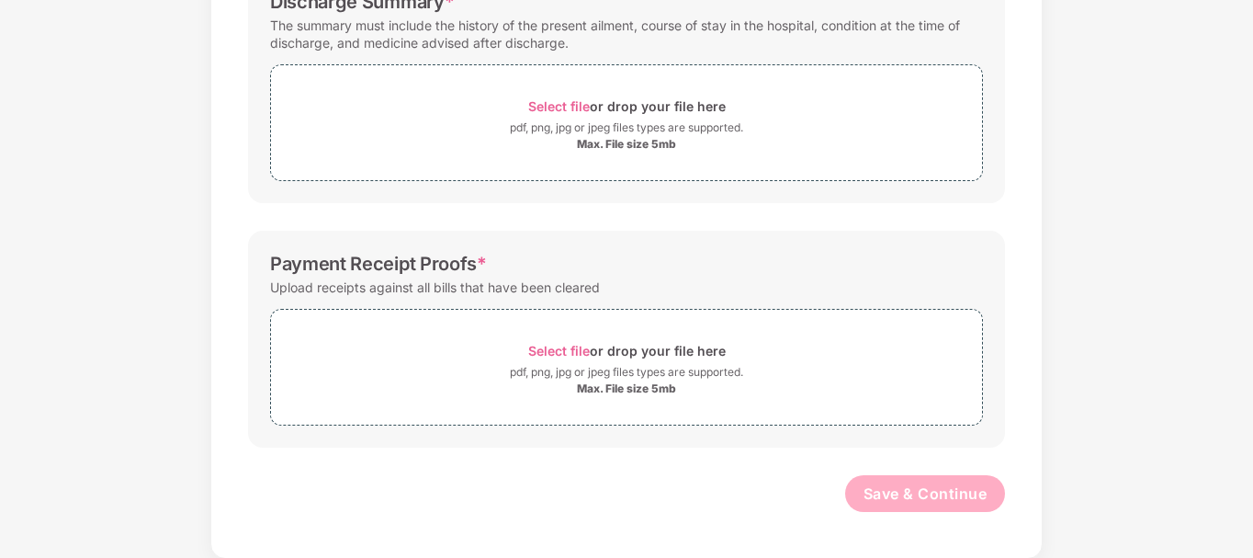
scroll to position [1076, 0]
click at [552, 107] on span "Select file" at bounding box center [559, 105] width 62 height 16
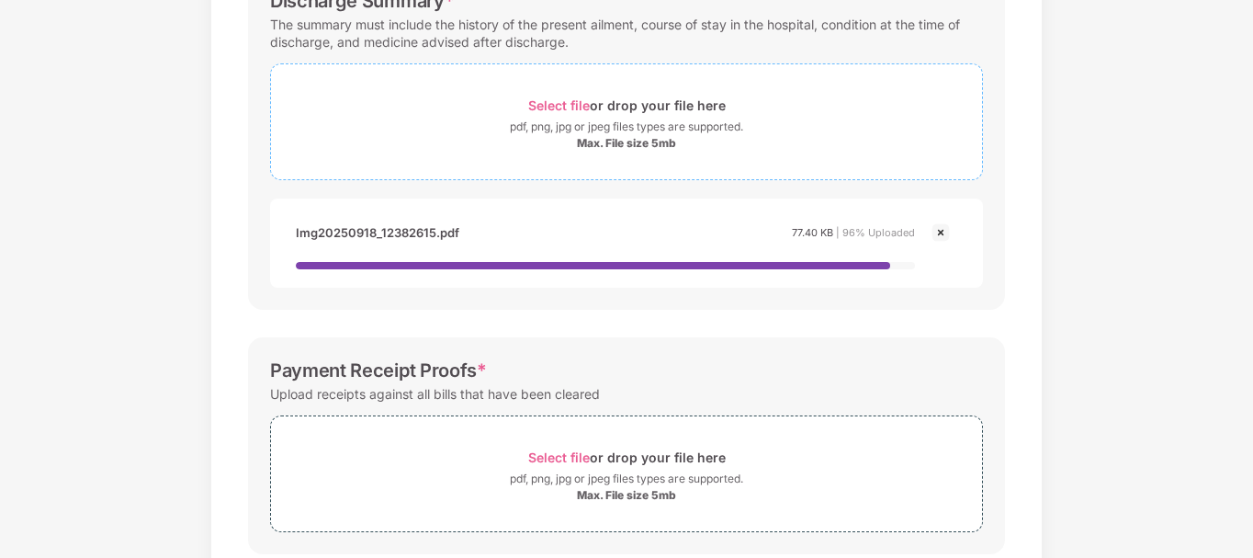
click at [611, 136] on div "Max. File size 5mb" at bounding box center [626, 143] width 99 height 15
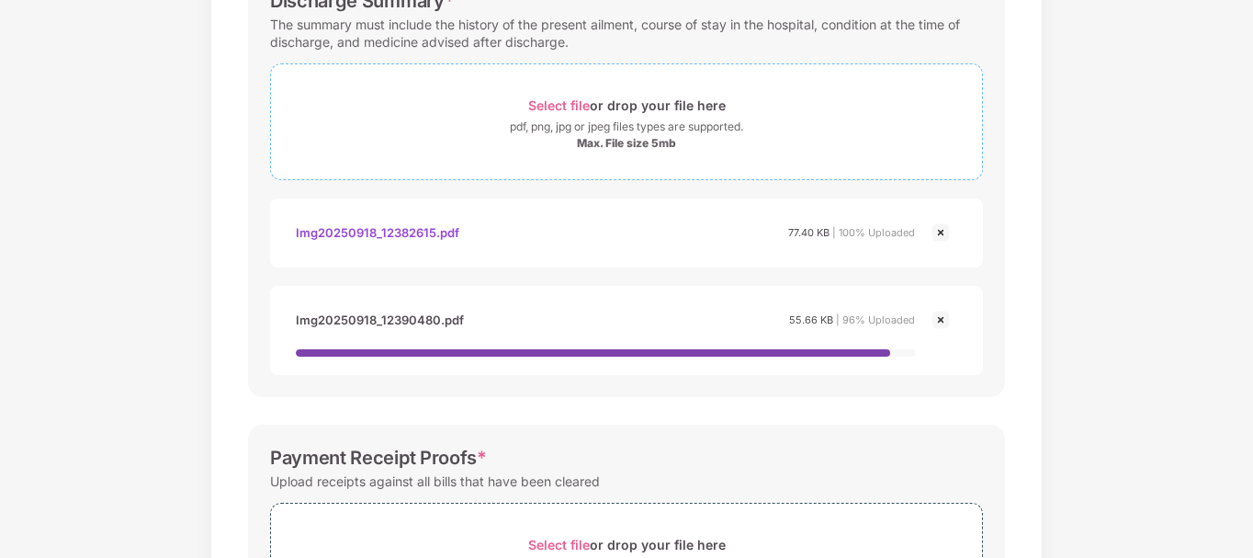
click at [563, 96] on div "Select file or drop your file here" at bounding box center [626, 105] width 197 height 25
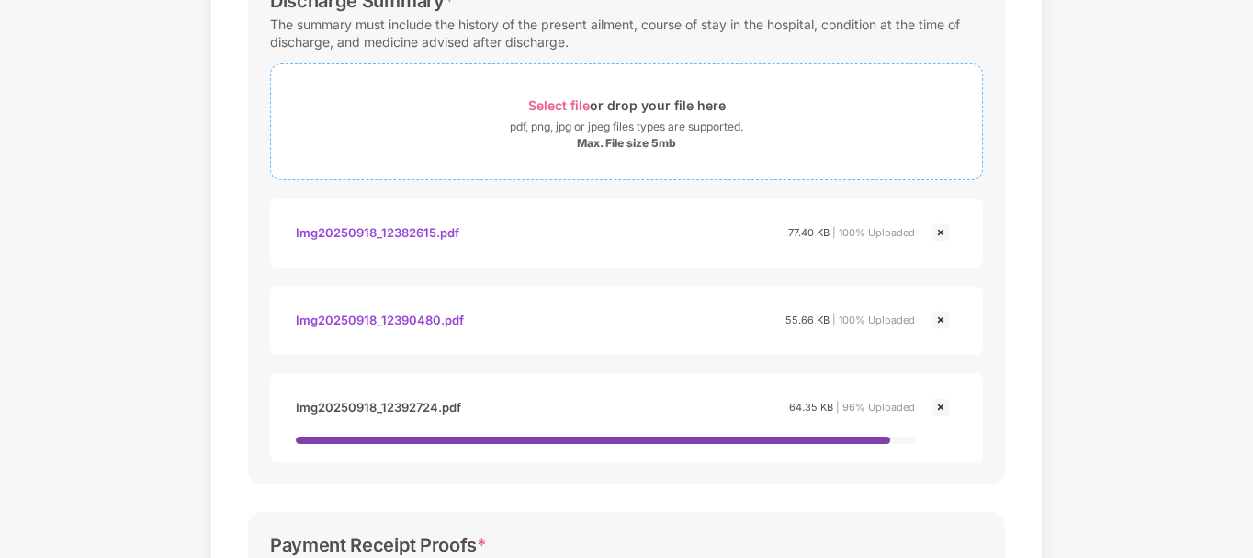
click at [566, 101] on span "Select file" at bounding box center [559, 105] width 62 height 16
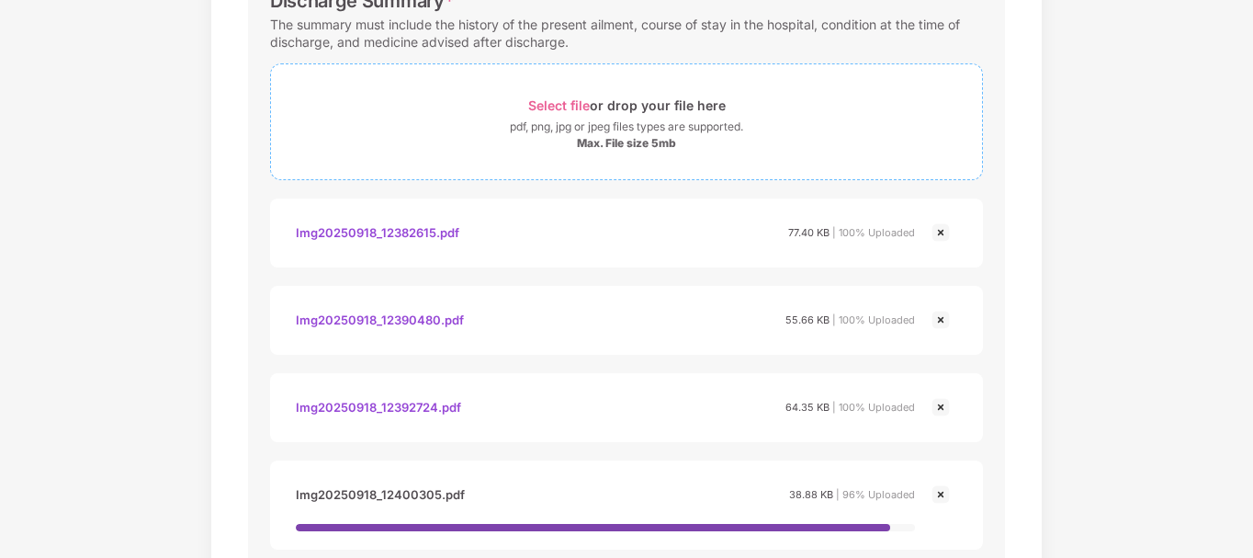
click at [563, 99] on span "Select file" at bounding box center [559, 105] width 62 height 16
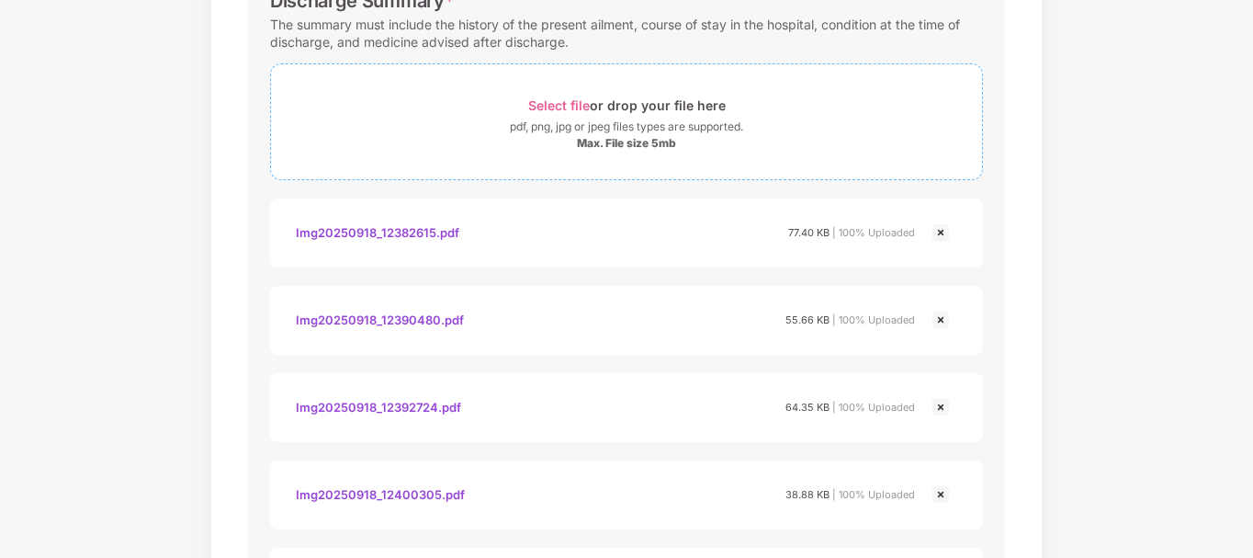
click at [568, 96] on div "Select file or drop your file here" at bounding box center [626, 105] width 197 height 25
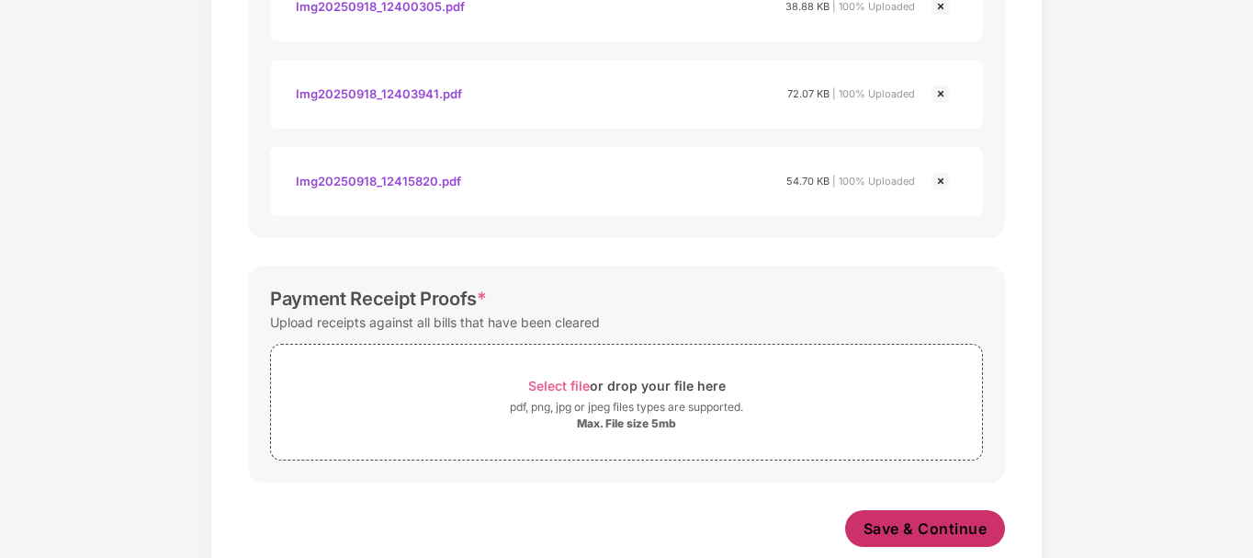
click at [927, 539] on button "Save & Continue" at bounding box center [925, 528] width 161 height 37
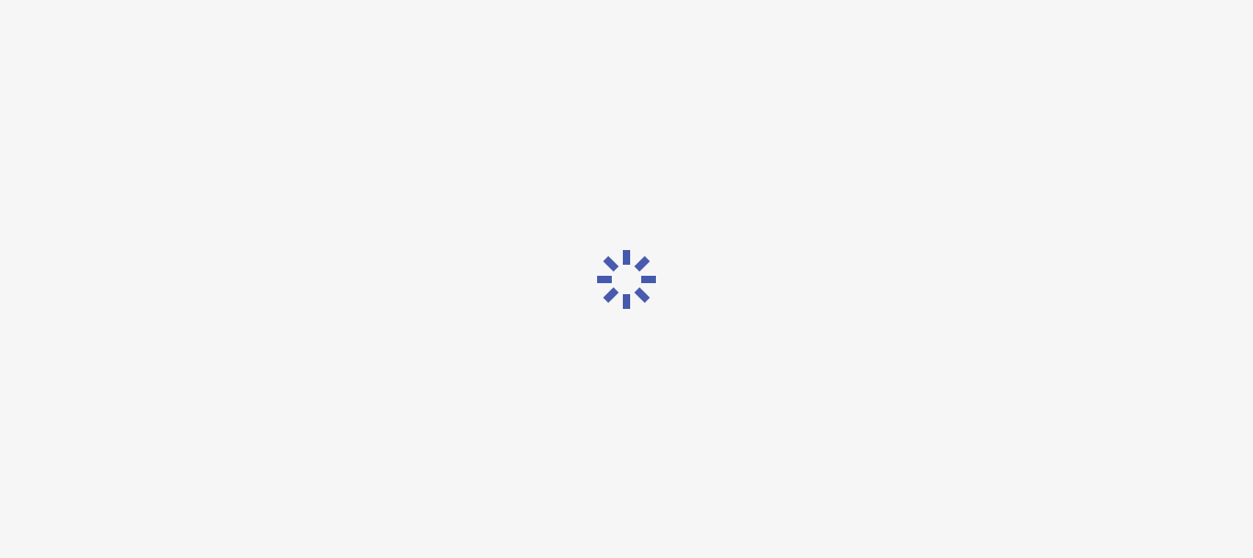
scroll to position [0, 0]
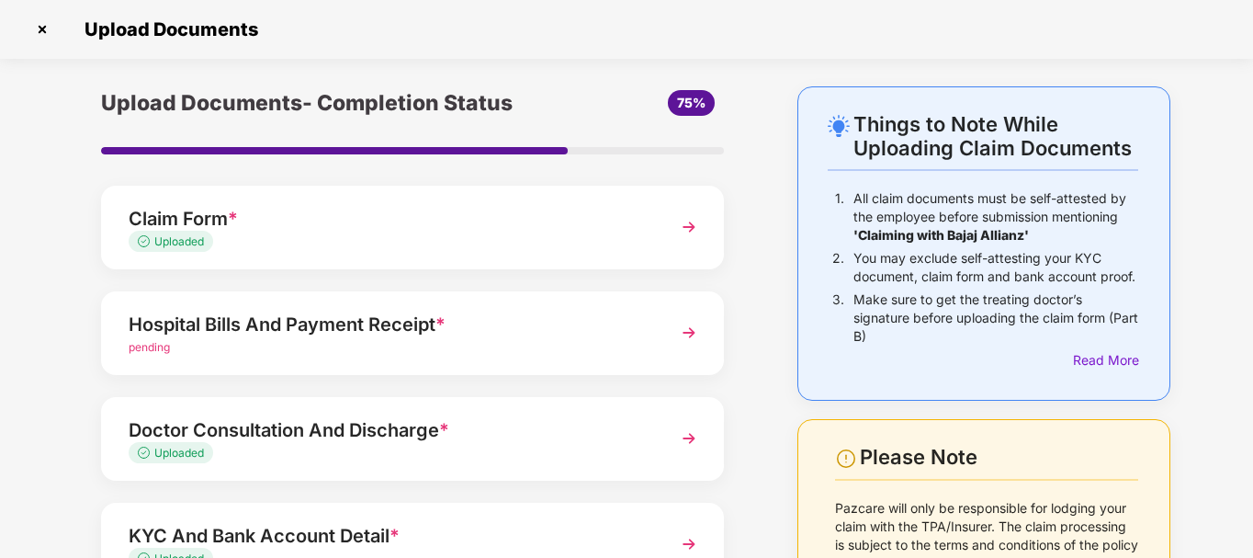
click at [686, 330] on img at bounding box center [688, 332] width 33 height 33
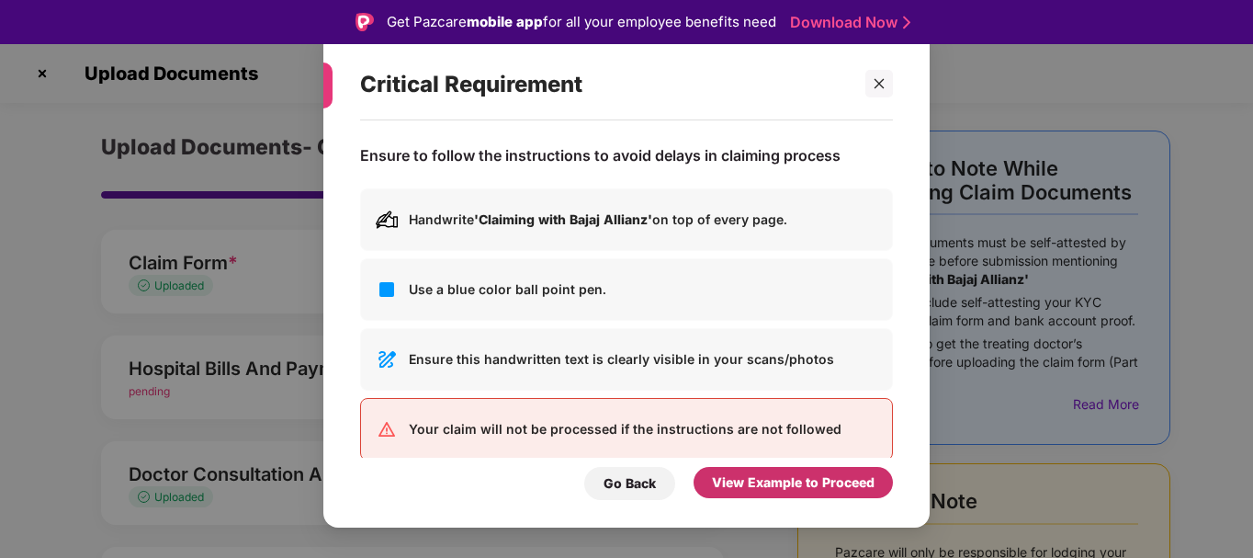
click at [795, 468] on div "View Example to Proceed" at bounding box center [792, 482] width 199 height 31
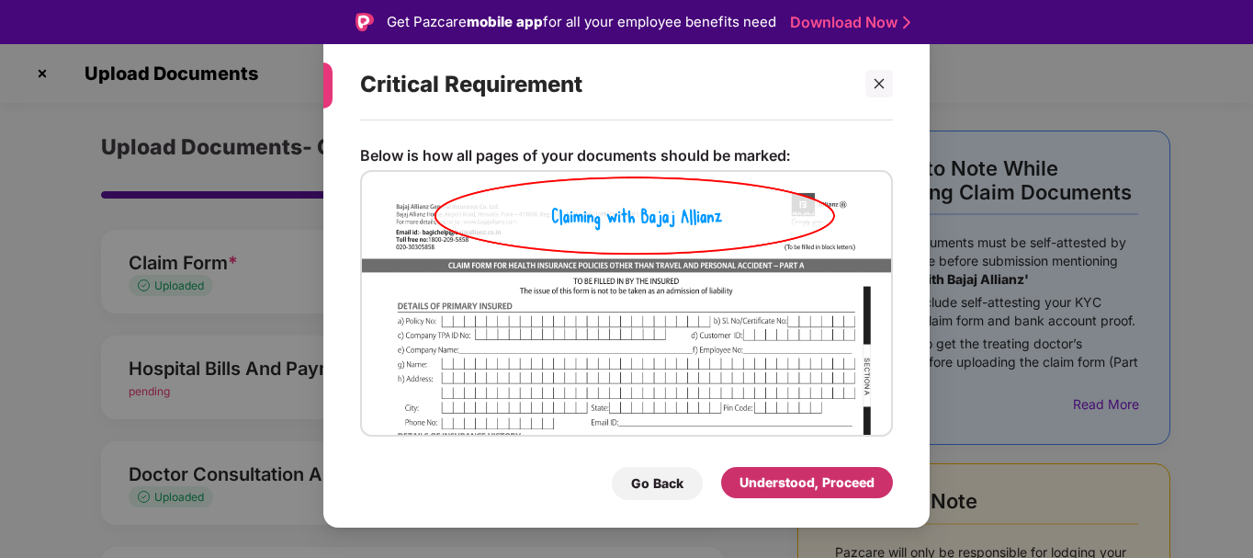
click at [795, 468] on div "Understood, Proceed" at bounding box center [807, 482] width 172 height 31
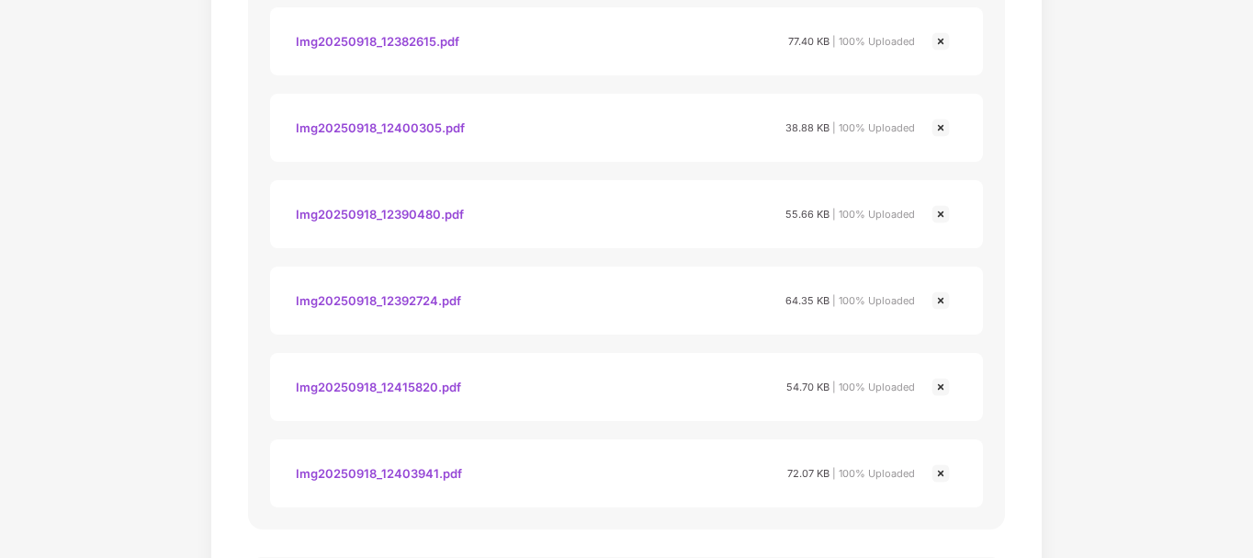
scroll to position [975, 0]
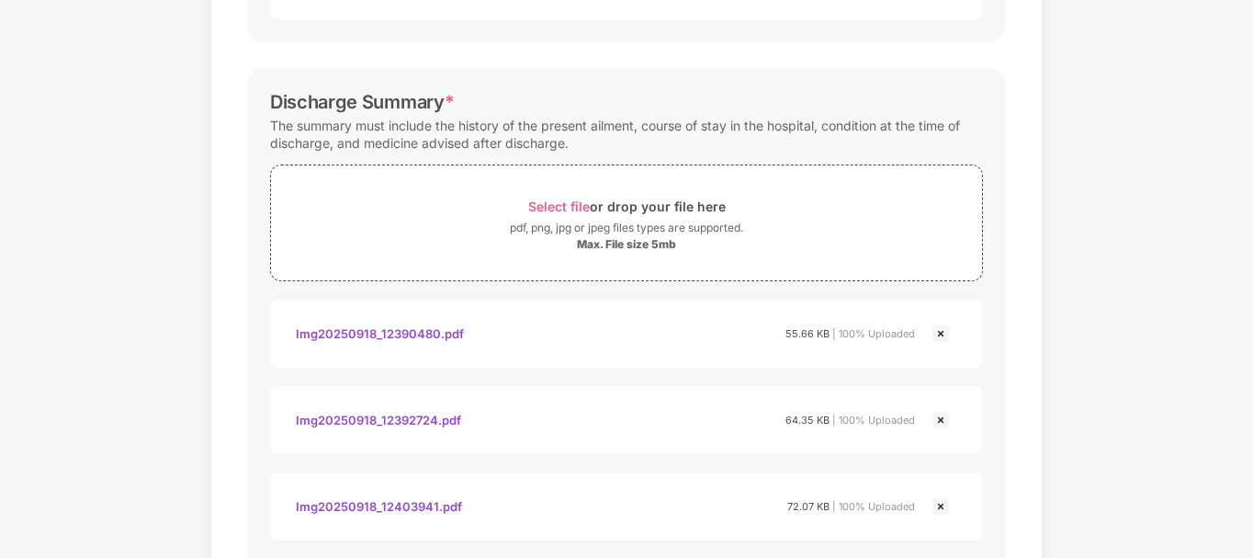
click at [1246, 458] on div "Documents List > Hospital bills and Payment receipt Hospital bills and Payment …" at bounding box center [626, 144] width 1253 height 2066
click at [1250, 458] on div "Documents List > Hospital bills and Payment receipt Hospital bills and Payment …" at bounding box center [626, 144] width 1253 height 2066
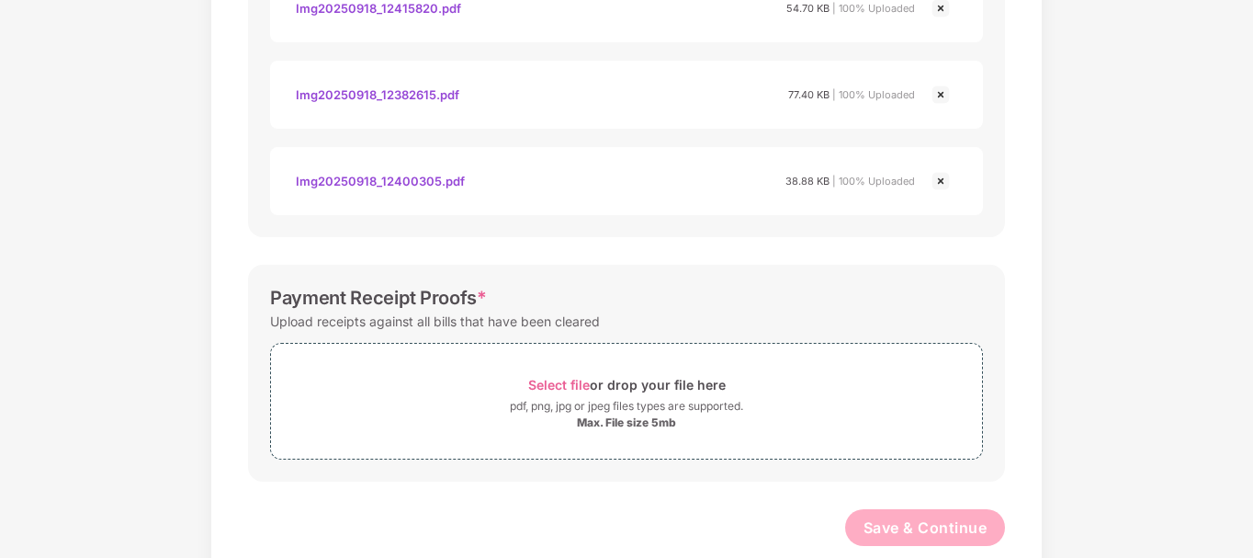
scroll to position [1594, 0]
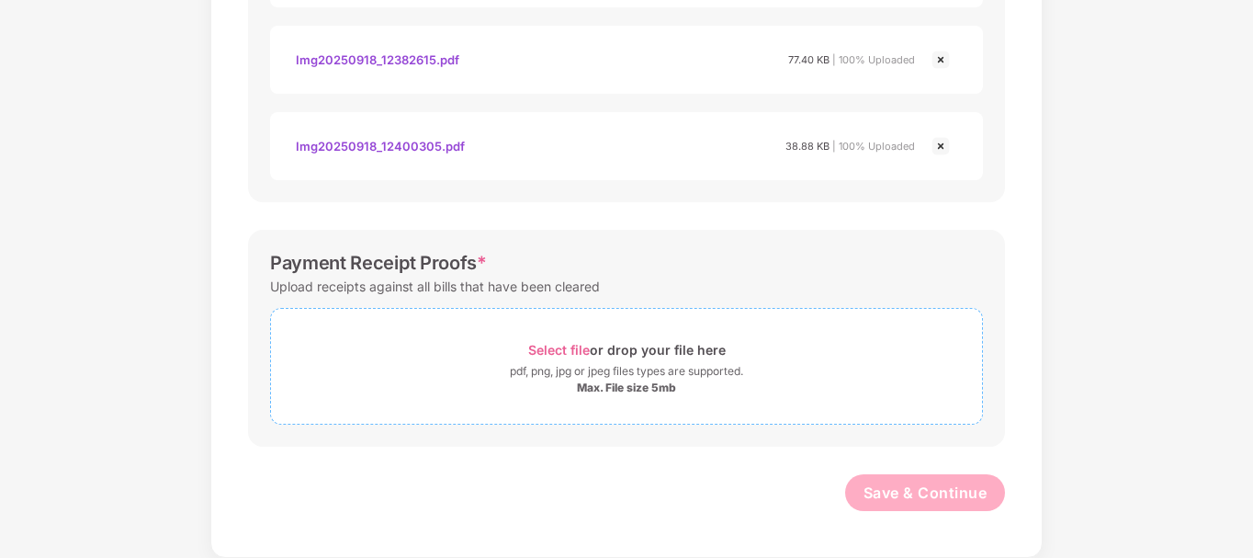
click at [558, 346] on span "Select file" at bounding box center [559, 350] width 62 height 16
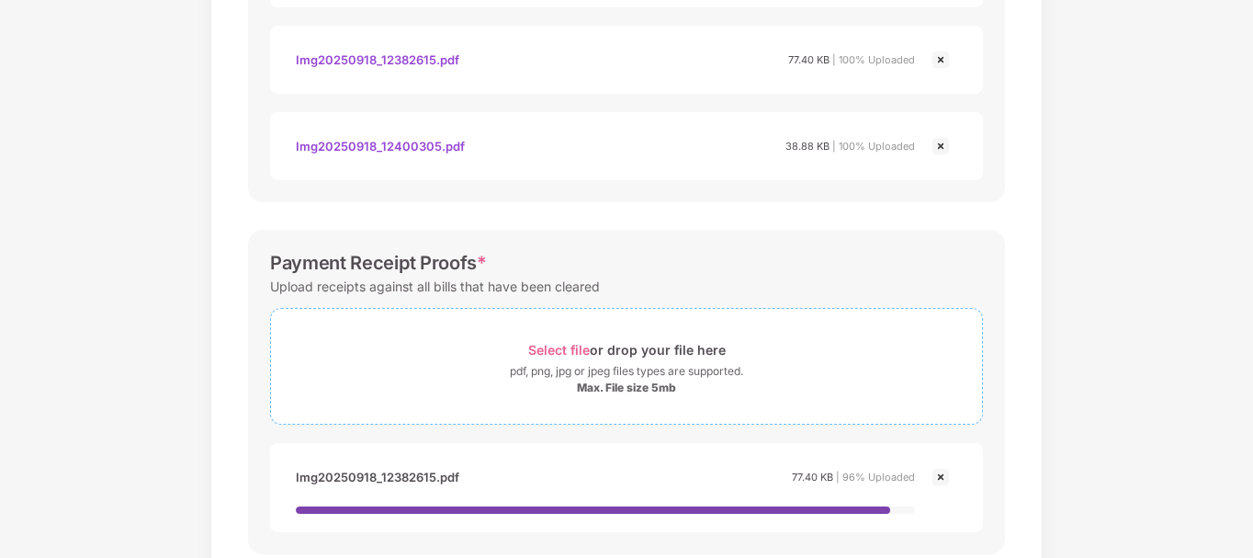
click at [563, 351] on span "Select file" at bounding box center [559, 350] width 62 height 16
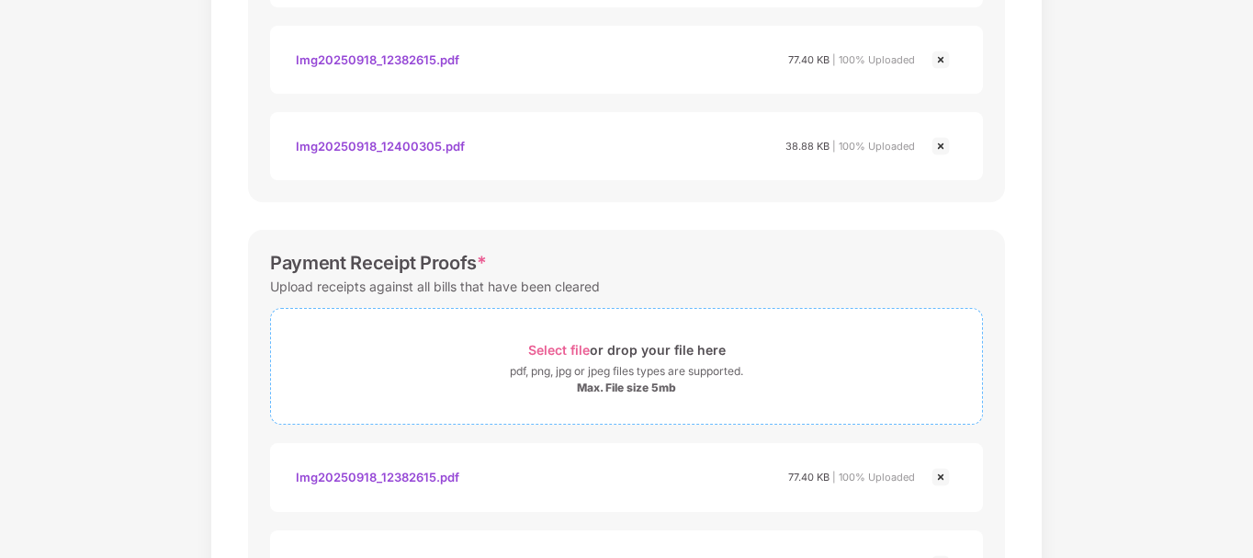
click at [555, 343] on span "Select file" at bounding box center [559, 350] width 62 height 16
click at [547, 348] on span "Select file" at bounding box center [559, 350] width 62 height 16
click at [552, 341] on div "Select file or drop your file here" at bounding box center [626, 349] width 197 height 25
click at [569, 349] on span "Select file" at bounding box center [559, 350] width 62 height 16
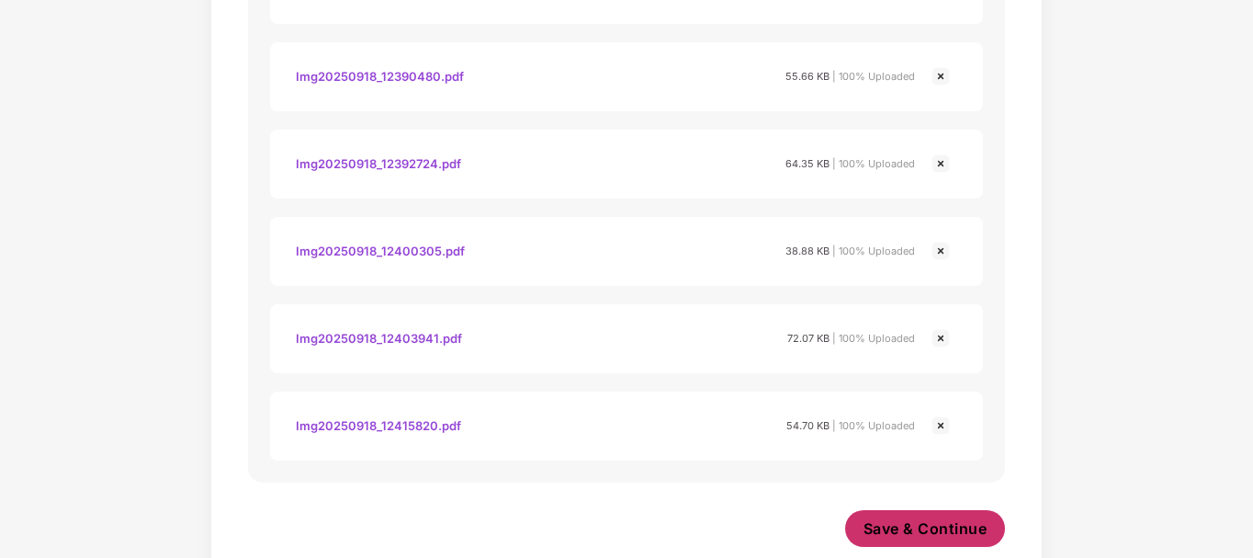
click at [907, 546] on button "Save & Continue" at bounding box center [925, 528] width 161 height 37
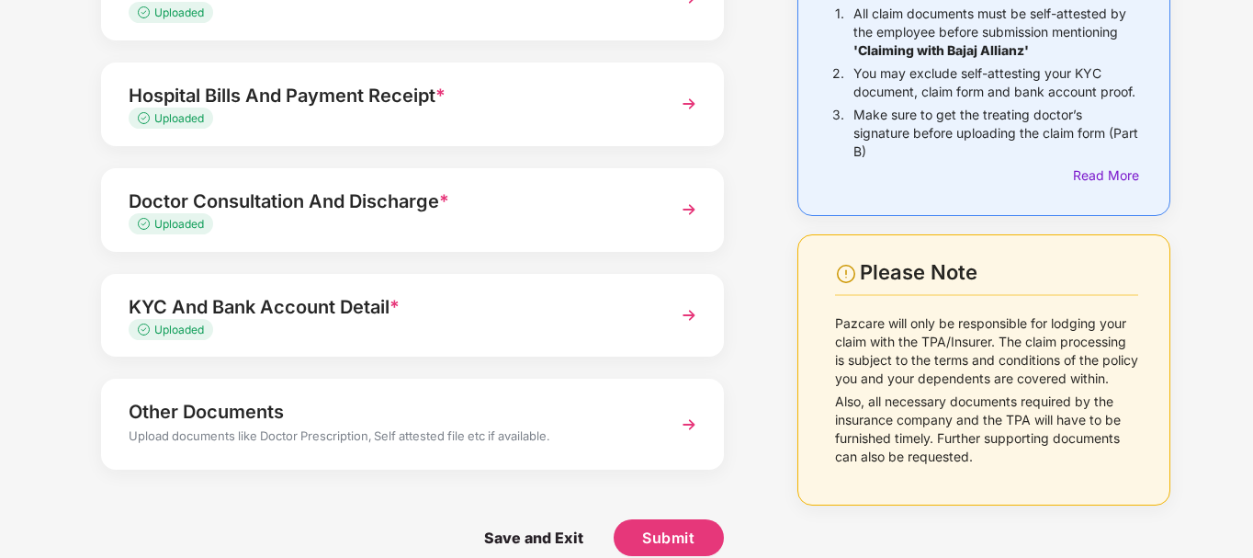
scroll to position [210, 0]
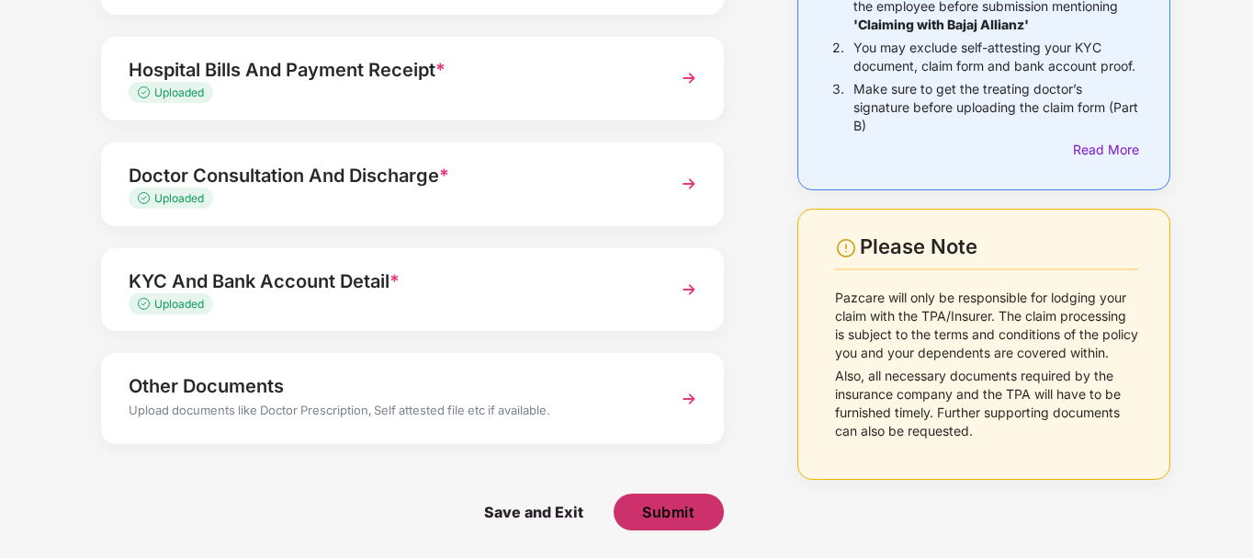
click at [638, 516] on button "Submit" at bounding box center [669, 511] width 110 height 37
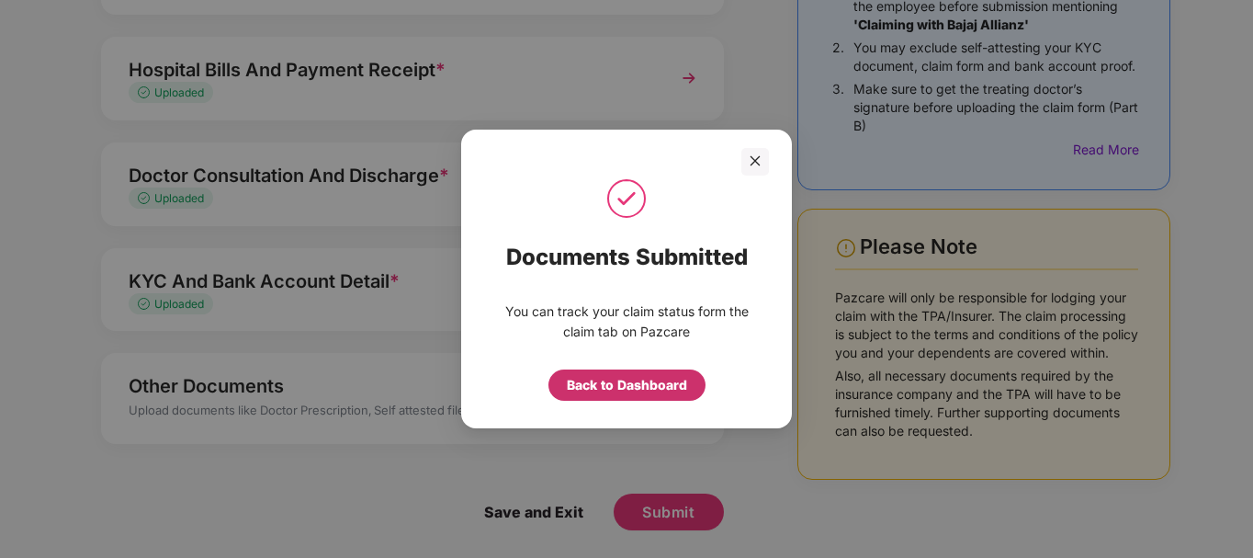
click at [655, 382] on div "Back to Dashboard" at bounding box center [627, 385] width 120 height 20
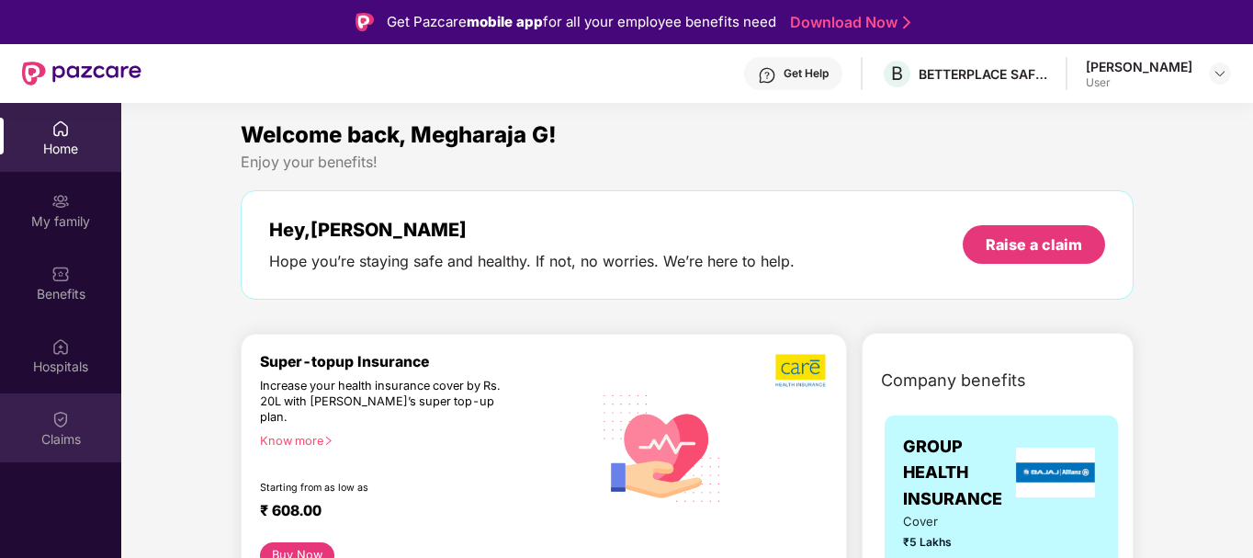
click at [65, 425] on img at bounding box center [60, 419] width 18 height 18
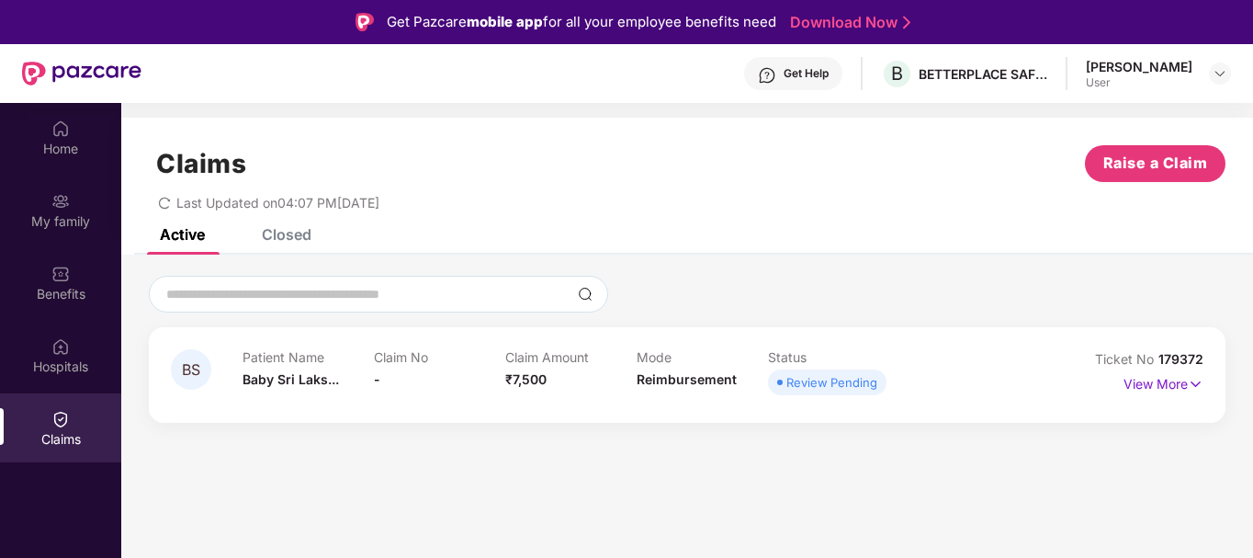
click at [1175, 354] on span "179372" at bounding box center [1180, 359] width 45 height 16
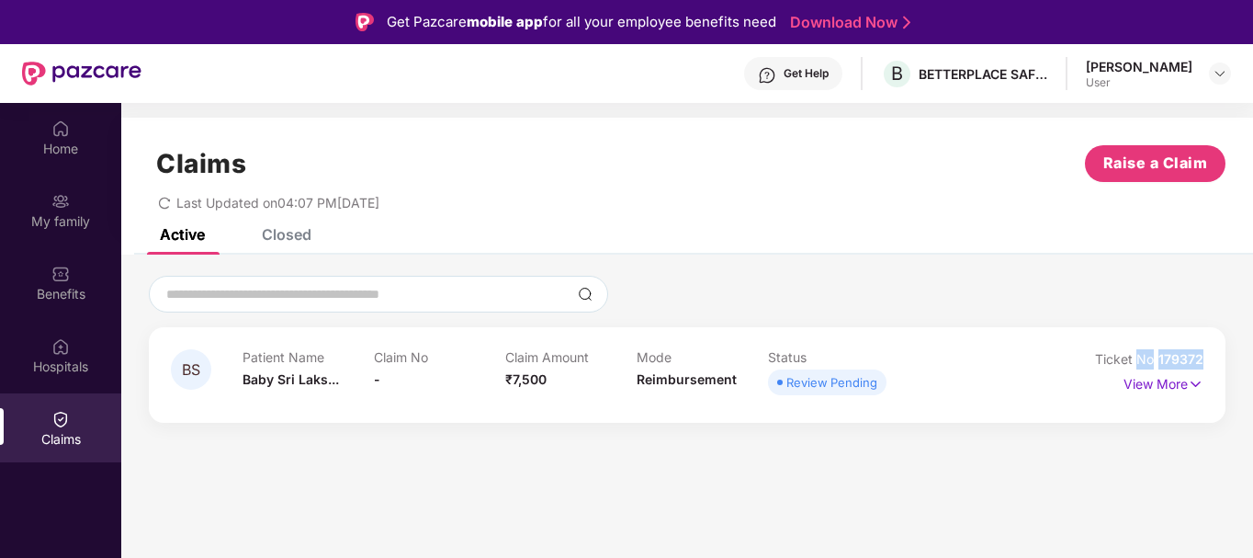
click at [1175, 354] on span "179372" at bounding box center [1180, 359] width 45 height 16
click at [299, 227] on div "Claims Raise a Claim Last Updated on 04:07 PM, 26 Sep 2025" at bounding box center [687, 173] width 1132 height 111
click at [299, 236] on div "Closed" at bounding box center [287, 234] width 50 height 18
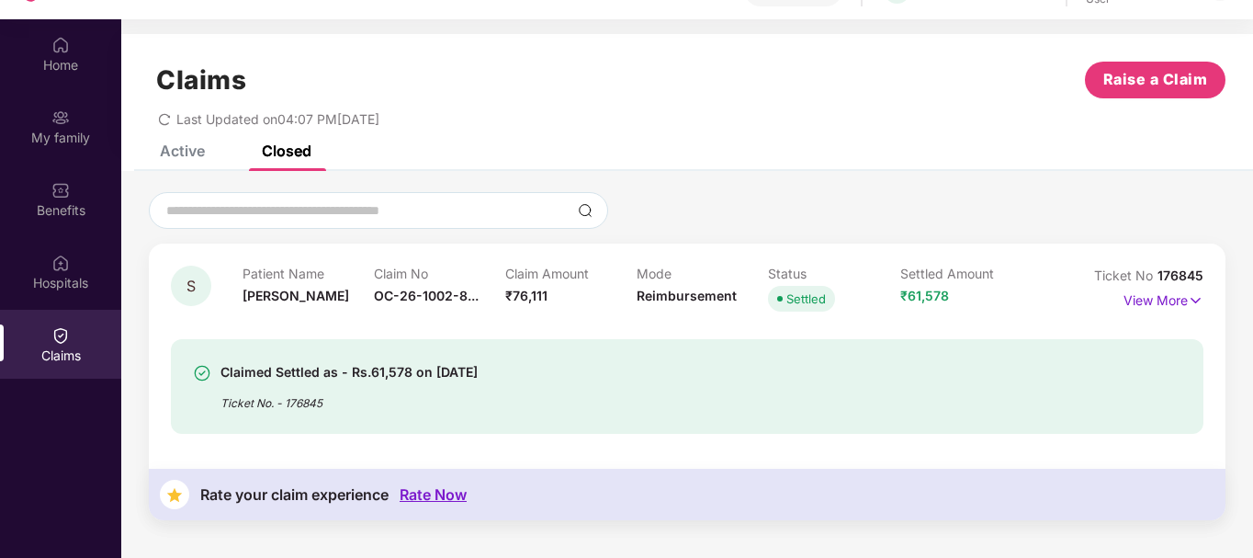
scroll to position [103, 0]
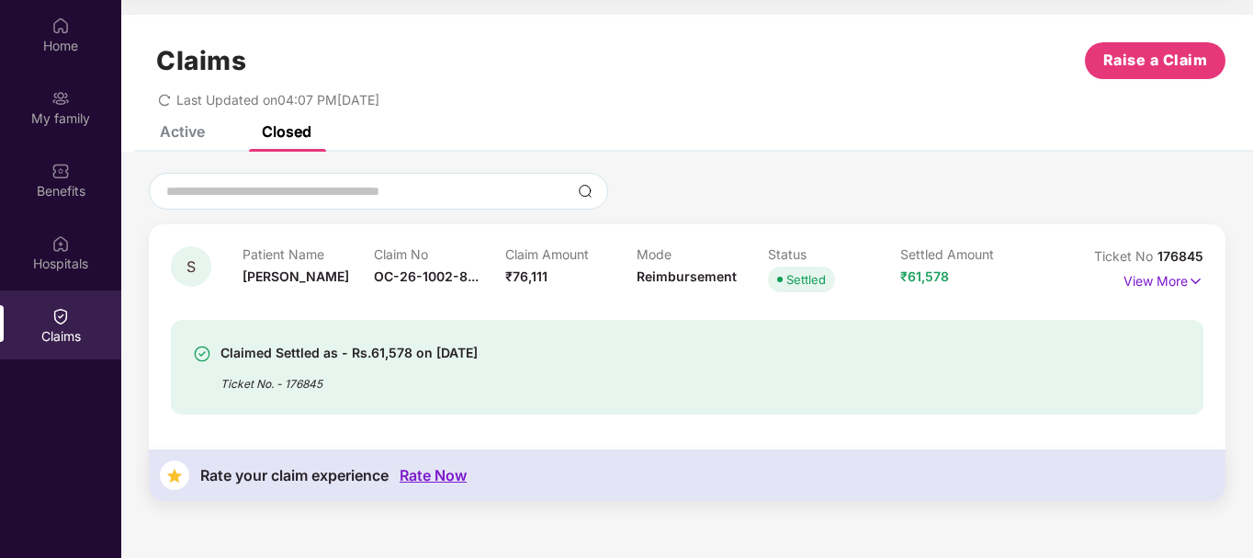
click at [189, 133] on div "Active" at bounding box center [182, 131] width 45 height 18
